Goal: Transaction & Acquisition: Obtain resource

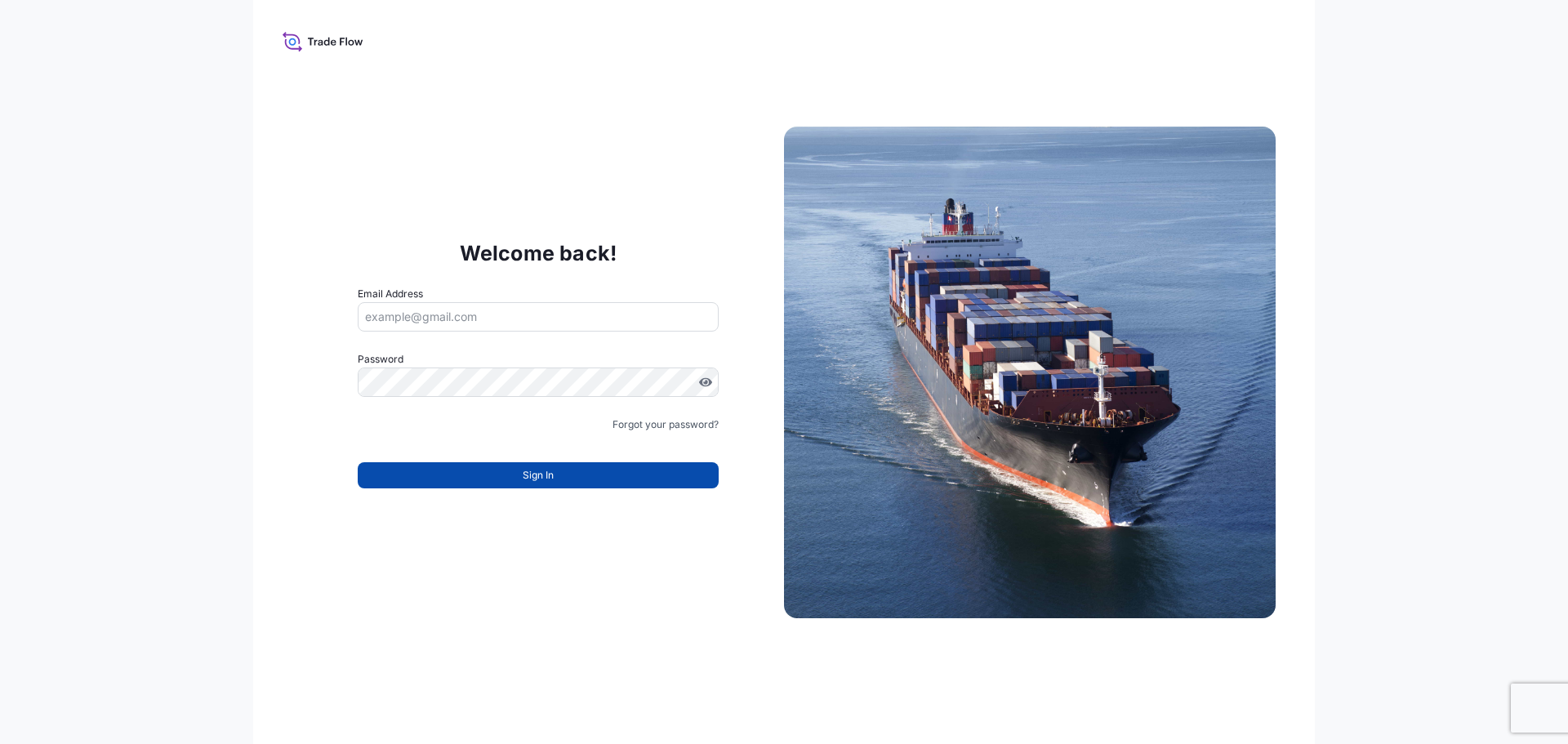
type input "[EMAIL_ADDRESS][DOMAIN_NAME]"
click at [500, 472] on button "Sign In" at bounding box center [538, 475] width 361 height 26
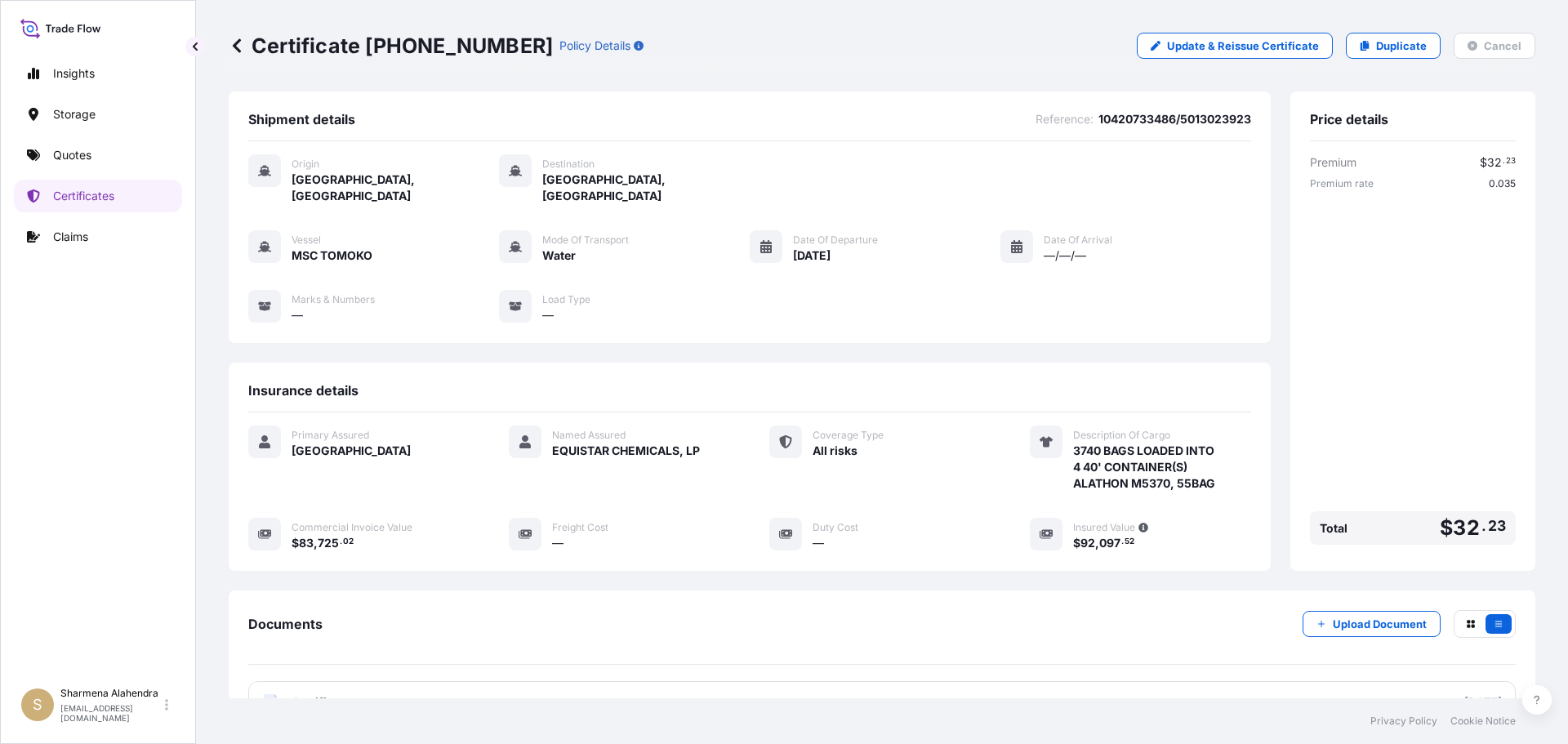
click at [822, 59] on div "Certificate [PHONE_NUMBER] Policy Details Update & Reissue Certificate Duplicat…" at bounding box center [882, 46] width 1307 height 91
click at [113, 161] on link "Quotes" at bounding box center [97, 155] width 168 height 33
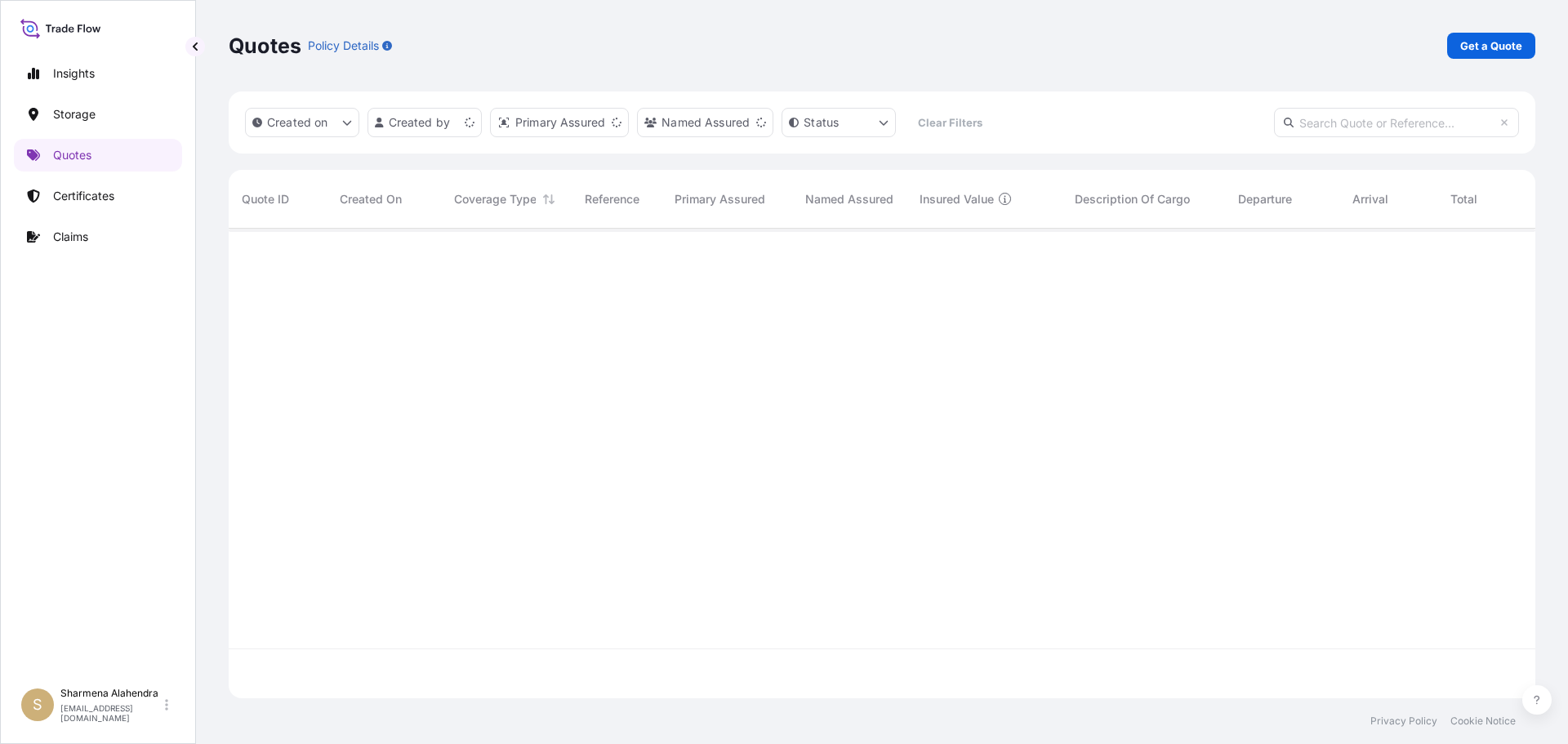
scroll to position [466, 1295]
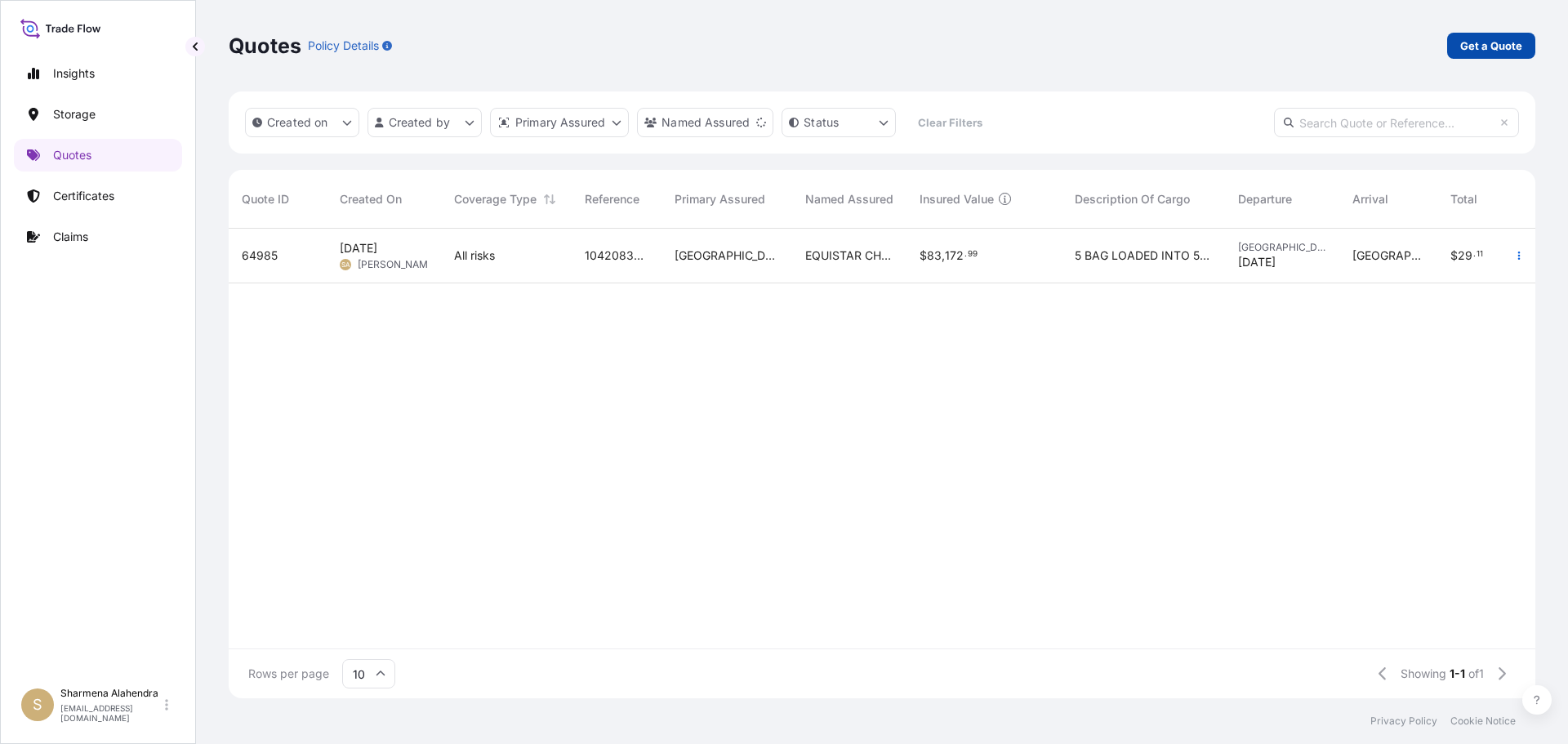
click at [1475, 46] on p "Get a Quote" at bounding box center [1491, 46] width 62 height 16
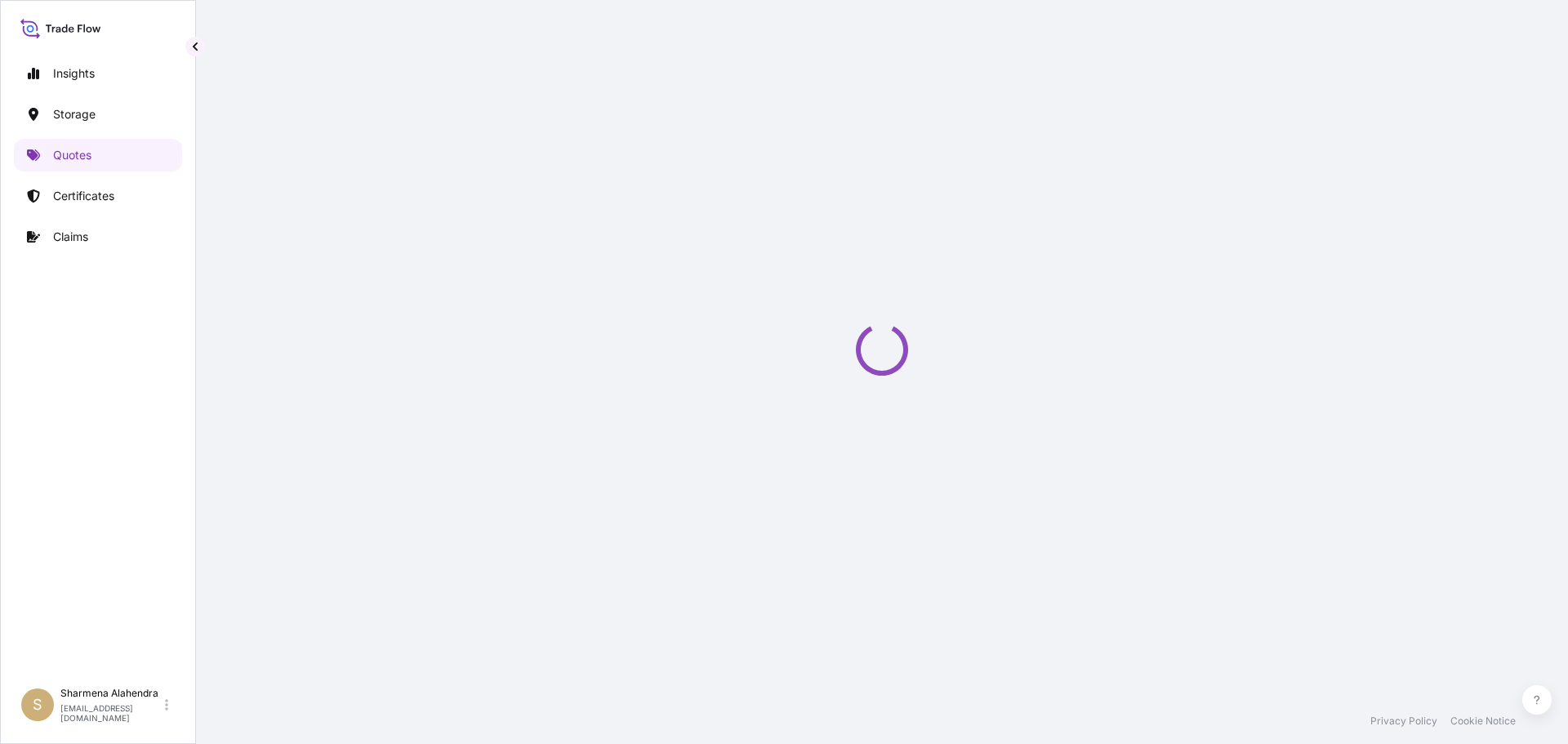
select select "Water"
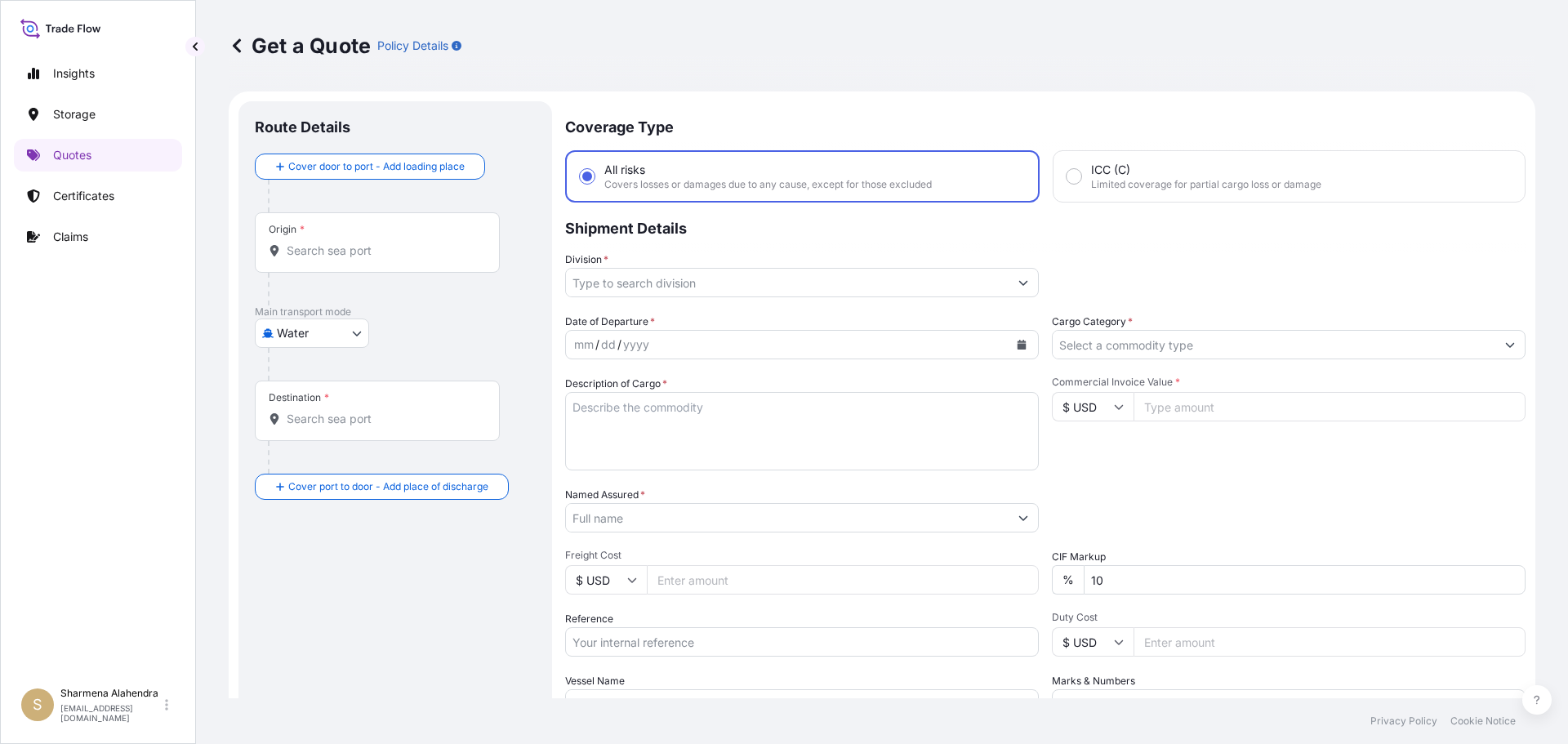
scroll to position [26, 0]
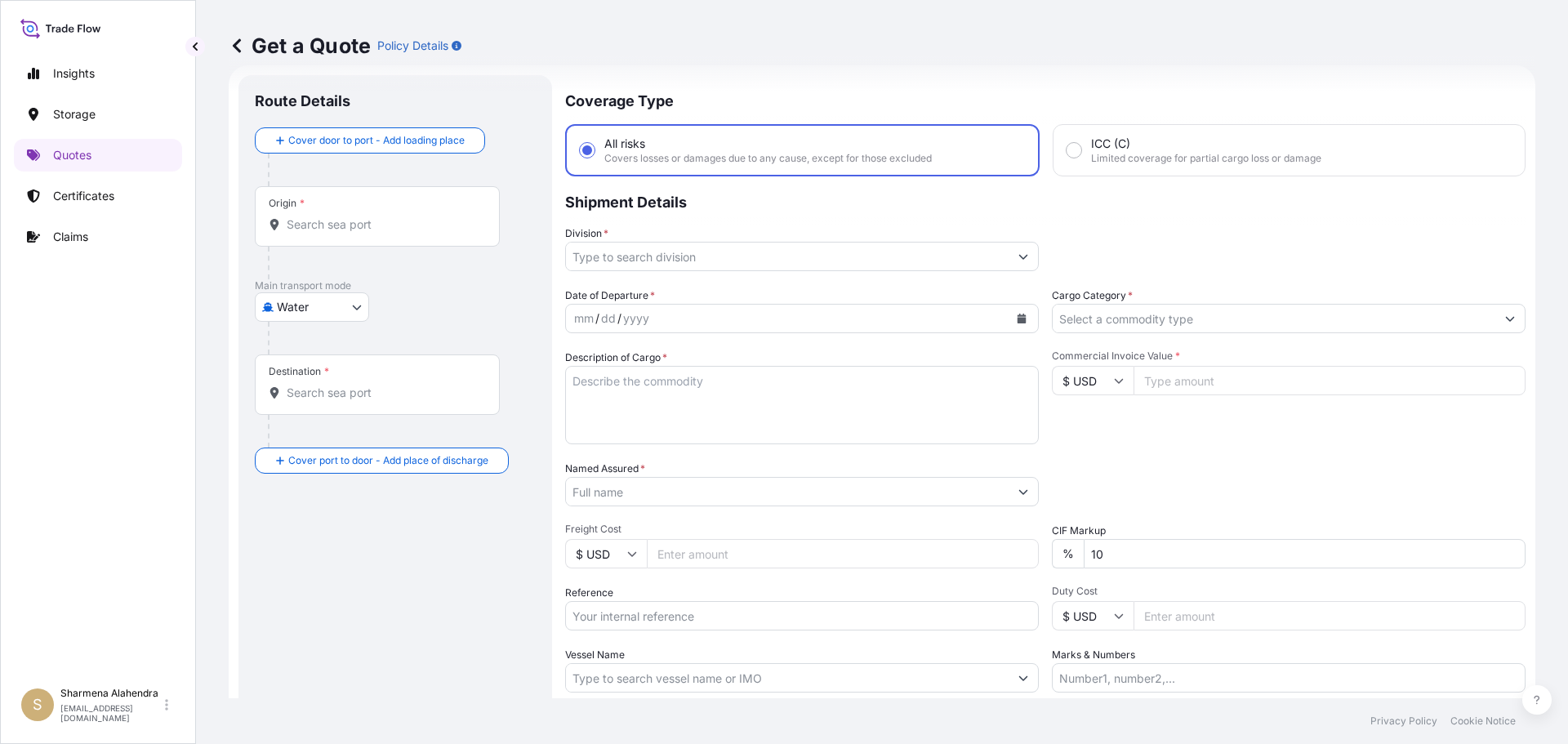
click at [349, 233] on div "Origin *" at bounding box center [378, 216] width 245 height 60
click at [349, 233] on input "Origin *" at bounding box center [384, 224] width 193 height 16
paste input "[GEOGRAPHIC_DATA], [GEOGRAPHIC_DATA]"
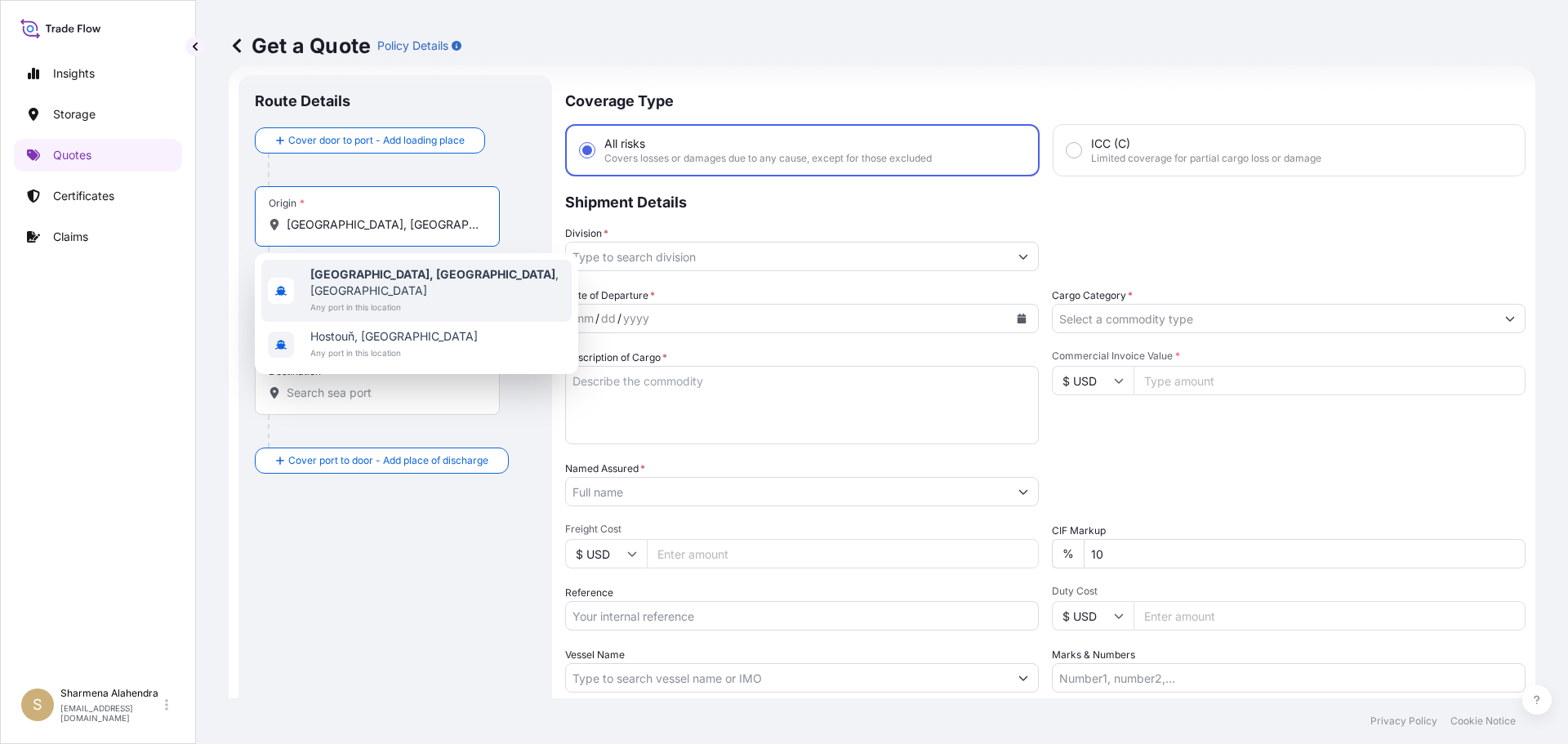
click at [345, 273] on b "[GEOGRAPHIC_DATA], [GEOGRAPHIC_DATA]" at bounding box center [433, 274] width 245 height 14
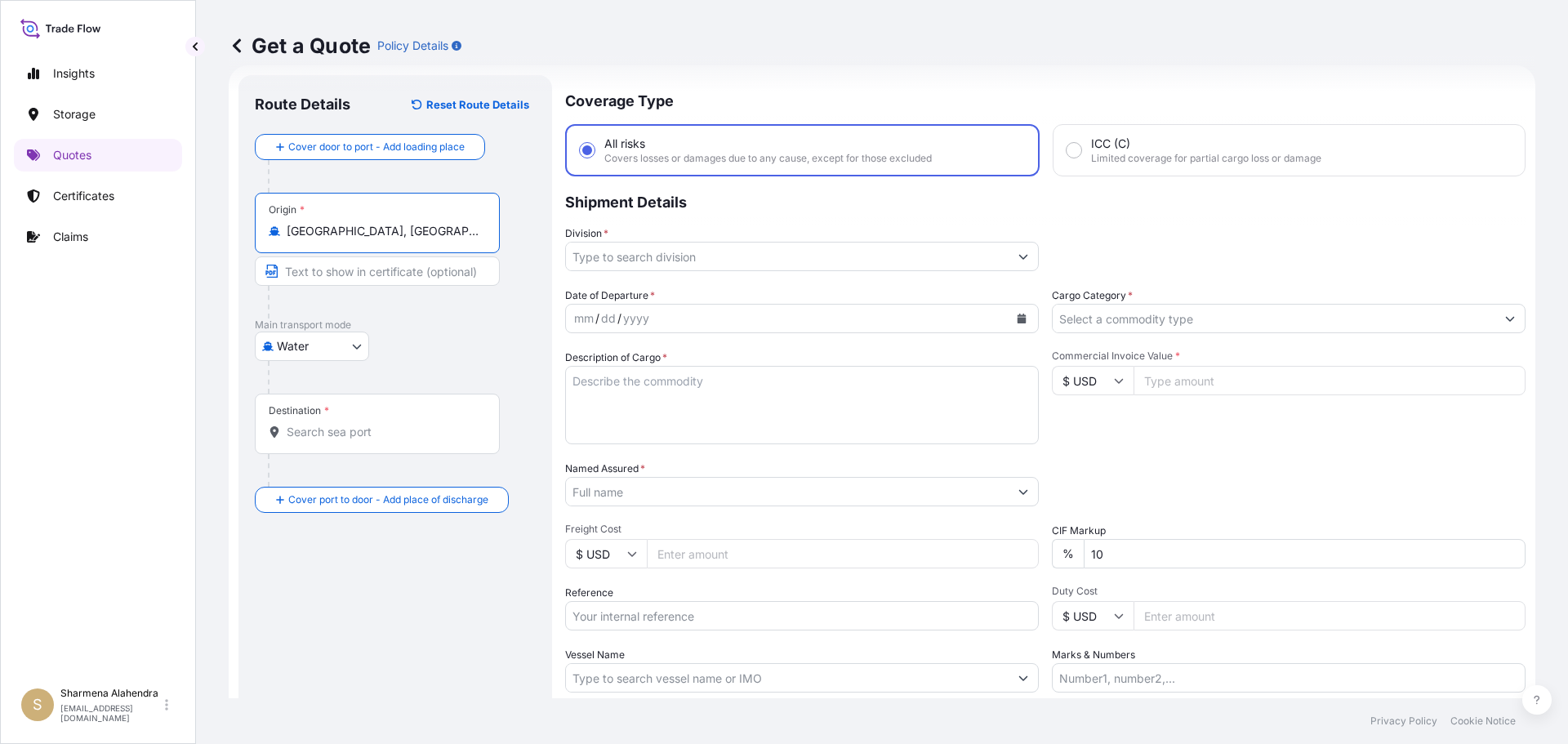
type input "[GEOGRAPHIC_DATA], [GEOGRAPHIC_DATA], [GEOGRAPHIC_DATA]"
click at [815, 82] on div "Get a Quote Policy Details" at bounding box center [882, 46] width 1307 height 91
click at [342, 428] on input "Destination *" at bounding box center [384, 432] width 193 height 16
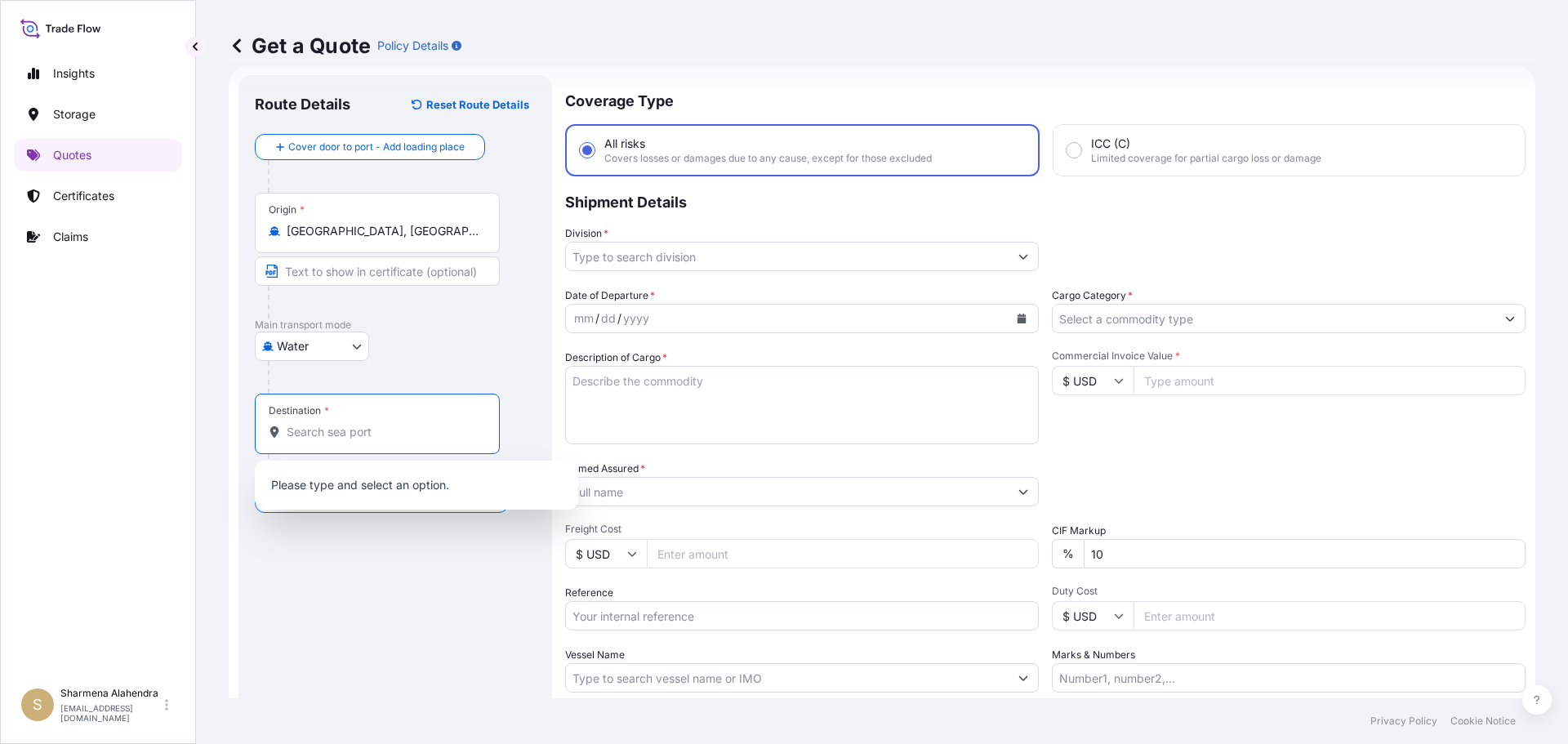
paste input "[PERSON_NAME], [GEOGRAPHIC_DATA]"
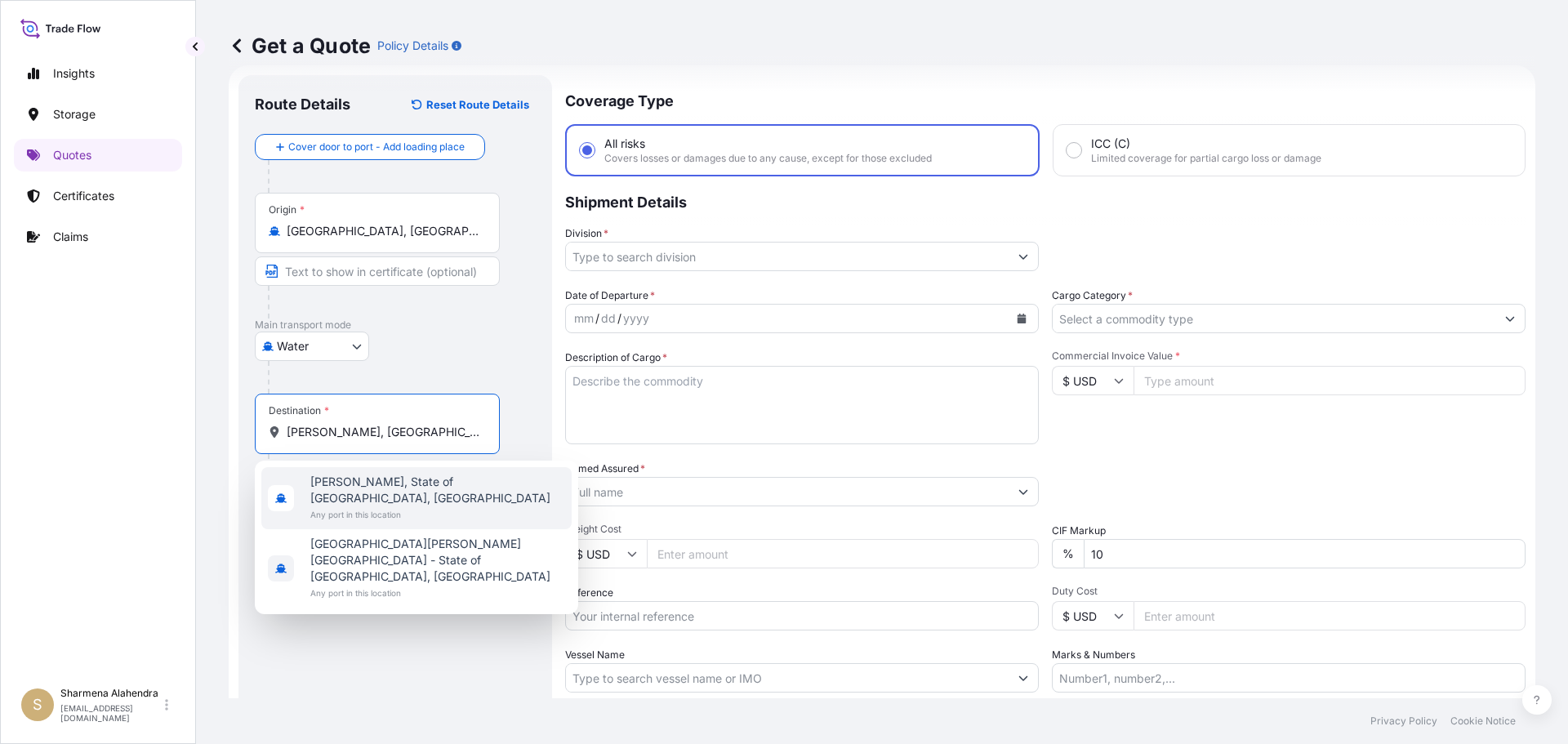
click at [365, 506] on span "Any port in this location" at bounding box center [438, 514] width 255 height 16
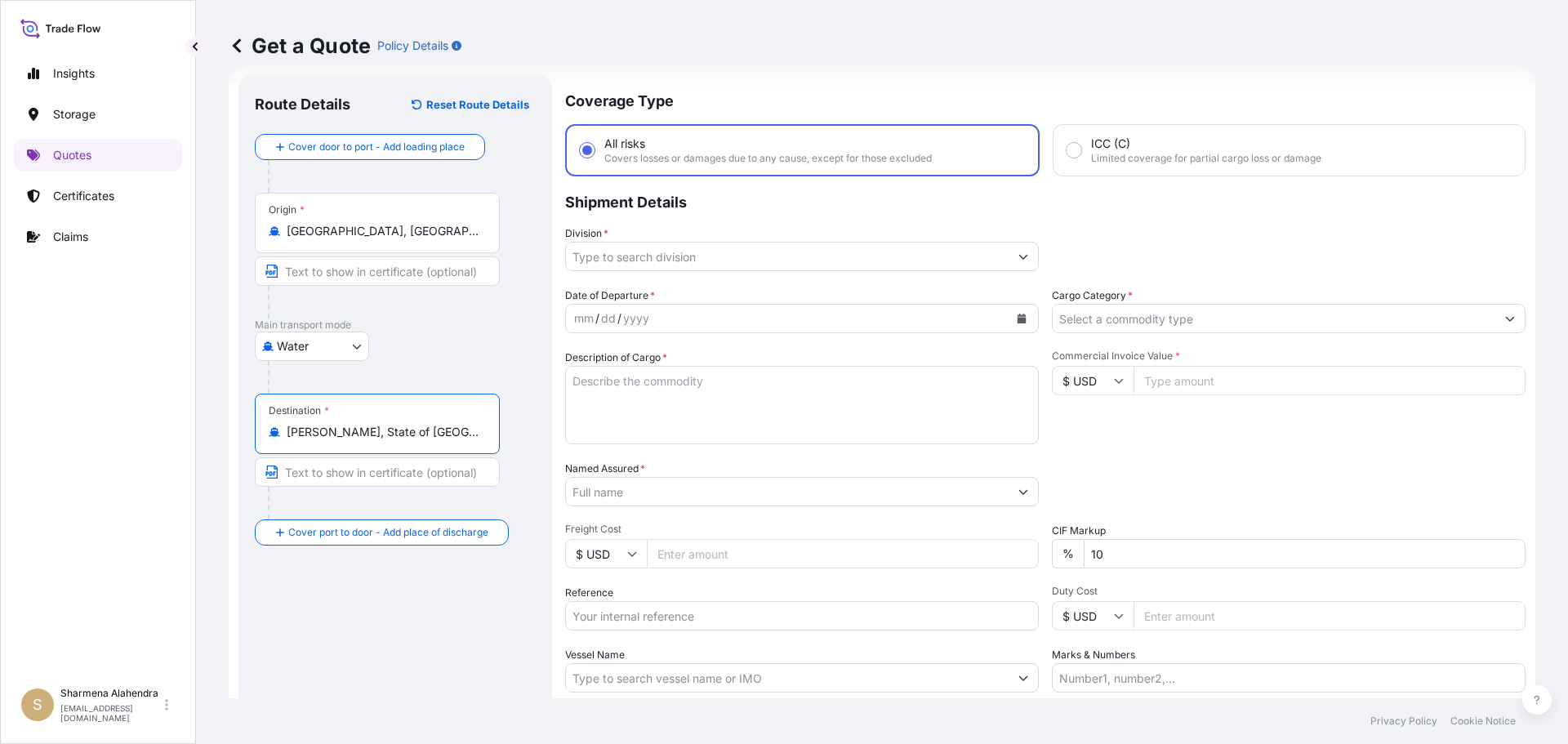
type input "[PERSON_NAME], State of [GEOGRAPHIC_DATA], [GEOGRAPHIC_DATA]"
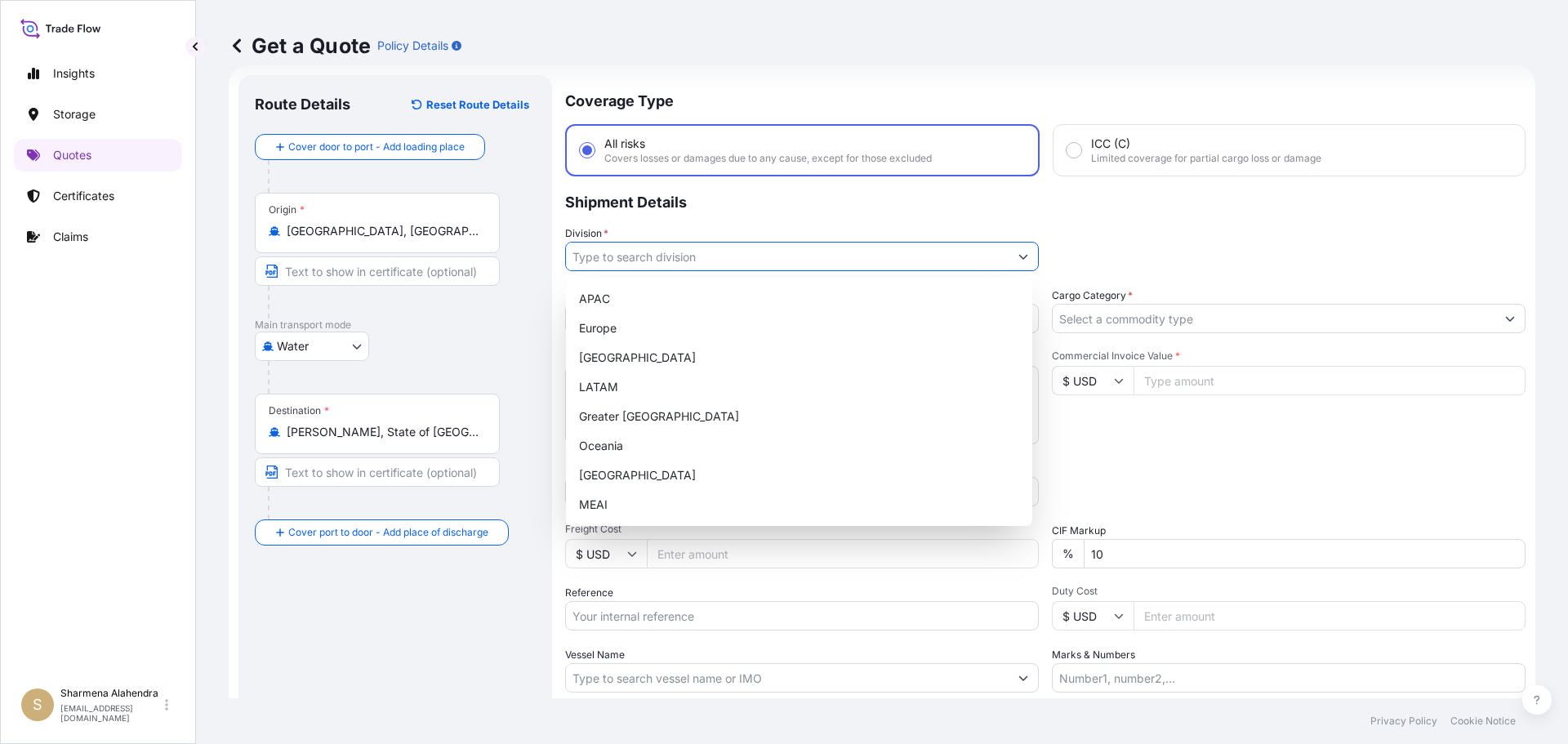
click at [694, 253] on input "Division *" at bounding box center [788, 256] width 443 height 29
click at [626, 303] on div "APAC" at bounding box center [799, 299] width 453 height 29
type input "APAC"
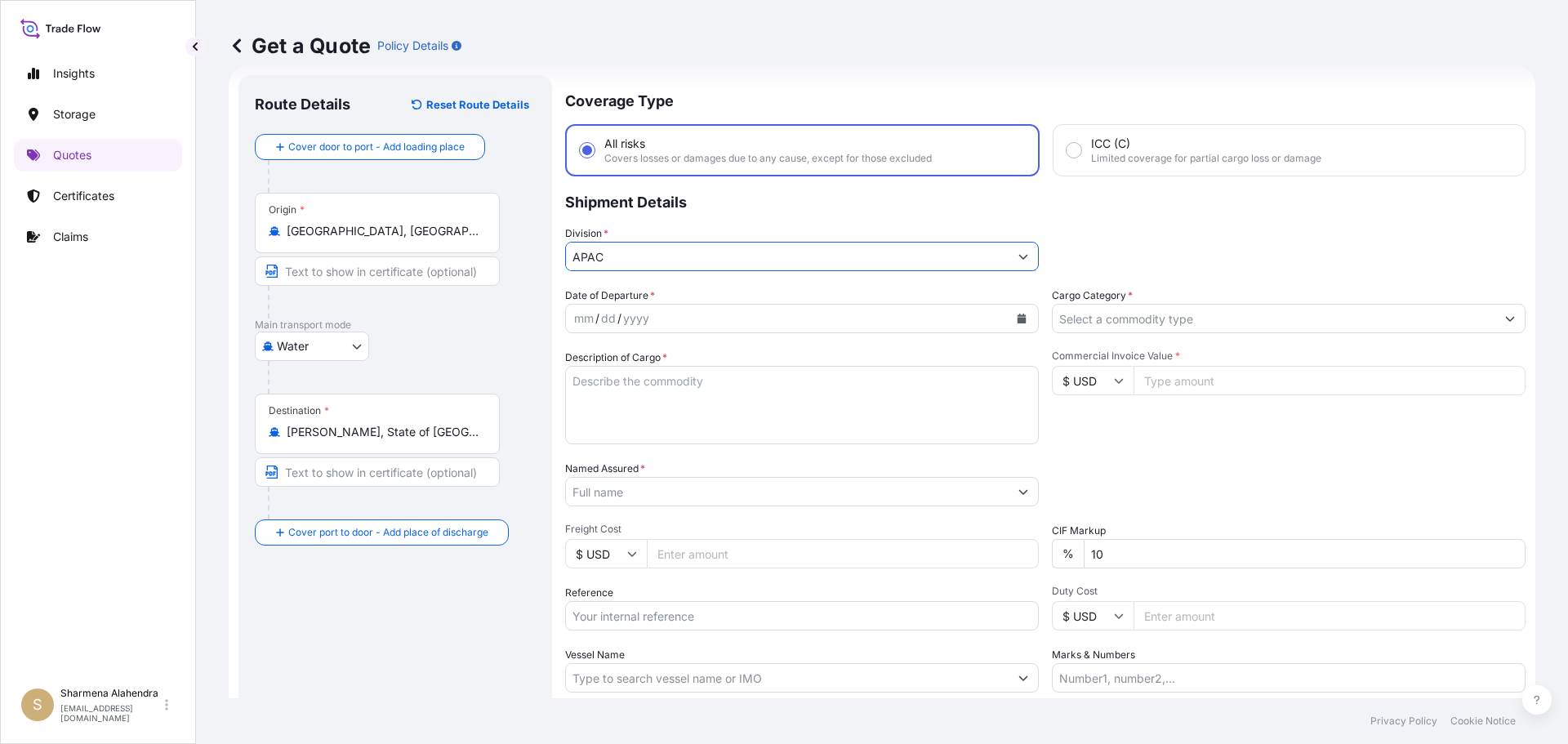
click at [1017, 318] on icon "Calendar" at bounding box center [1021, 318] width 9 height 9
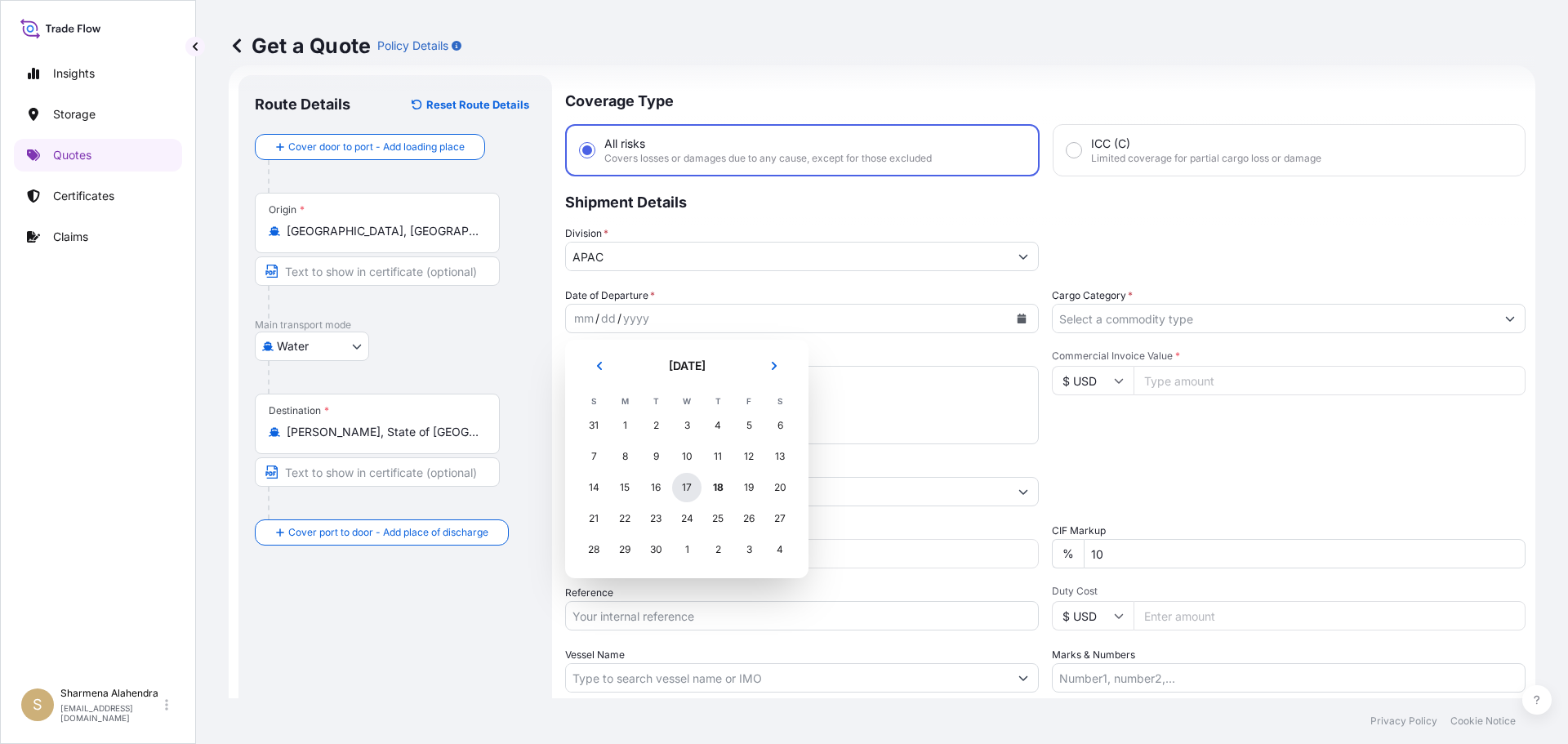
click at [691, 486] on div "17" at bounding box center [687, 488] width 29 height 29
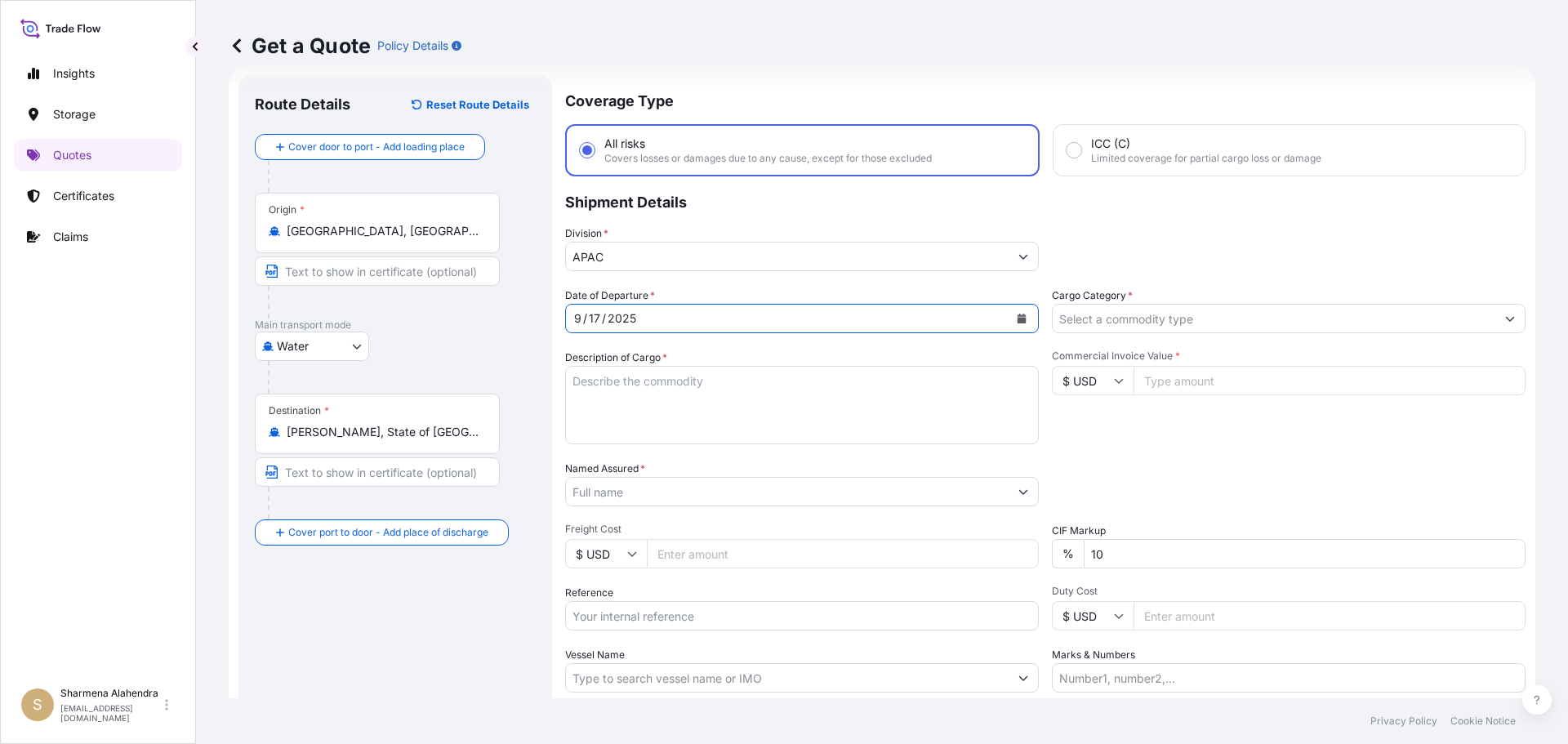
click at [668, 407] on textarea "Description of Cargo *" at bounding box center [803, 404] width 474 height 78
click at [921, 408] on textarea "Description of Cargo *" at bounding box center [803, 404] width 474 height 78
paste textarea "BULK UNPACKED LOADED INTO 1 20' CONTAINER(S) DIPROPYLENE GLYCOL FRAGRANCE, FLEX…"
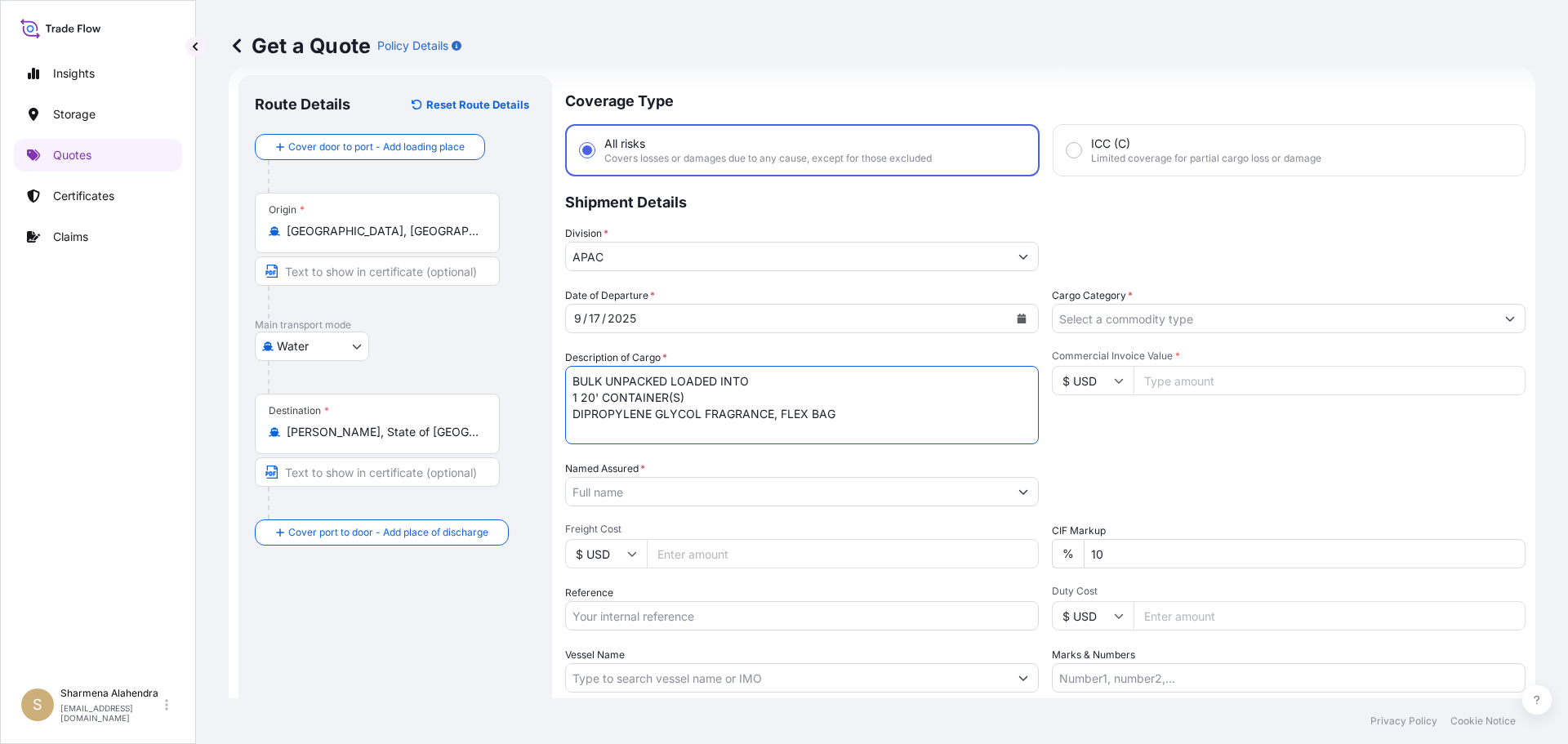
click at [572, 383] on textarea "BULK UNPACKED LOADED INTO 1 20' CONTAINER(S) DIPROPYLENE GLYCOL FRAGRANCE, FLEX…" at bounding box center [803, 404] width 474 height 78
type textarea "1 BULK UNPACKED LOADED INTO 1 20' CONTAINER(S) DIPROPYLENE GLYCOL FRAGRANCE, FL…"
click at [644, 489] on input "Named Assured *" at bounding box center [788, 491] width 443 height 29
click at [860, 488] on input "Named Assured *" at bounding box center [788, 491] width 443 height 29
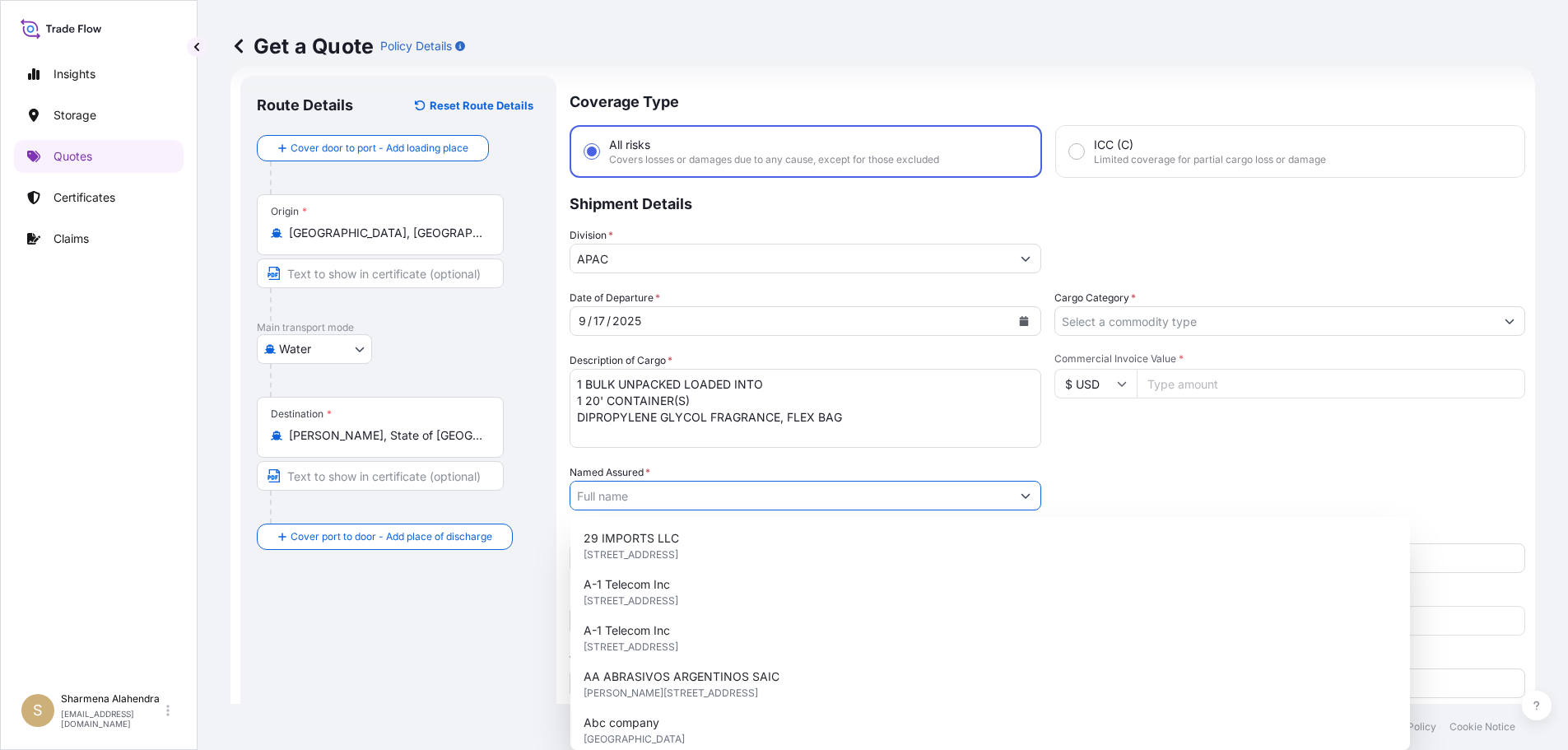
paste input "LYONDELL CHEMICAL COMPANY"
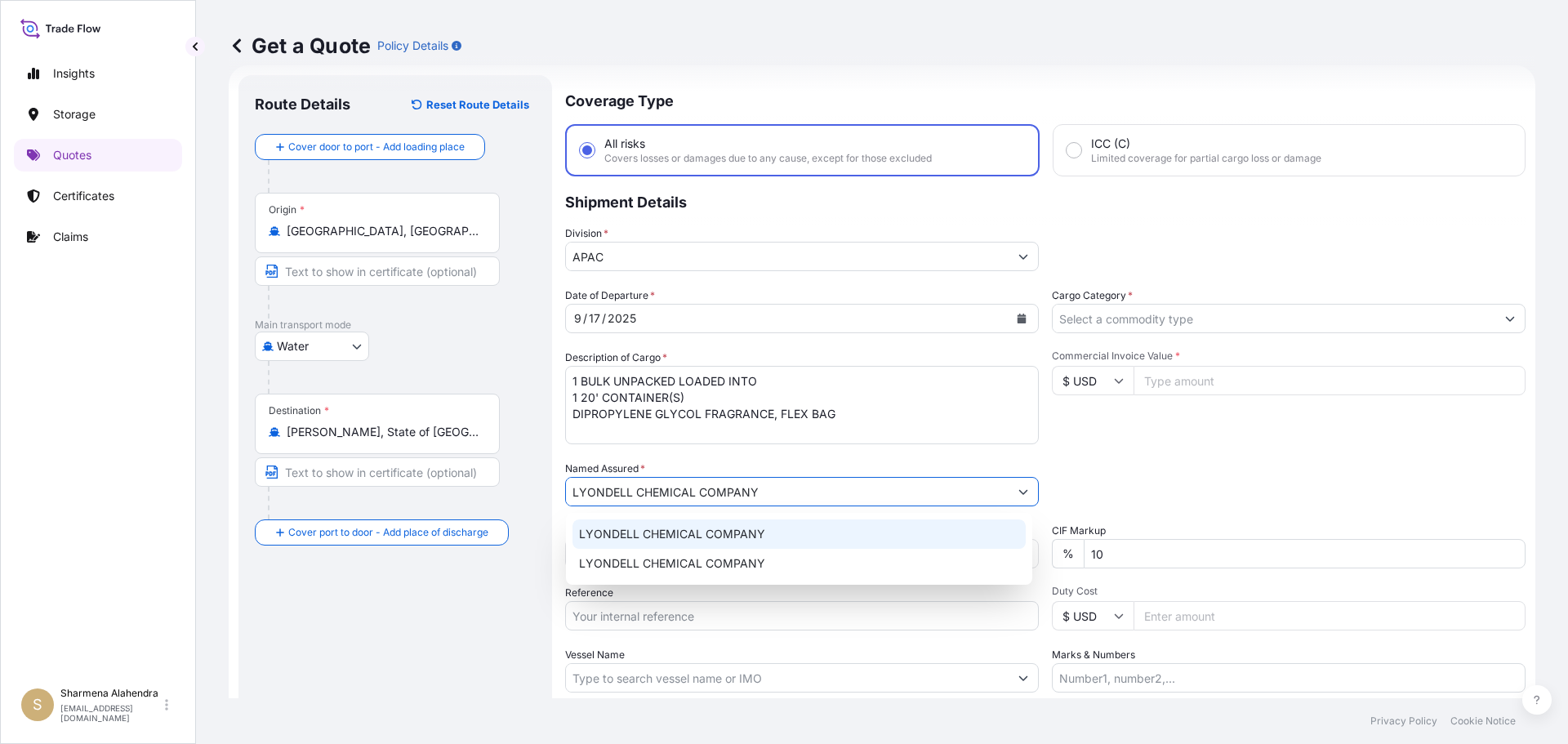
click at [688, 533] on span "LYONDELL CHEMICAL COMPANY" at bounding box center [672, 534] width 186 height 16
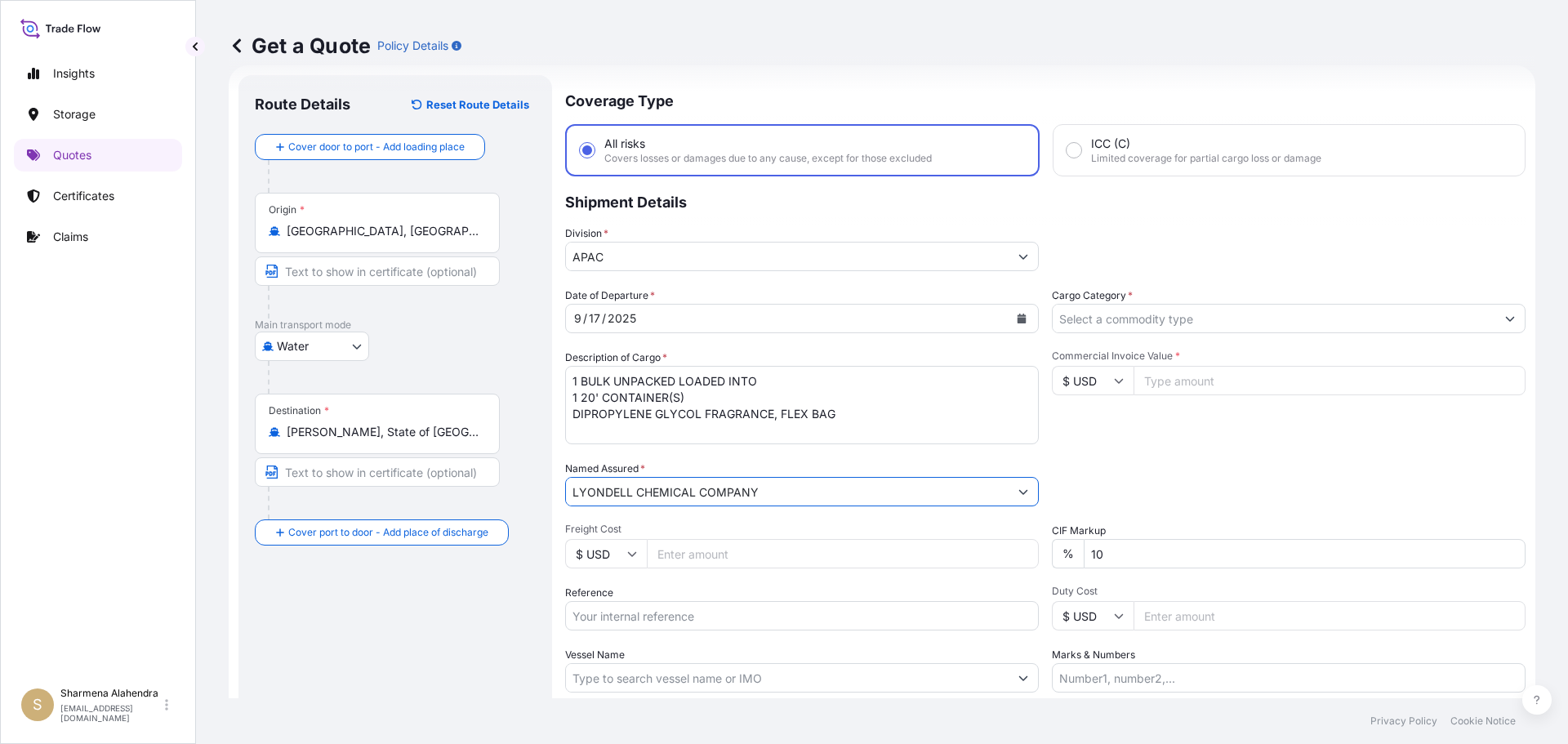
type input "LYONDELL CHEMICAL COMPANY"
click at [684, 610] on input "Reference" at bounding box center [803, 616] width 474 height 29
paste input "10420846390"
paste input "5013207418"
type input "10420846390/5013207418"
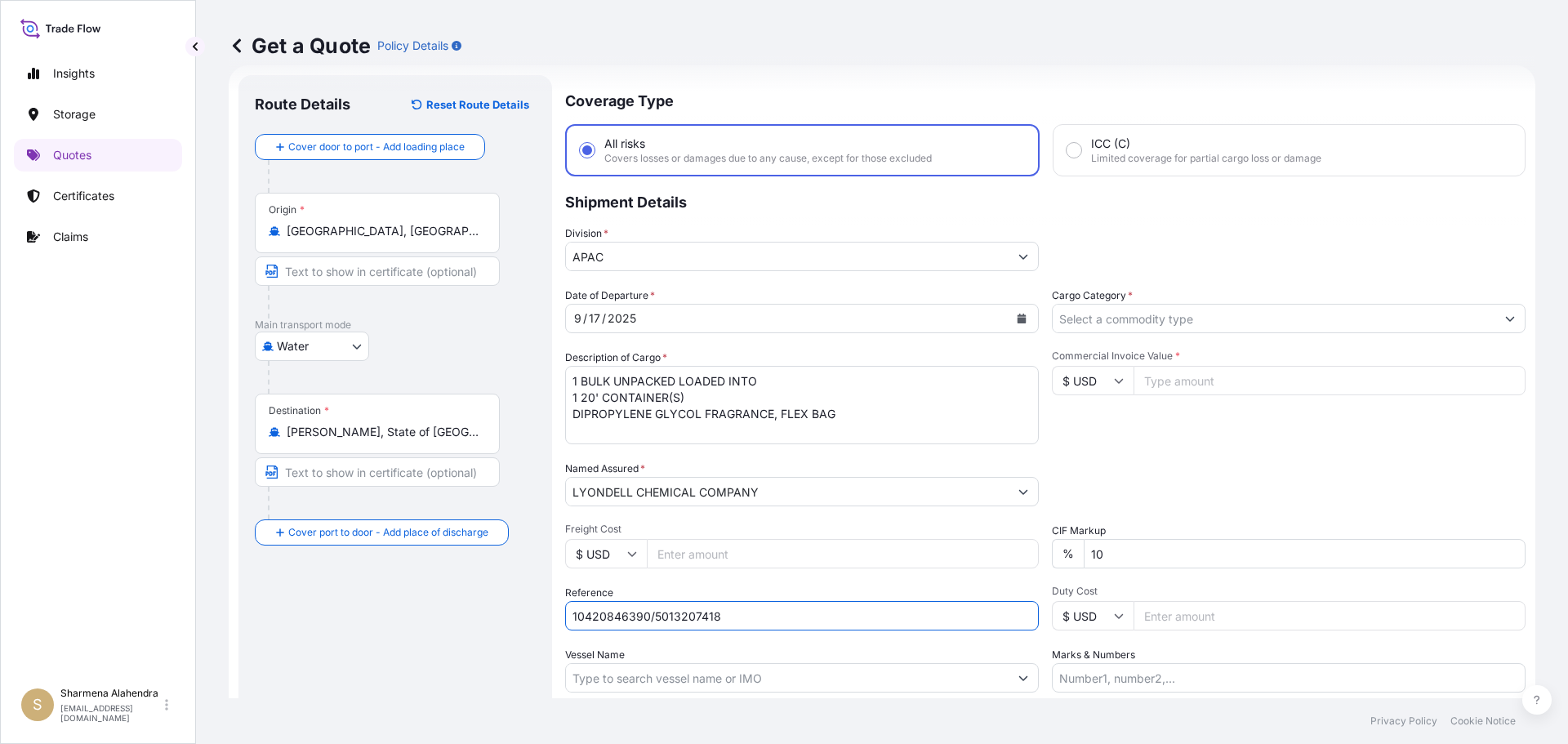
click at [631, 675] on input "Vessel Name" at bounding box center [788, 678] width 443 height 29
click at [848, 676] on input "Vessel Name" at bounding box center [788, 678] width 443 height 29
paste input "[GEOGRAPHIC_DATA]"
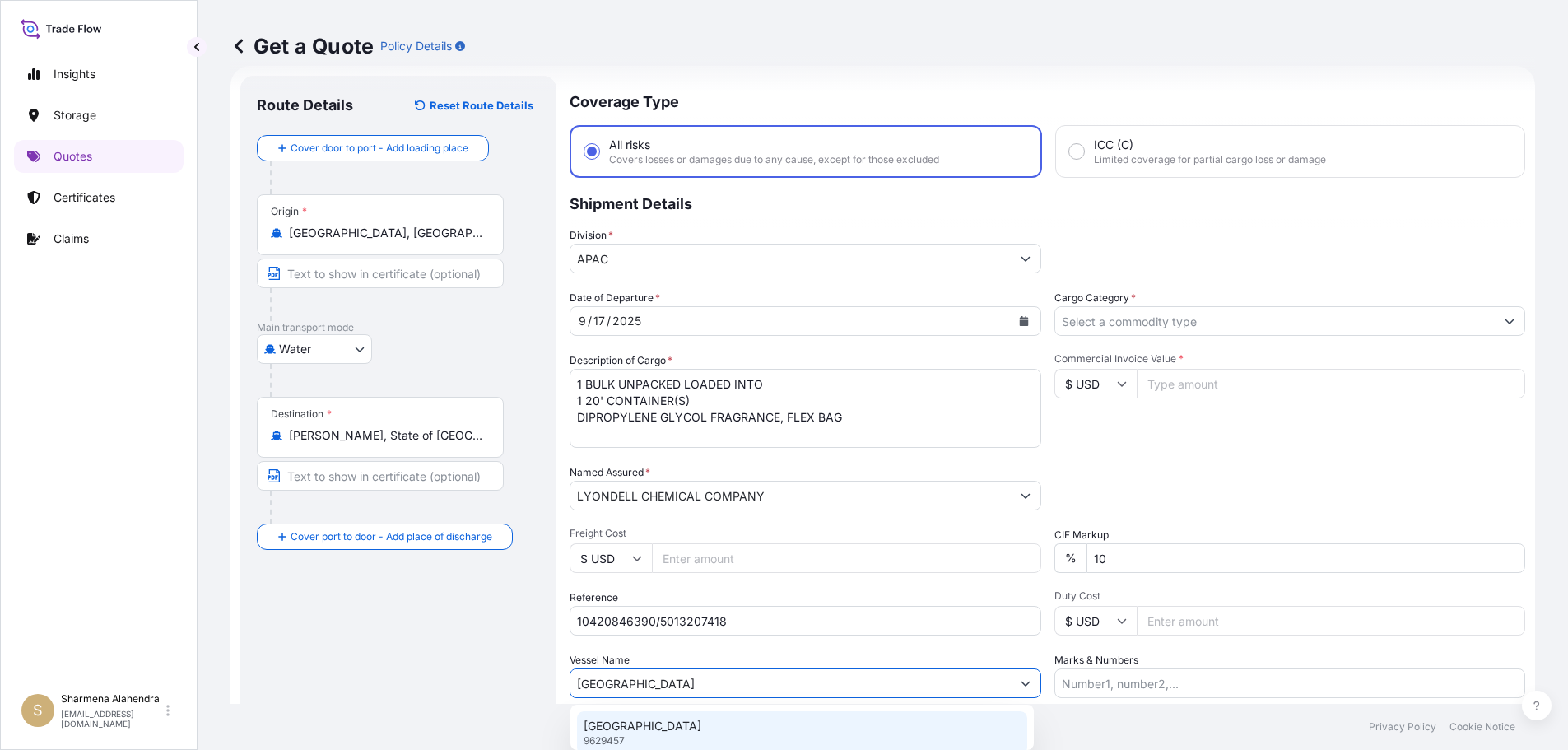
click at [643, 726] on div "CARDIFF 9629457" at bounding box center [802, 733] width 450 height 43
type input "[GEOGRAPHIC_DATA]"
click at [1193, 329] on input "Cargo Category *" at bounding box center [1284, 321] width 447 height 30
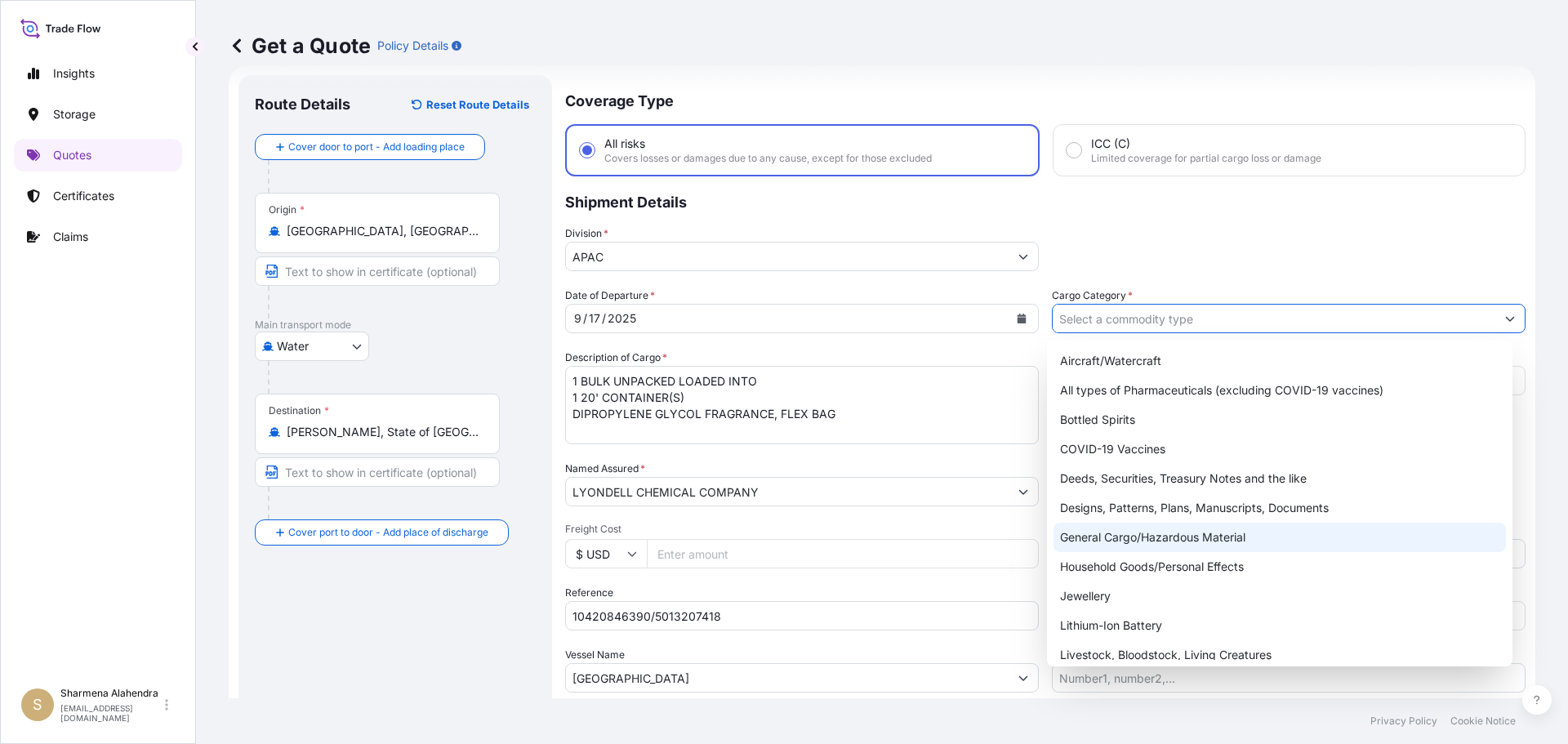
click at [1098, 543] on div "General Cargo/Hazardous Material" at bounding box center [1280, 537] width 453 height 29
type input "General Cargo/Hazardous Material"
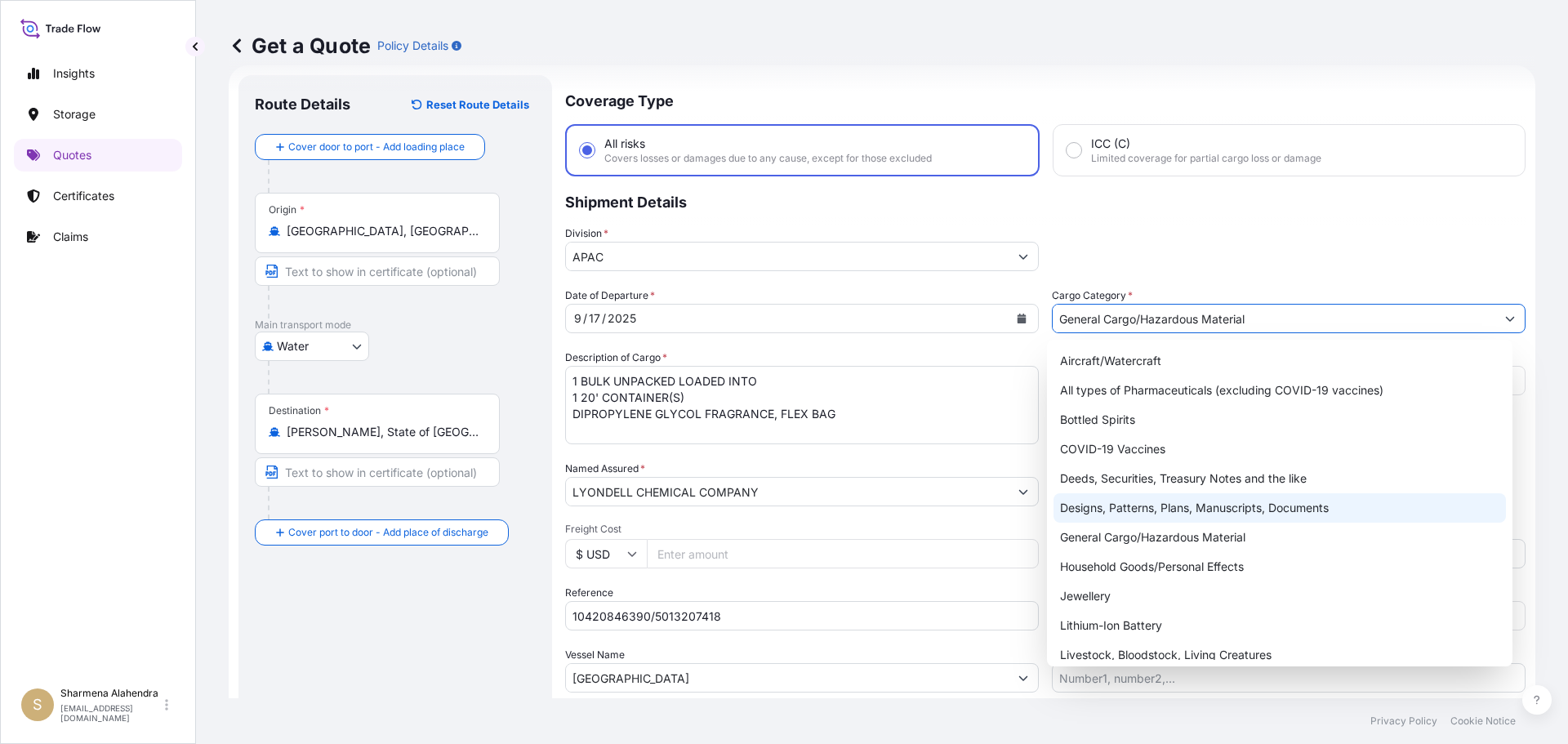
click at [1146, 536] on div "General Cargo/Hazardous Material" at bounding box center [1280, 537] width 453 height 29
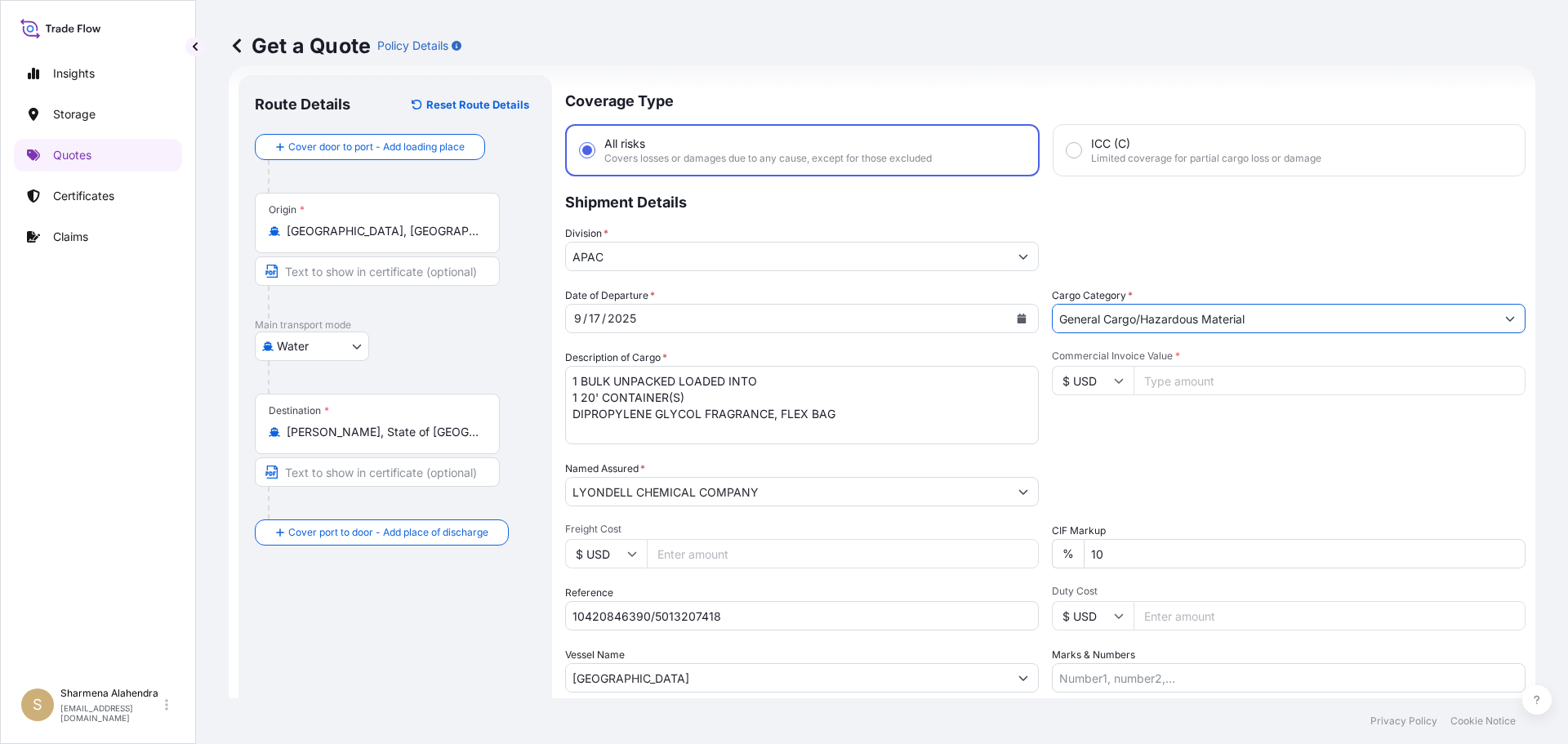
click at [1181, 386] on input "Commercial Invoice Value *" at bounding box center [1329, 380] width 392 height 29
paste input "24540.93"
type input "24540.94"
click at [1154, 435] on div "Commercial Invoice Value * $ USD 24540.94" at bounding box center [1289, 397] width 474 height 95
click at [1108, 676] on input "Marks & Numbers" at bounding box center [1289, 678] width 474 height 29
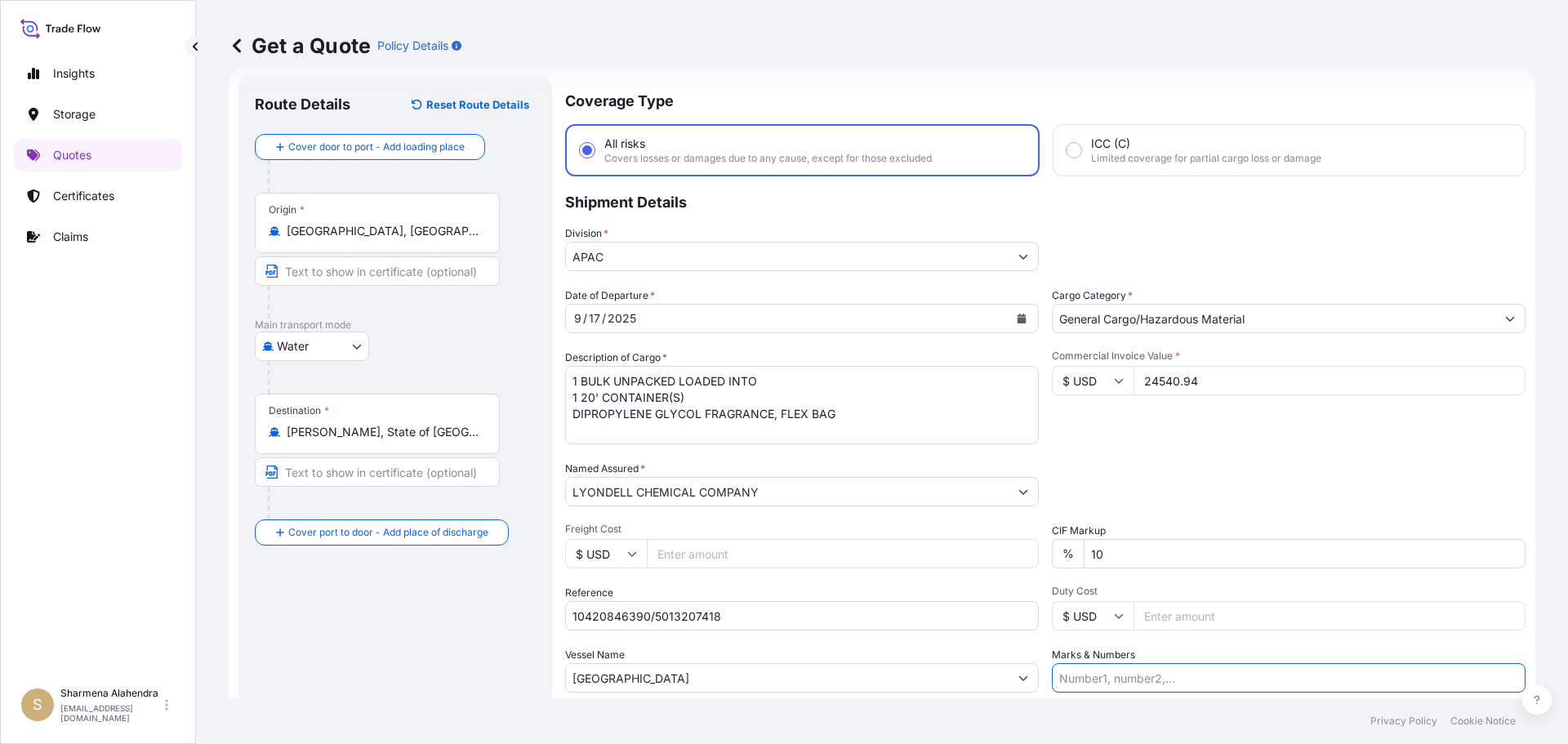
paste input "CUSTOMER PO NUMBER 4900879828"
type input "CUSTOMER PO NUMBER 4900879828"
click at [1154, 488] on div "Packing Category Type to search a container mode Please select a primary mode o…" at bounding box center [1289, 483] width 474 height 46
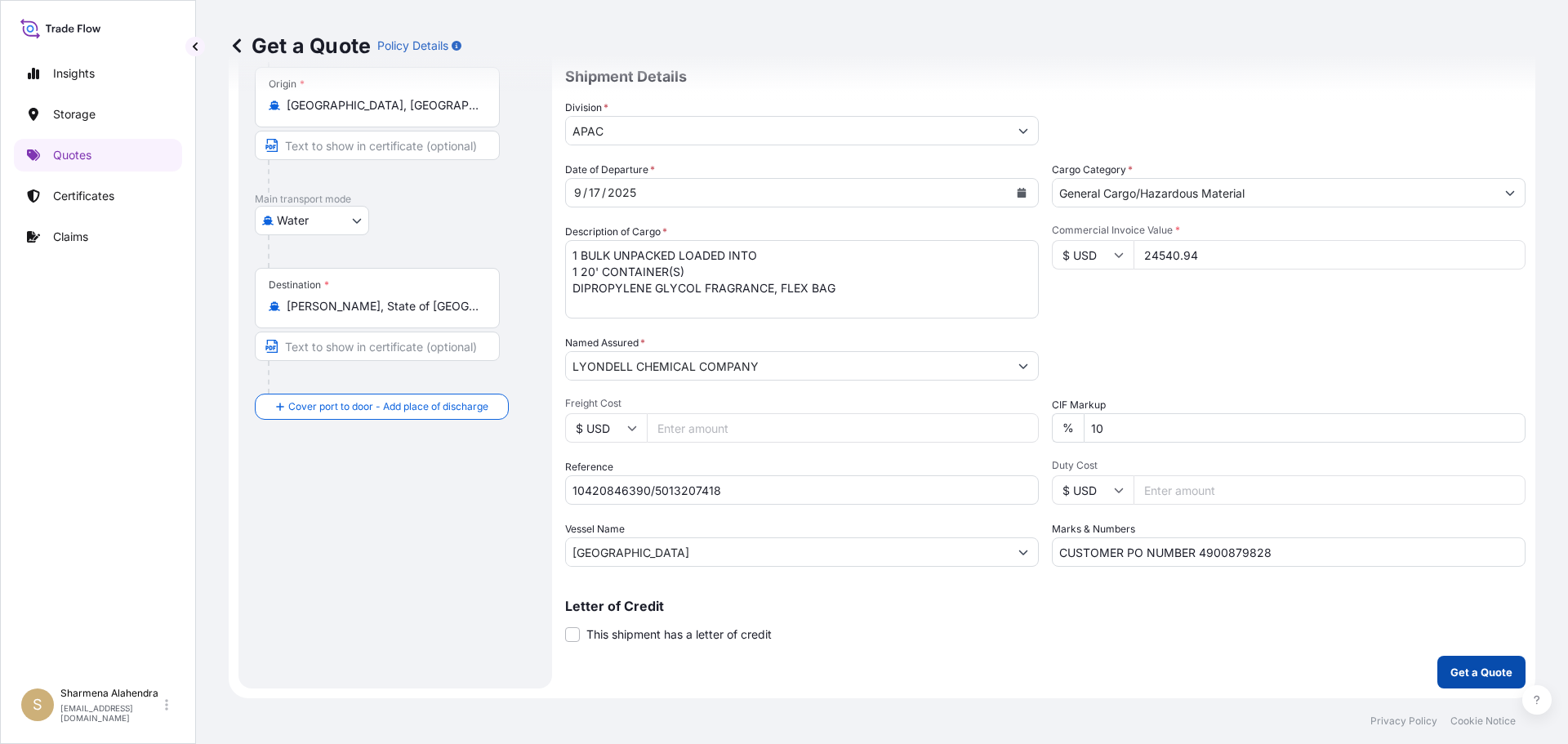
click at [1459, 676] on p "Get a Quote" at bounding box center [1482, 672] width 62 height 16
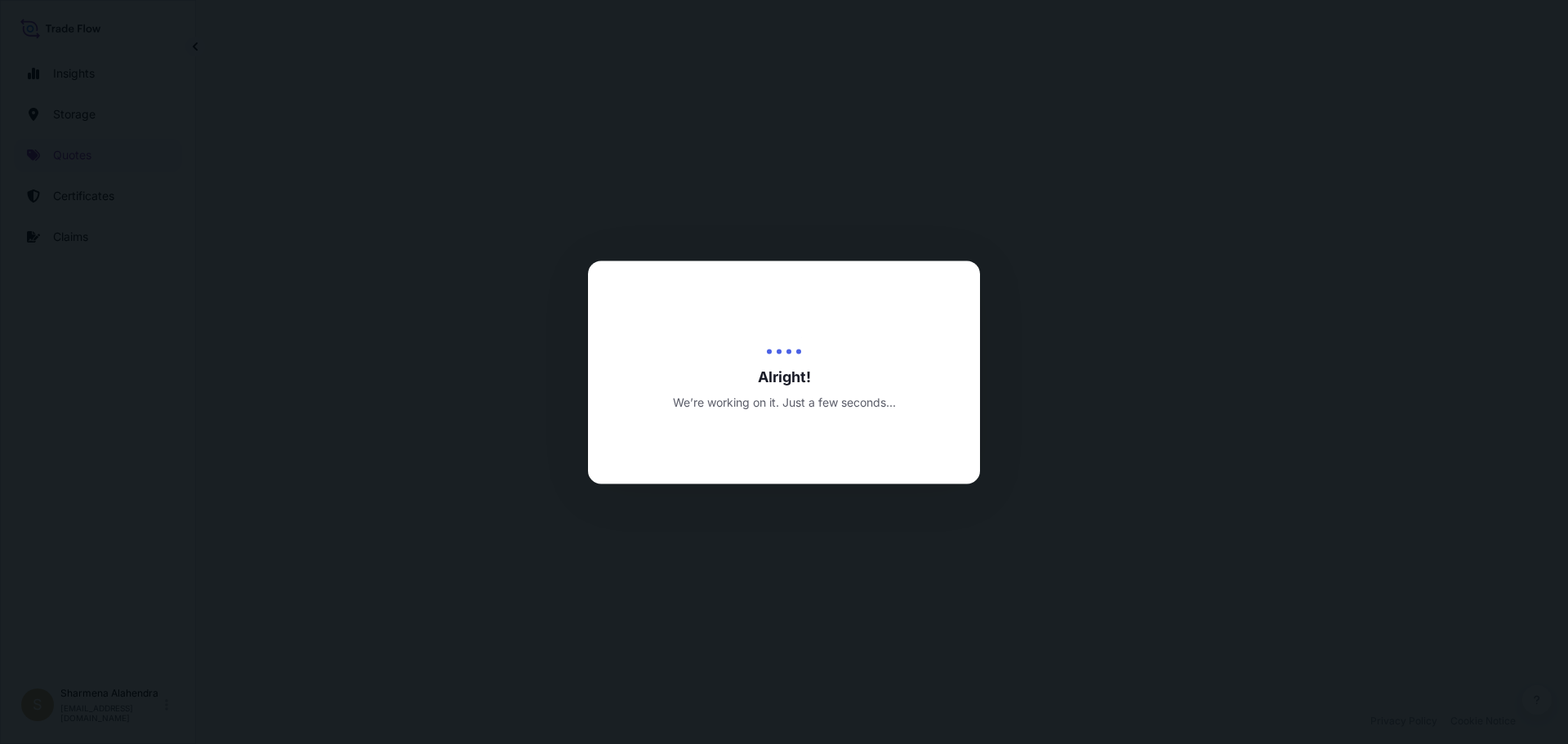
select select "Water"
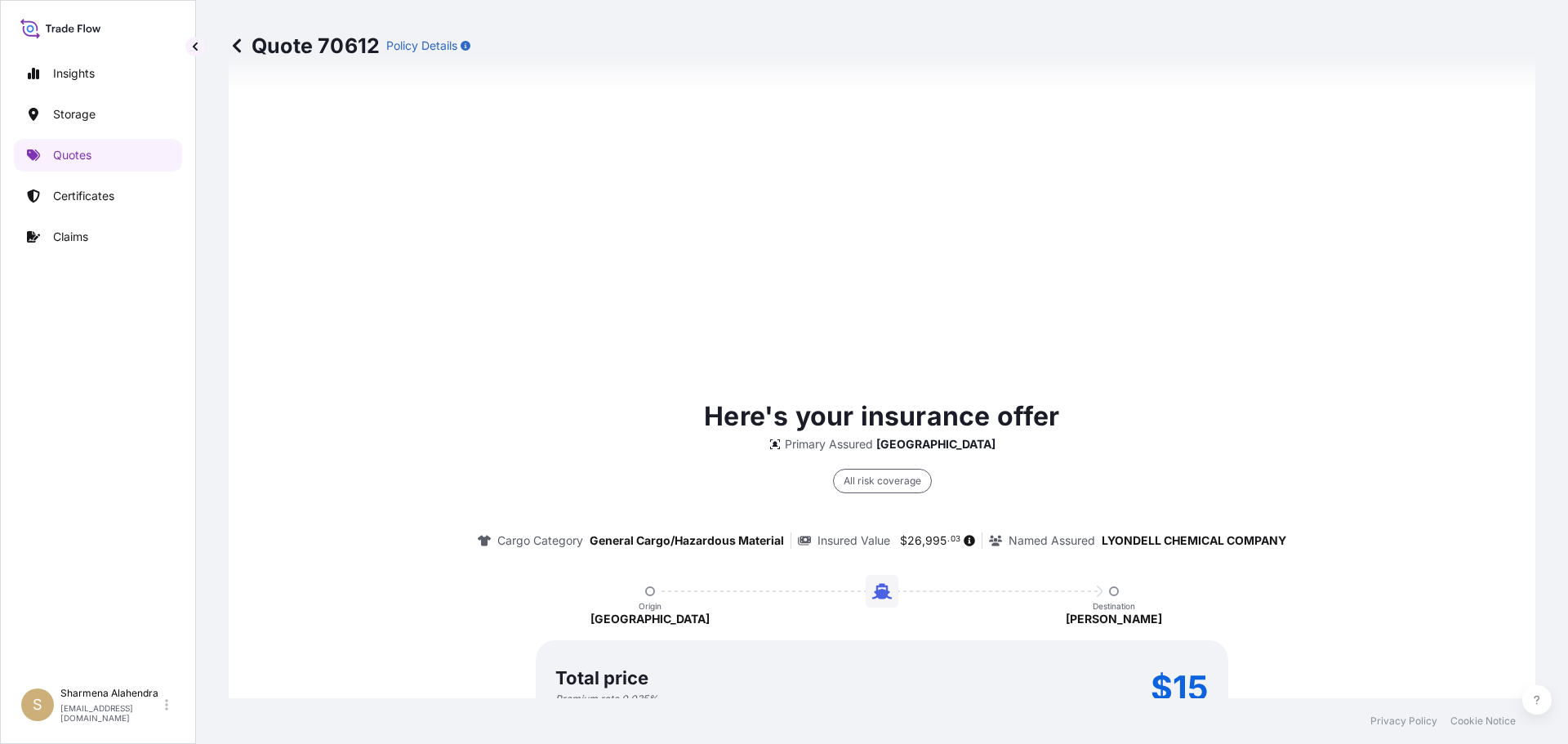
scroll to position [2335, 0]
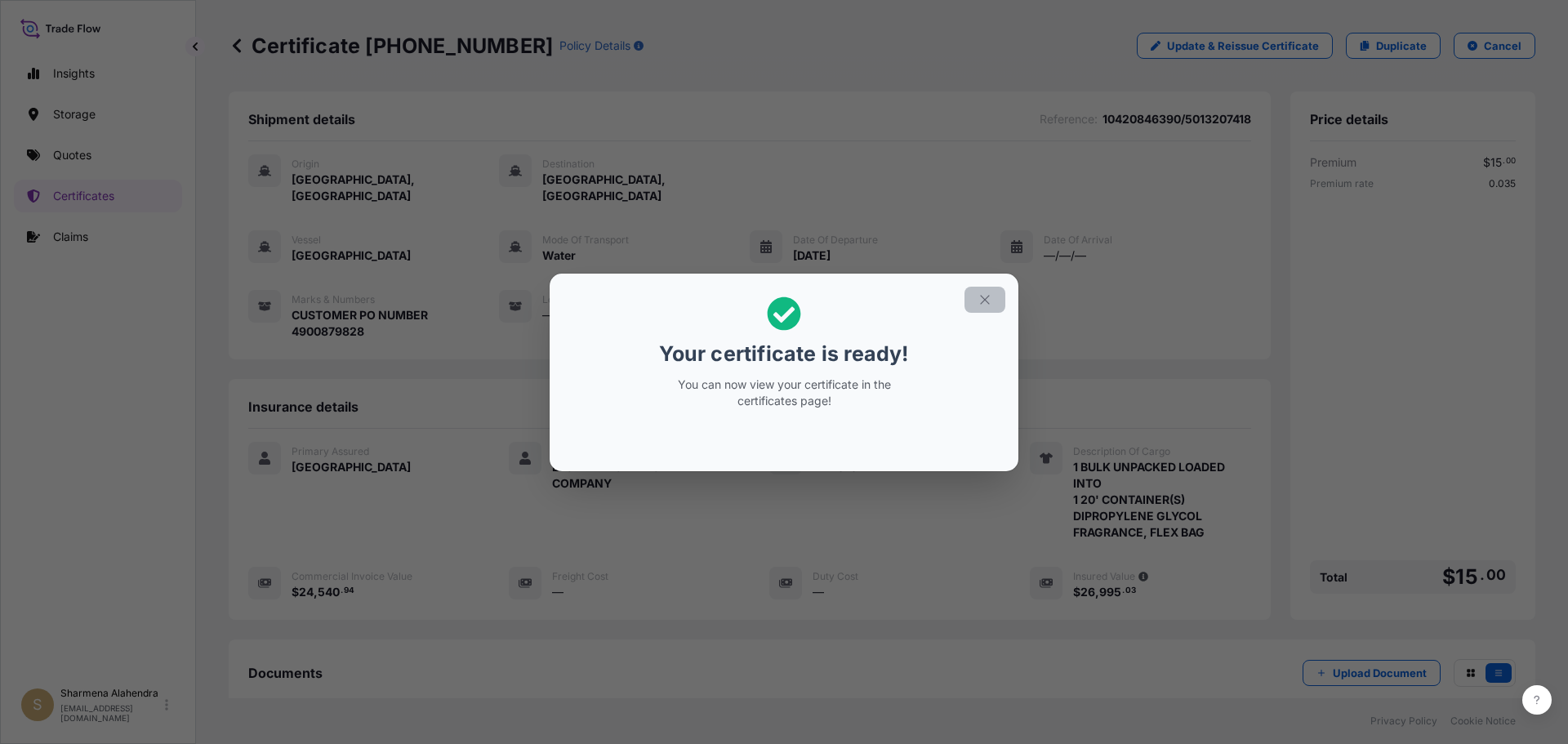
click at [987, 301] on icon "button" at bounding box center [984, 299] width 15 height 15
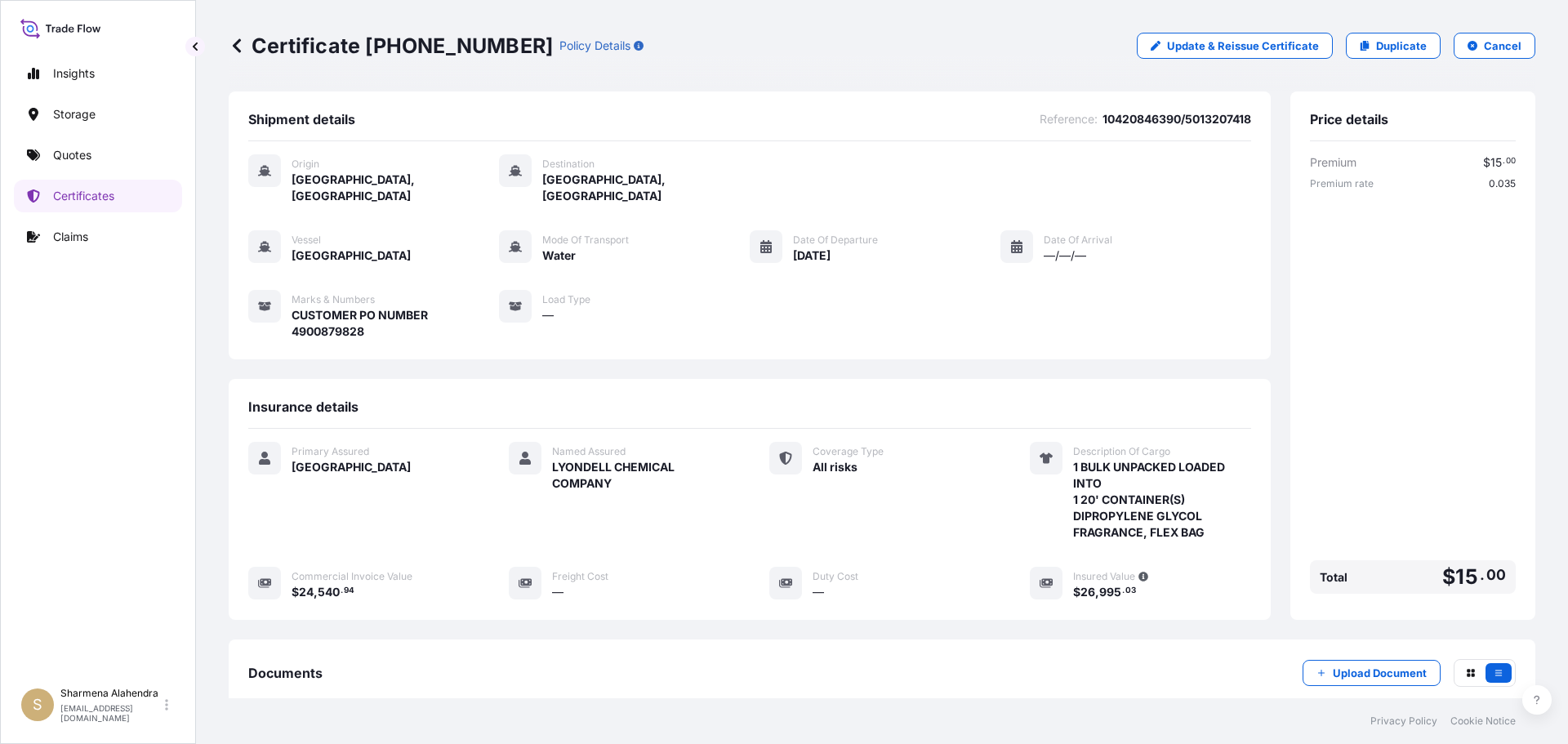
scroll to position [163, 0]
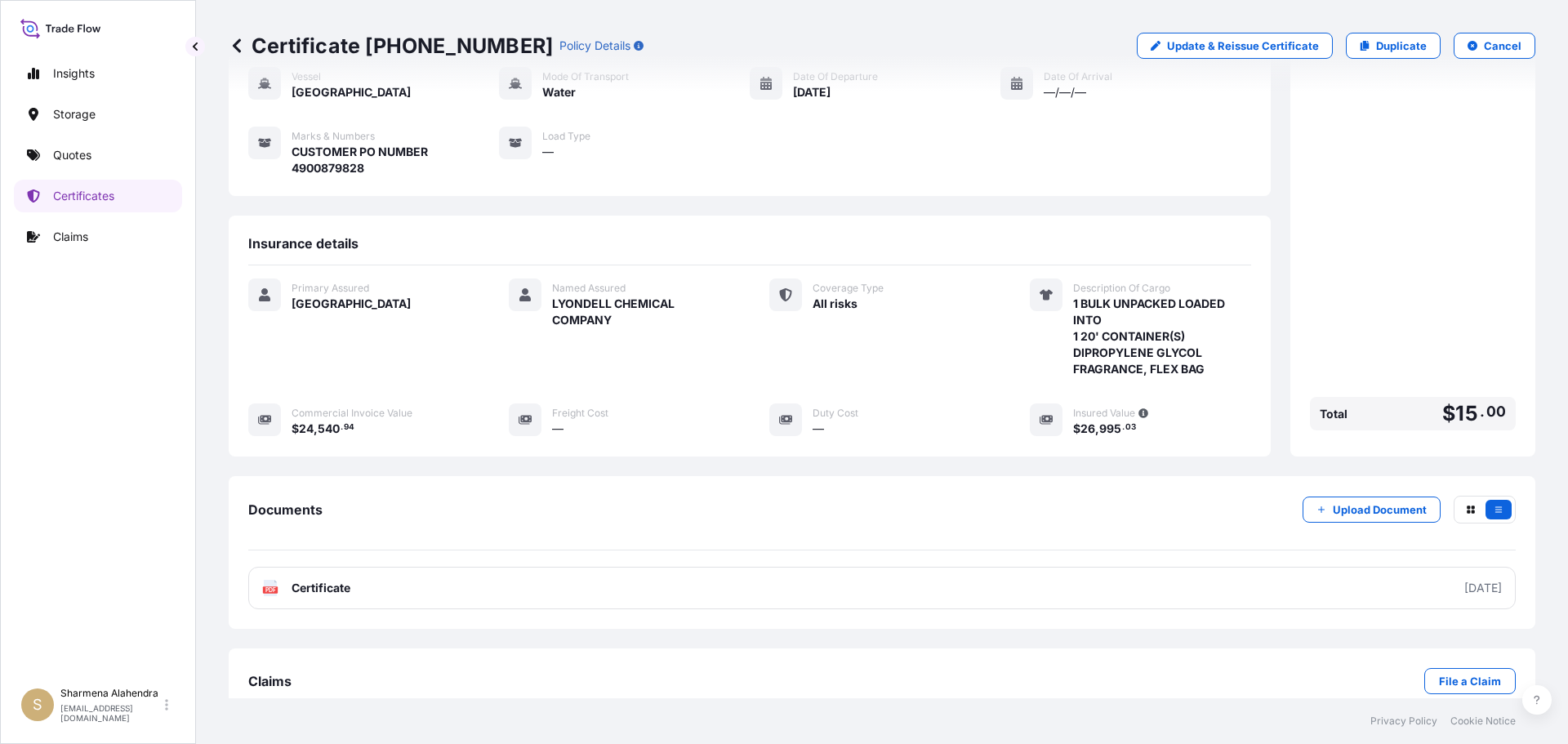
click at [1021, 567] on link "PDF Certificate [DATE]" at bounding box center [882, 588] width 1267 height 42
click at [80, 155] on p "Quotes" at bounding box center [72, 155] width 39 height 16
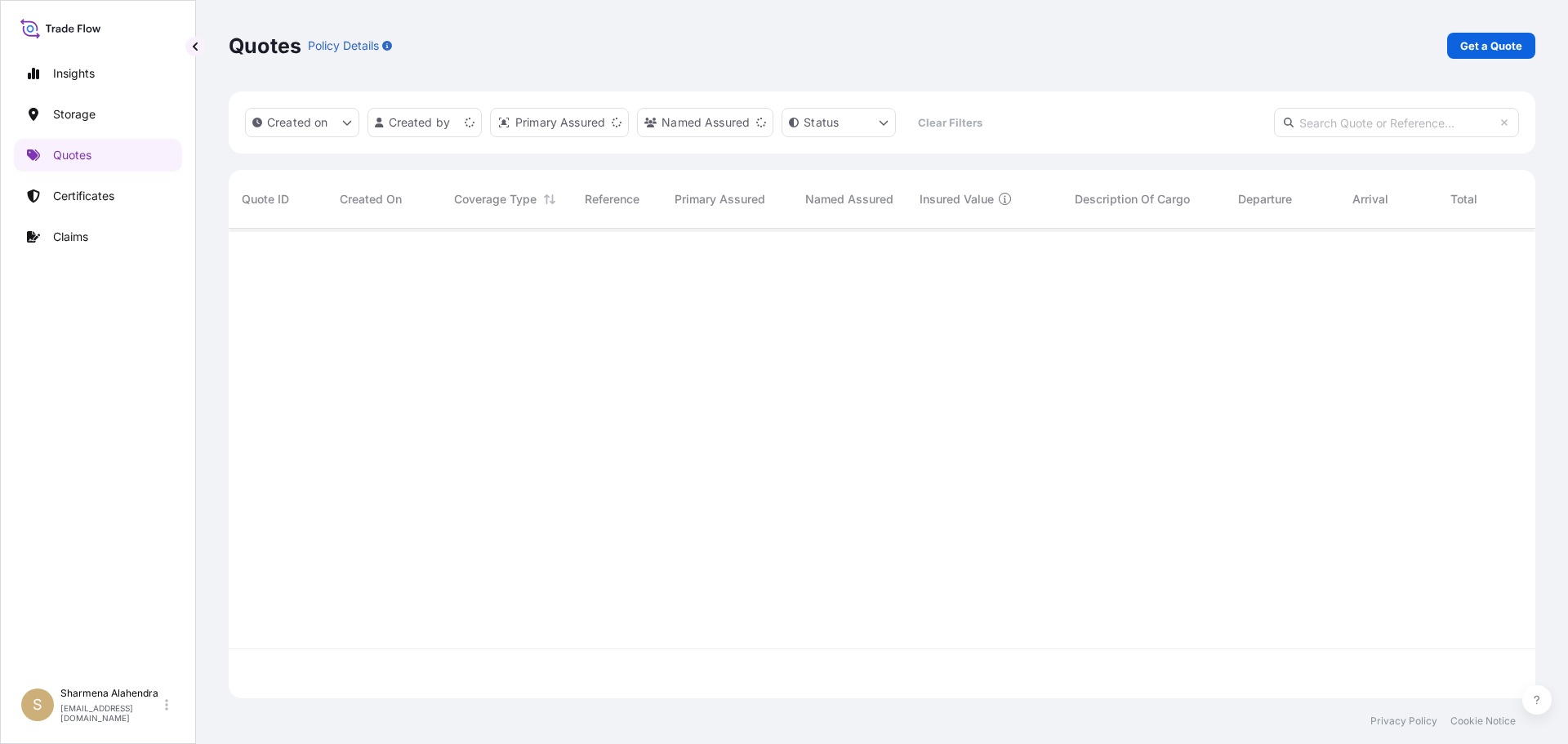
scroll to position [466, 1295]
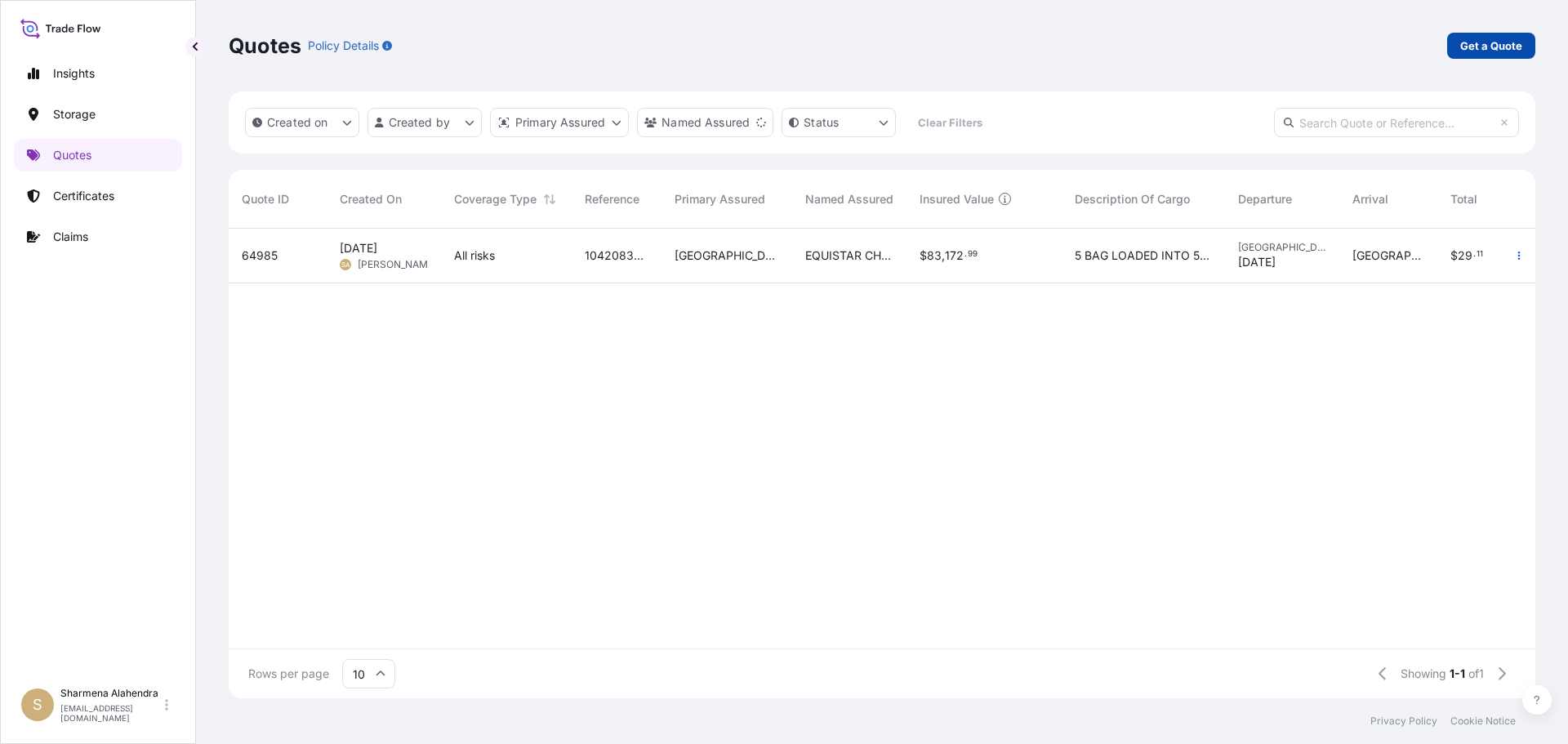
click at [1504, 53] on p "Get a Quote" at bounding box center [1491, 46] width 62 height 16
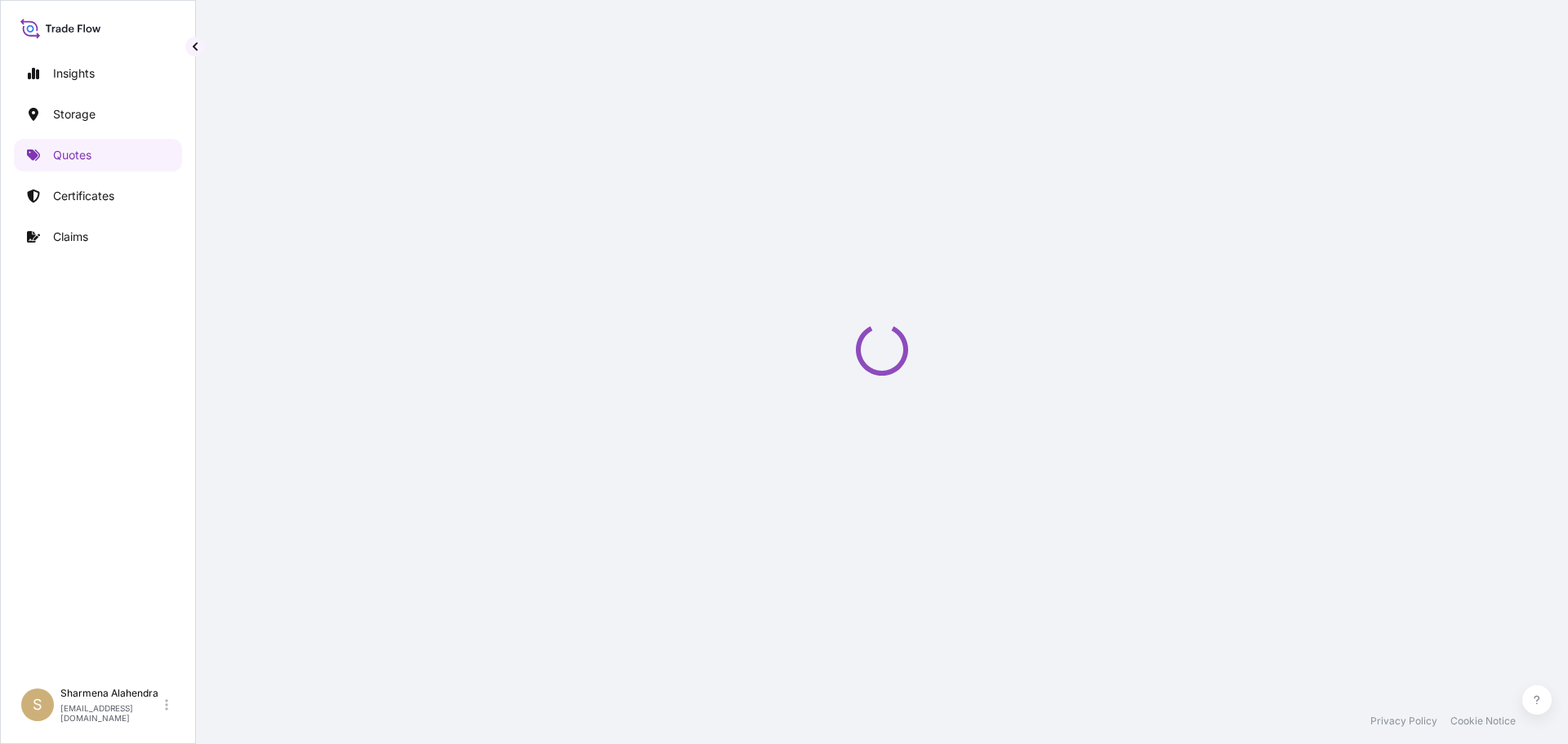
select select "Water"
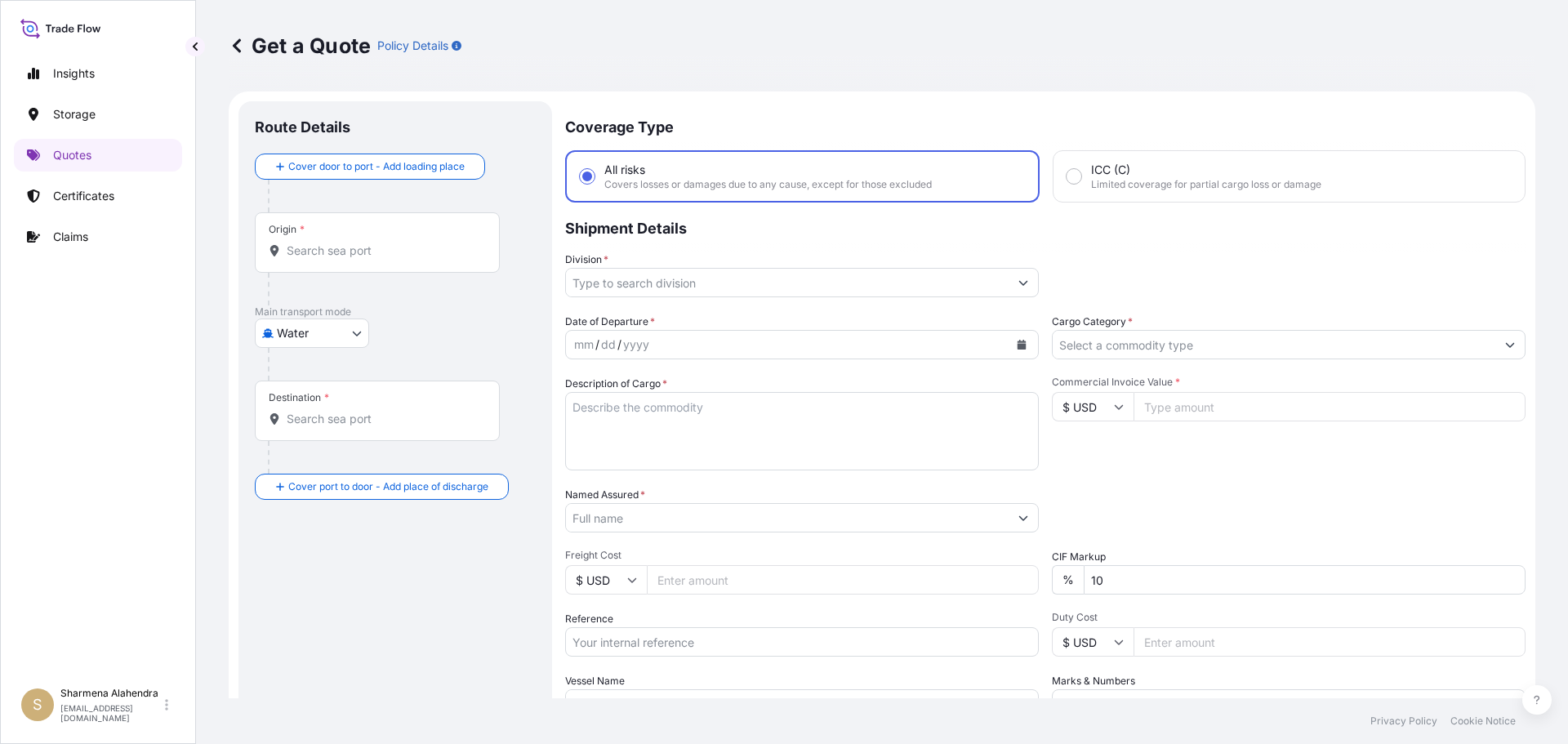
scroll to position [26, 0]
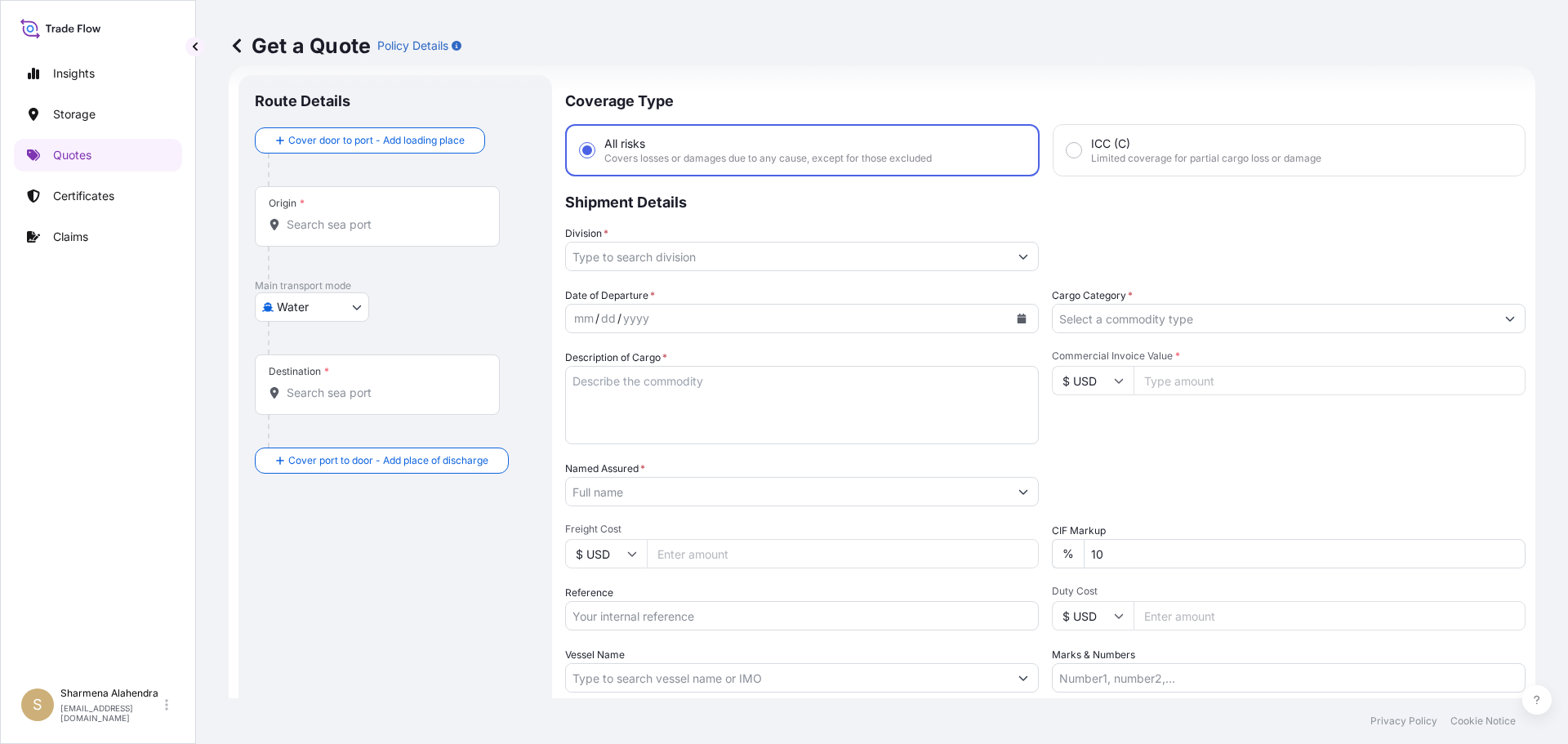
click at [796, 75] on div "Get a Quote Policy Details" at bounding box center [882, 46] width 1307 height 91
click at [312, 225] on input "Origin *" at bounding box center [384, 224] width 193 height 16
paste input "[GEOGRAPHIC_DATA], [GEOGRAPHIC_DATA]"
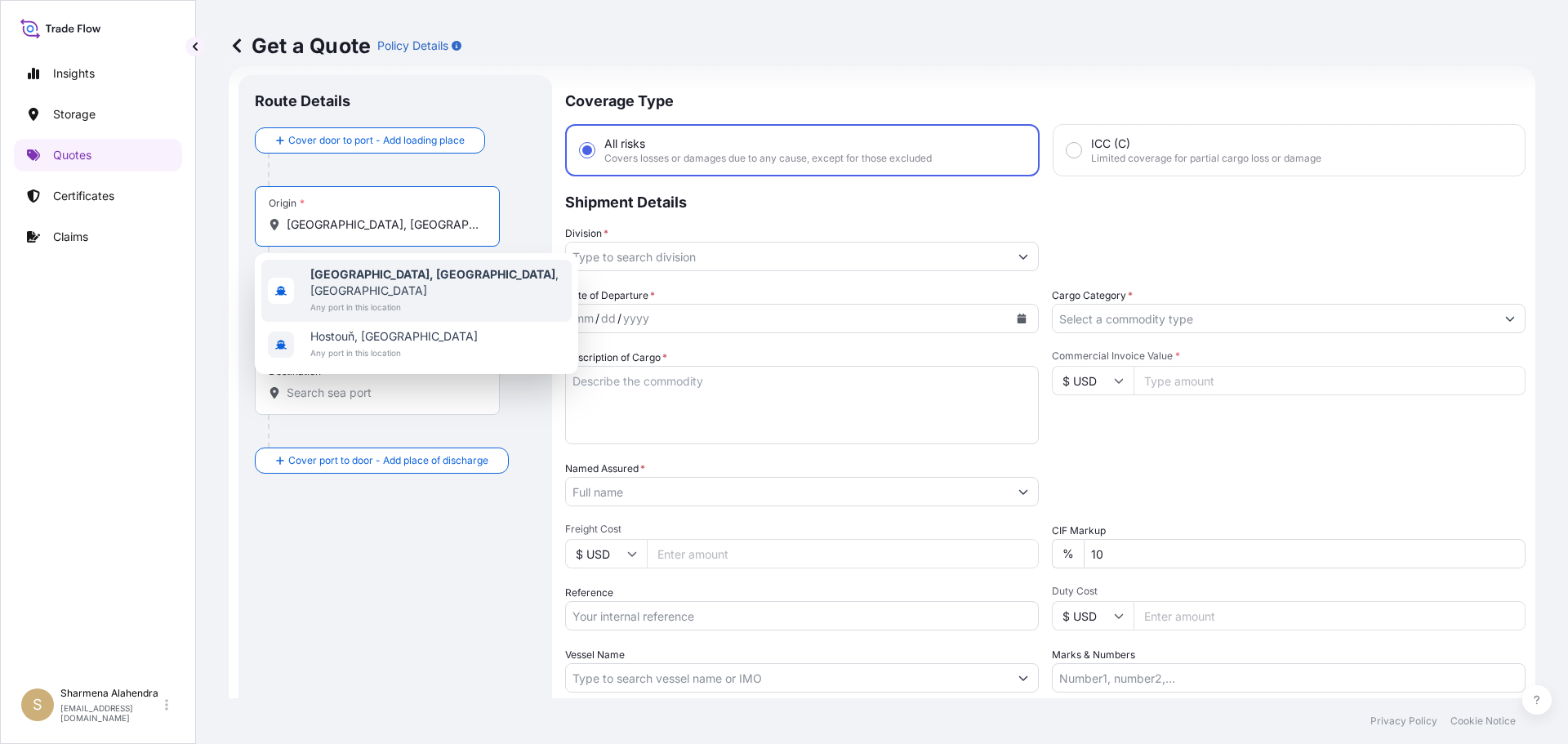
click at [320, 279] on b "[GEOGRAPHIC_DATA], [GEOGRAPHIC_DATA]" at bounding box center [433, 274] width 245 height 14
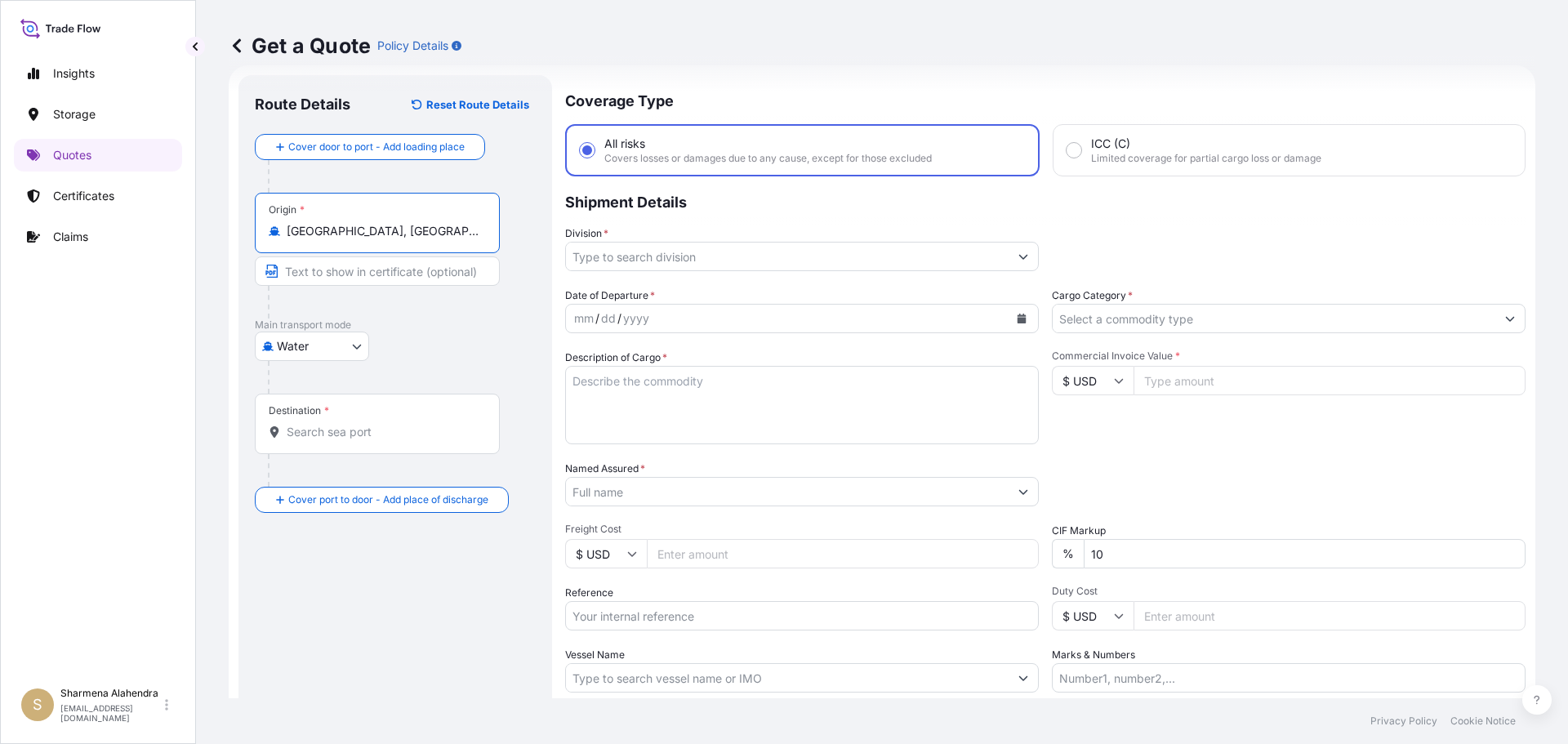
type input "[GEOGRAPHIC_DATA], [GEOGRAPHIC_DATA], [GEOGRAPHIC_DATA]"
drag, startPoint x: 915, startPoint y: 68, endPoint x: 907, endPoint y: 75, distance: 10.6
click at [915, 68] on div "Get a Quote Policy Details" at bounding box center [882, 46] width 1307 height 91
click at [341, 421] on div "Destination *" at bounding box center [378, 424] width 245 height 60
click at [341, 424] on input "Destination *" at bounding box center [384, 432] width 193 height 16
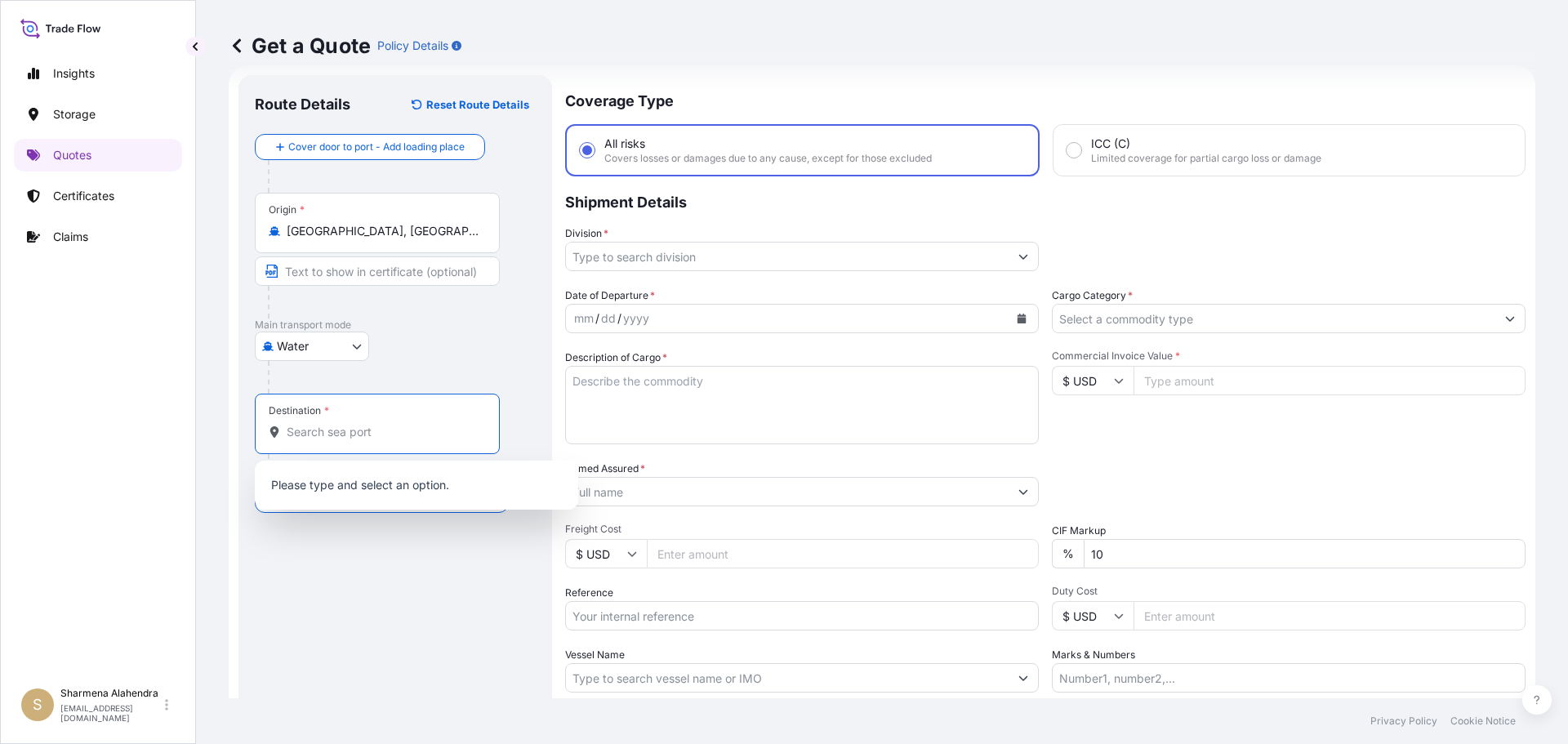
paste input "[PERSON_NAME], [GEOGRAPHIC_DATA]"
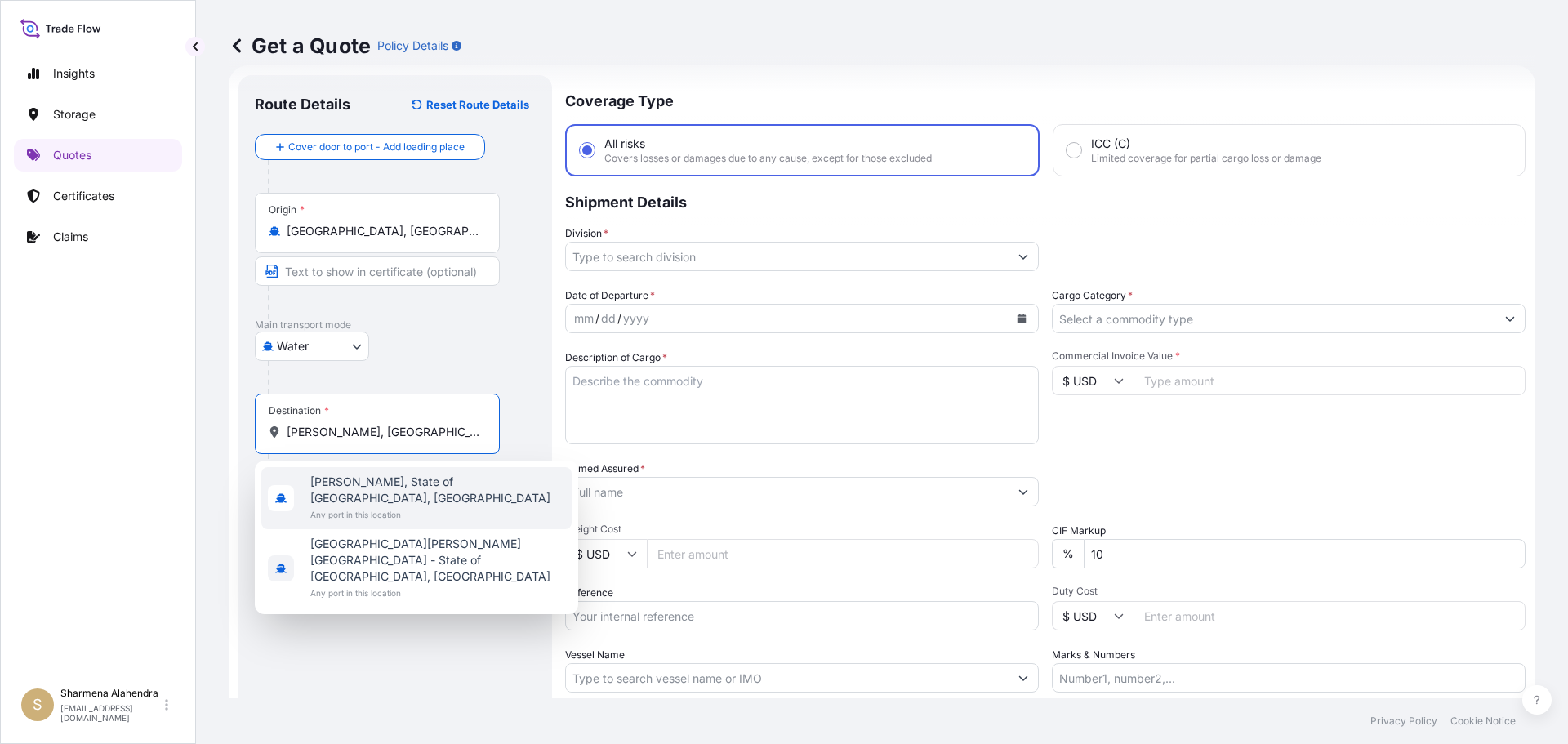
click at [342, 489] on span "[PERSON_NAME], State of [GEOGRAPHIC_DATA], [GEOGRAPHIC_DATA]" at bounding box center [438, 491] width 255 height 33
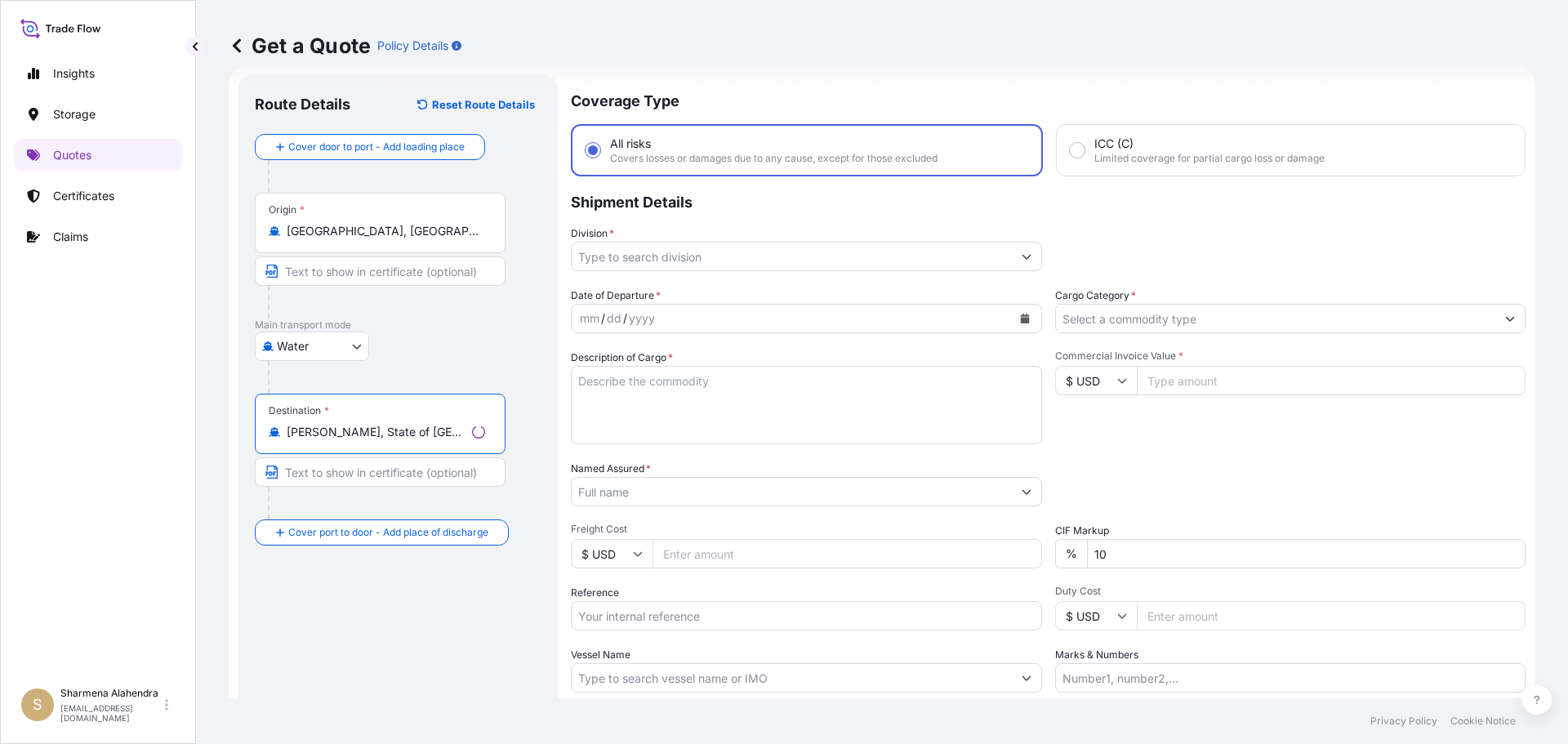
type input "[PERSON_NAME], State of [GEOGRAPHIC_DATA], [GEOGRAPHIC_DATA]"
click at [647, 264] on input "Division *" at bounding box center [791, 256] width 440 height 29
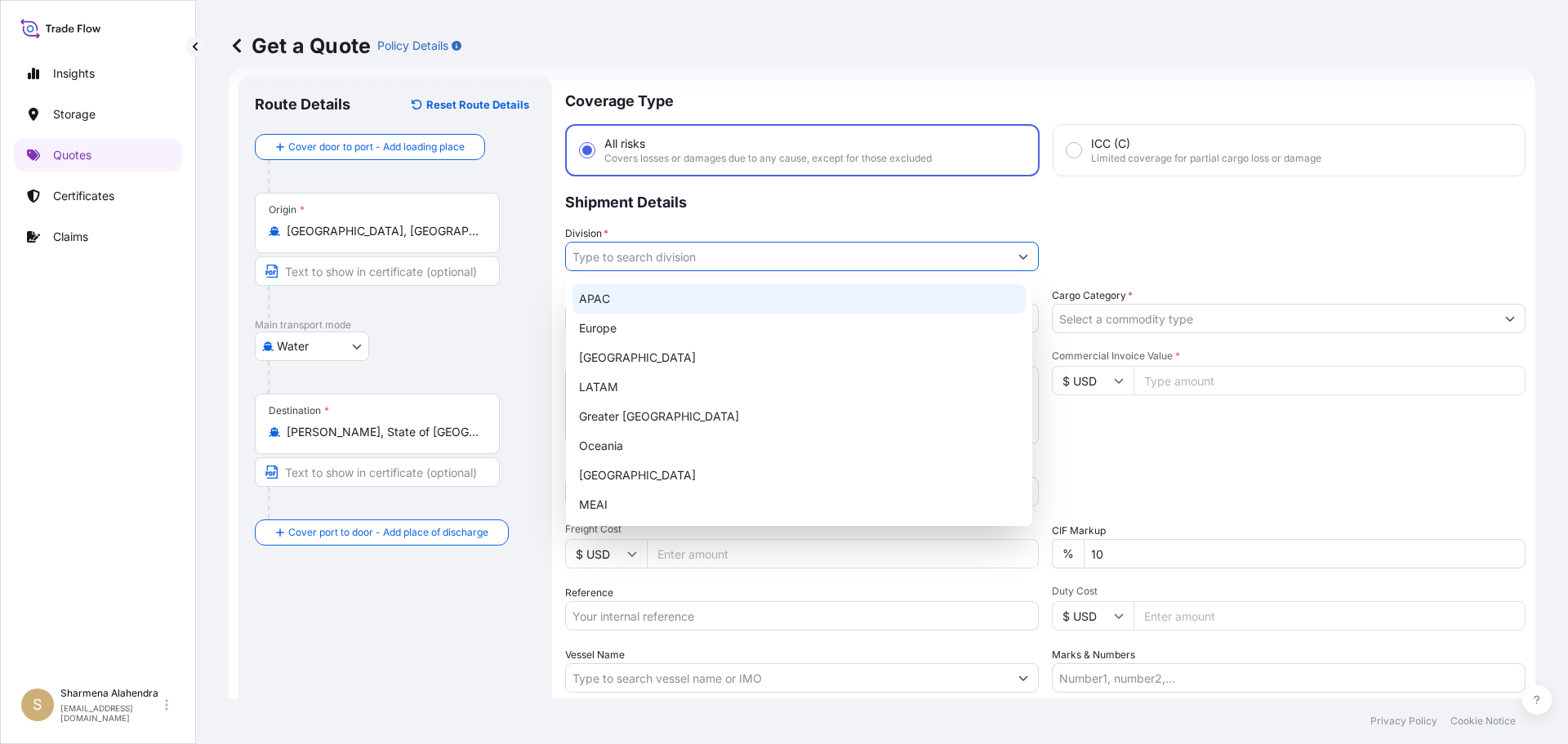
click at [610, 303] on div "APAC" at bounding box center [799, 299] width 453 height 29
type input "APAC"
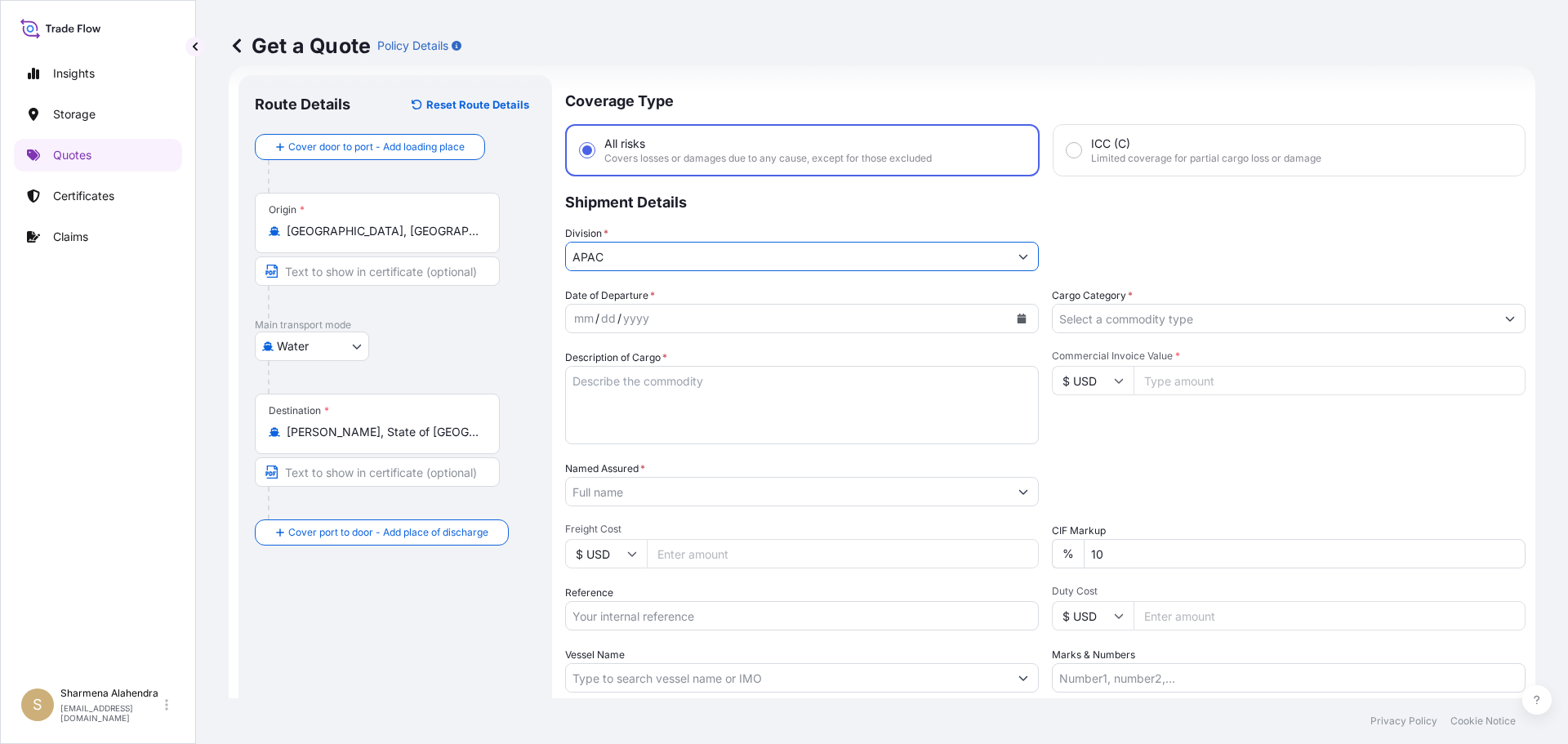
click at [1017, 316] on icon "Calendar" at bounding box center [1021, 318] width 9 height 9
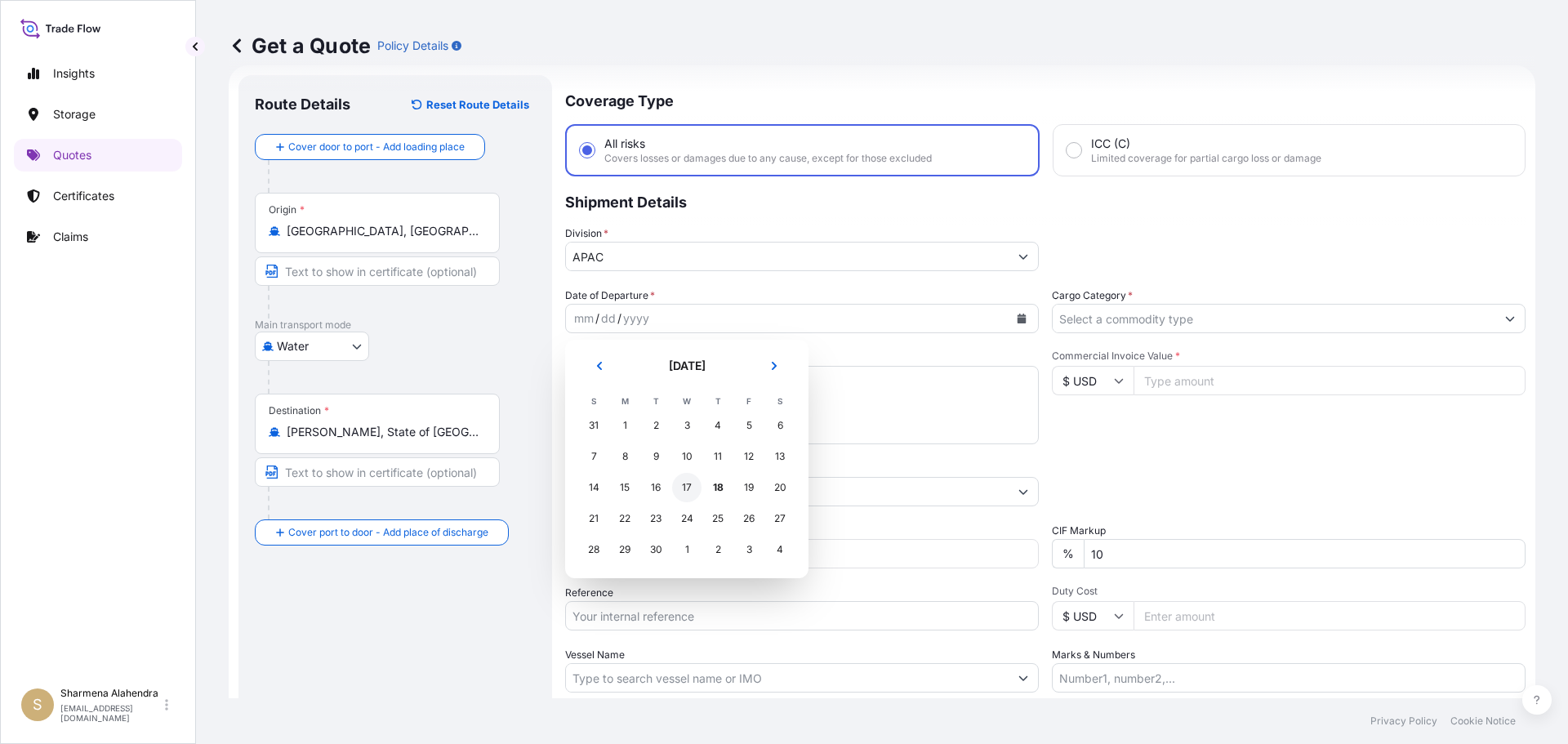
click at [689, 489] on div "17" at bounding box center [687, 488] width 29 height 29
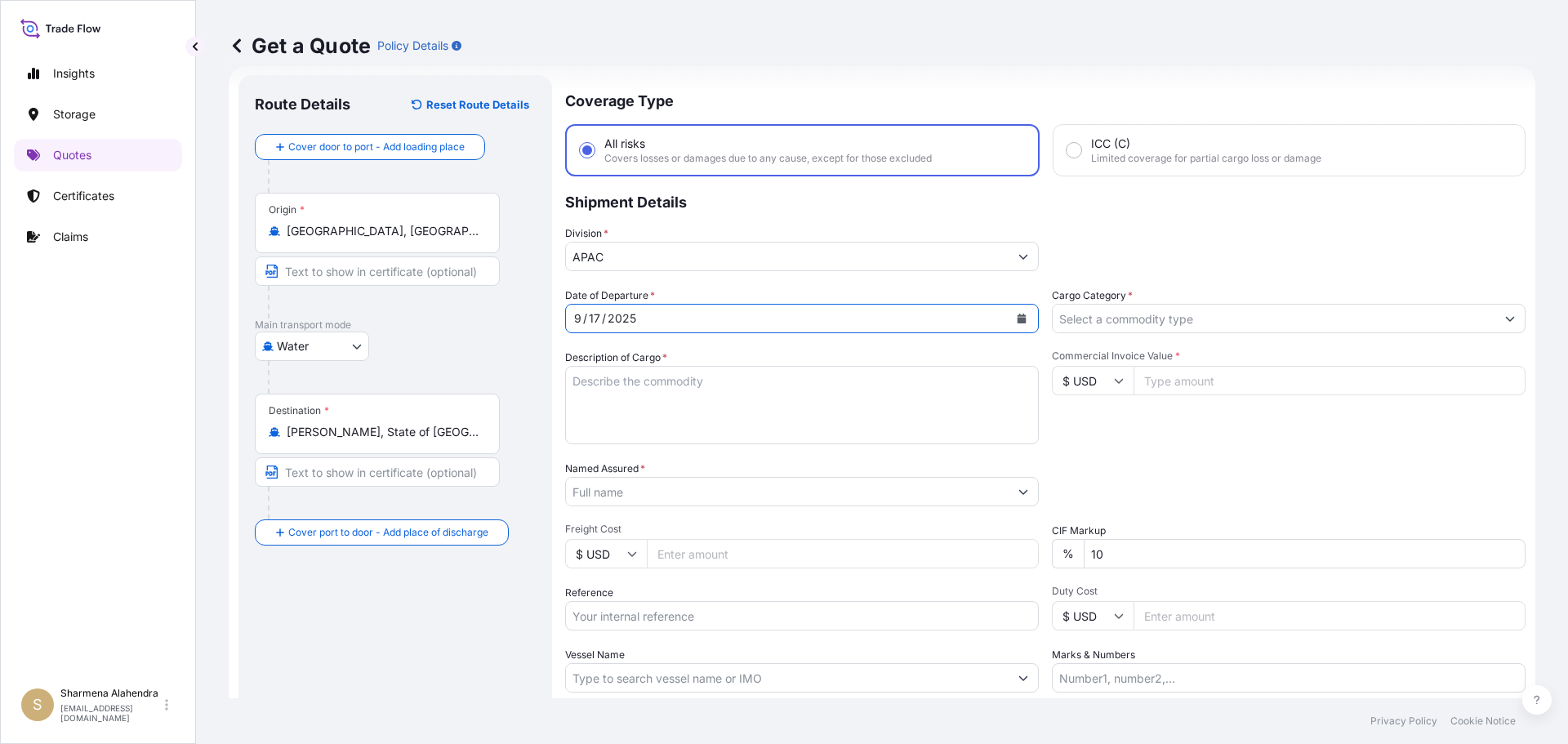
click at [691, 416] on textarea "Description of Cargo *" at bounding box center [803, 404] width 474 height 78
click at [808, 400] on textarea "Description of Cargo *" at bounding box center [803, 404] width 474 height 78
paste textarea "BULK UNPACKED LOADED INTO 1 20' CONTAINER(S) DIPROPYLENE GLYCOL FRAGRANCE, FLEX…"
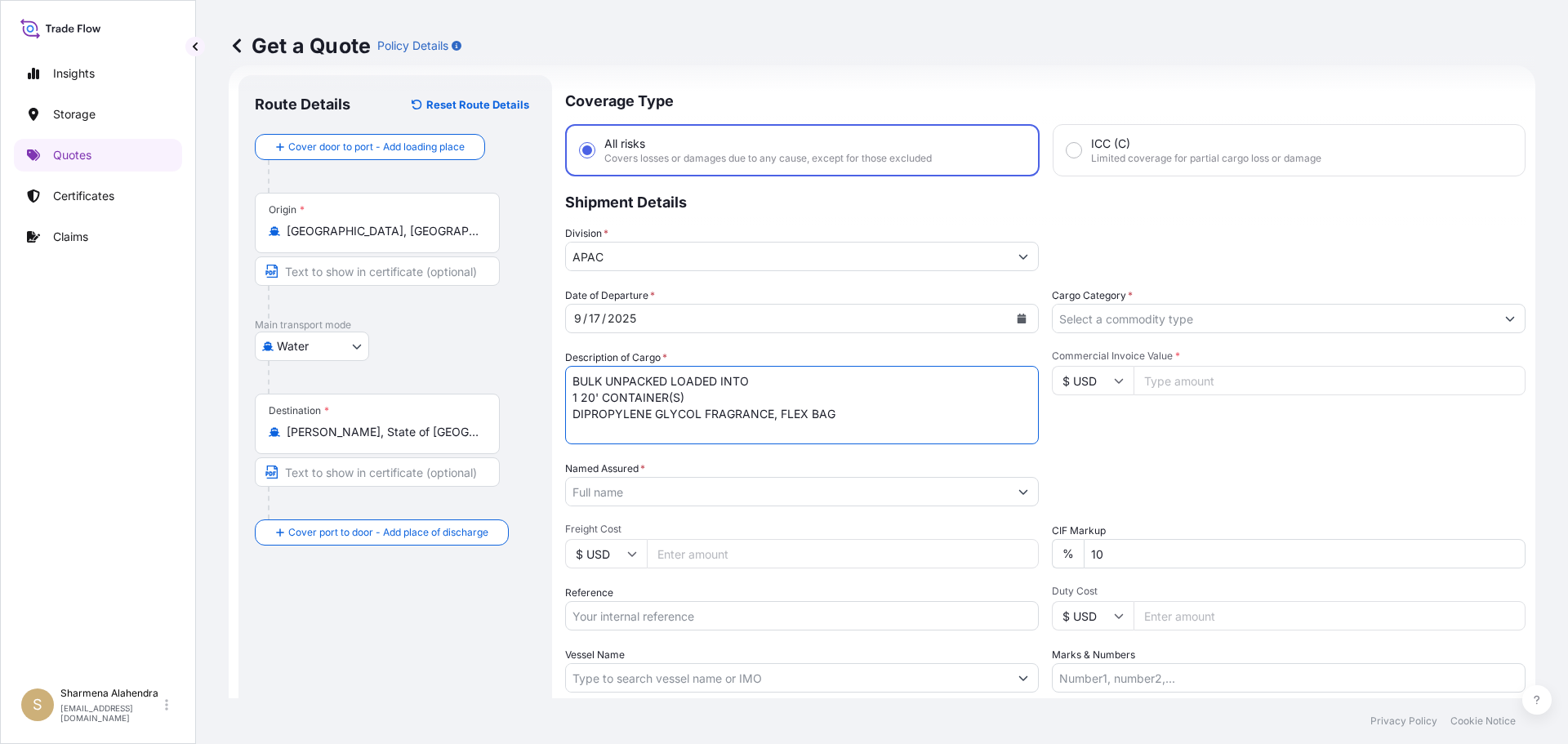
click at [574, 378] on textarea "BULK UNPACKED LOADED INTO 1 20' CONTAINER(S) DIPROPYLENE GLYCOL FRAGRANCE, FLEX…" at bounding box center [803, 404] width 474 height 78
type textarea "1 BULK UNPACKED LOADED INTO 1 20' CONTAINER(S) DIPROPYLENE GLYCOL FRAGRANCE, FL…"
click at [833, 490] on input "Named Assured *" at bounding box center [788, 491] width 443 height 29
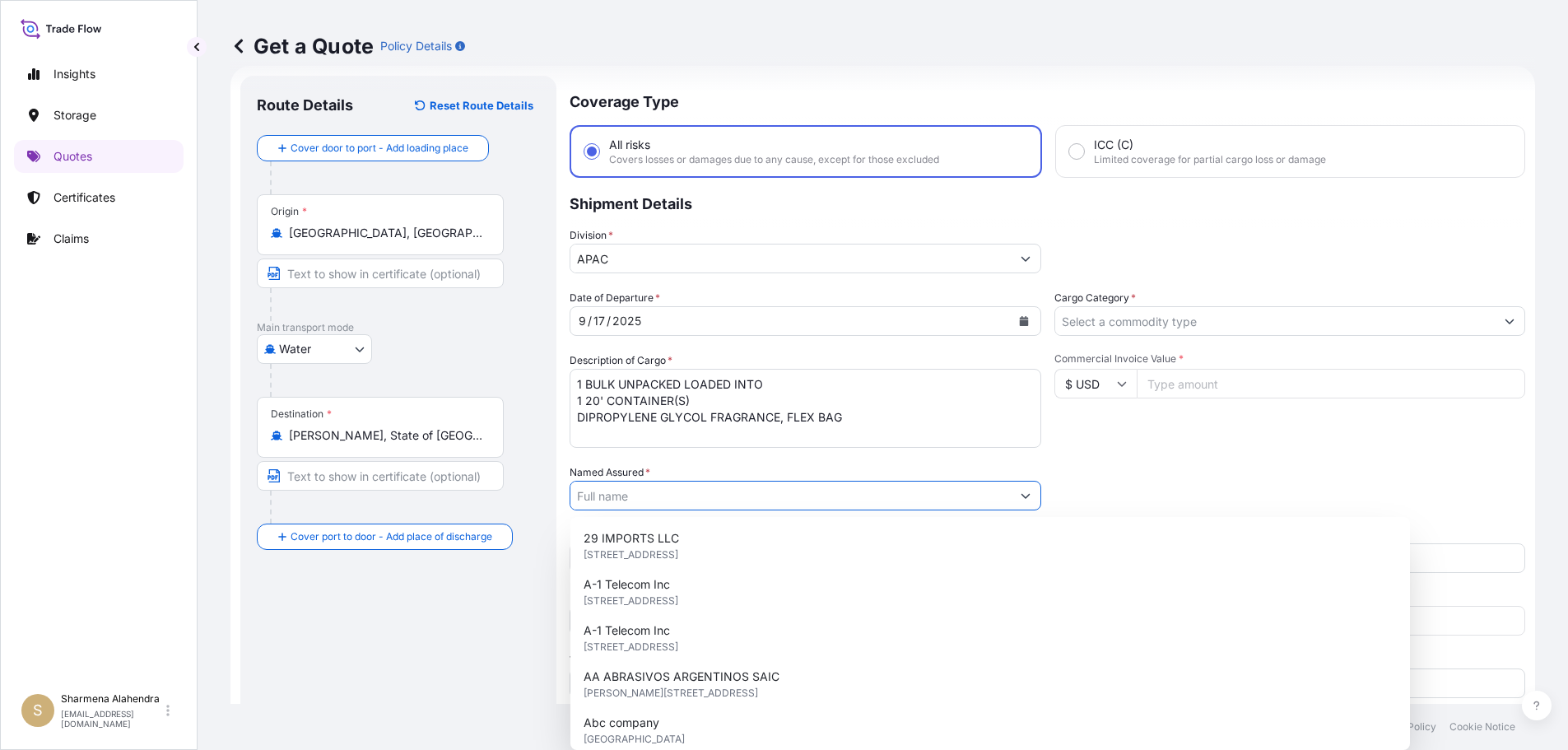
paste input "LYONDELL CHEMICAL COMPANY"
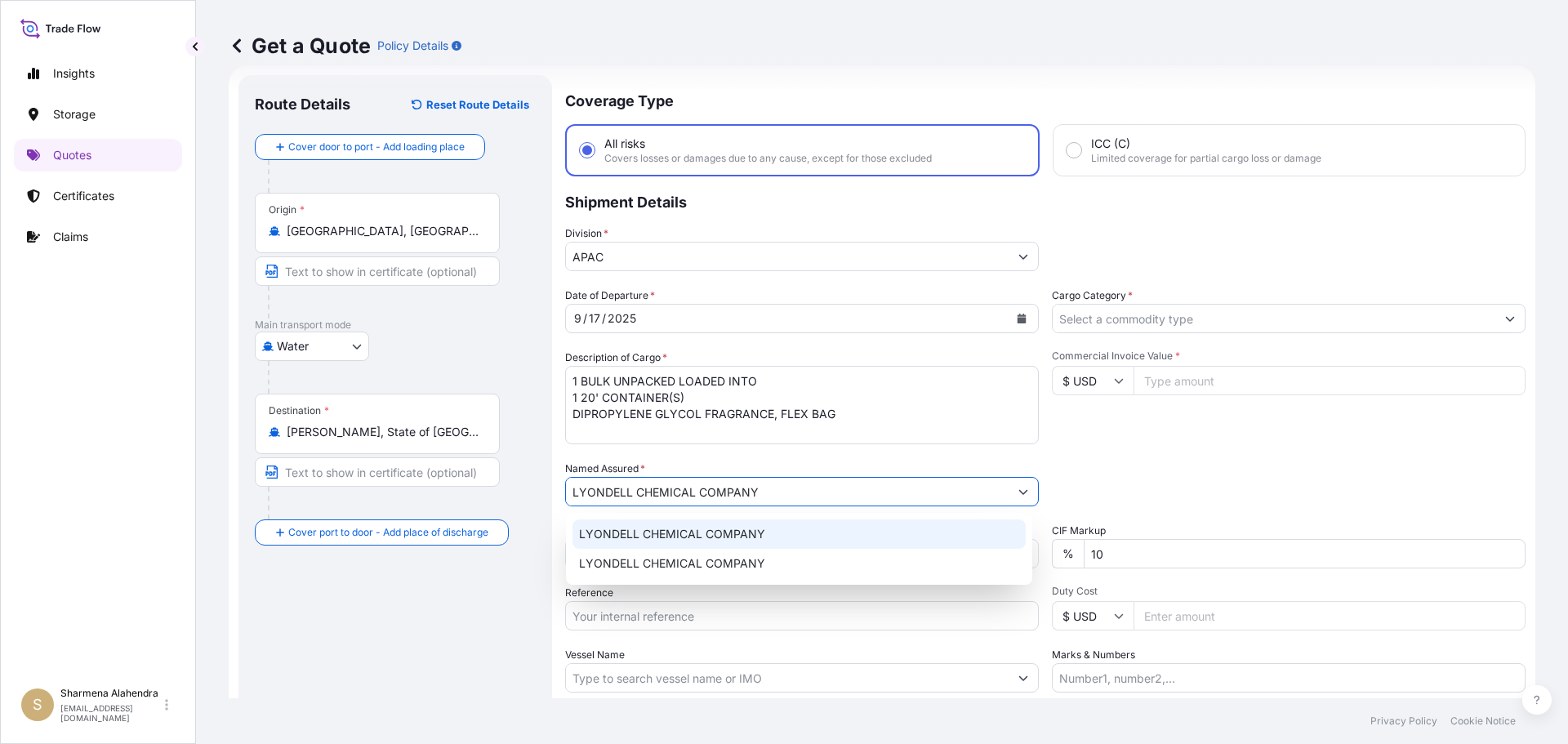
click at [653, 529] on span "LYONDELL CHEMICAL COMPANY" at bounding box center [672, 534] width 186 height 16
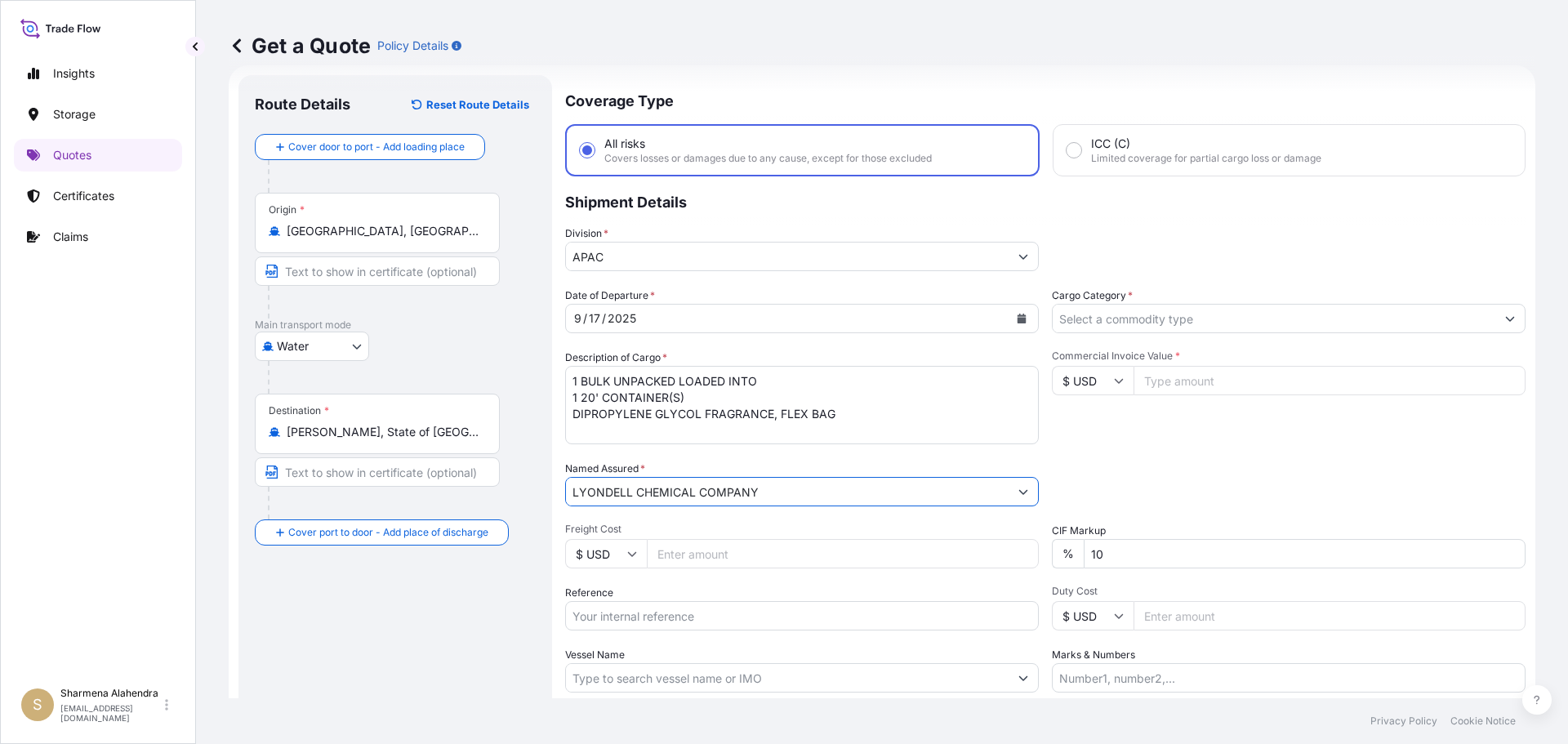
type input "LYONDELL CHEMICAL COMPANY"
click at [660, 604] on input "Reference" at bounding box center [803, 616] width 474 height 29
paste input "10420846388"
paste input "5013208118"
type input "10420846388/5013208118"
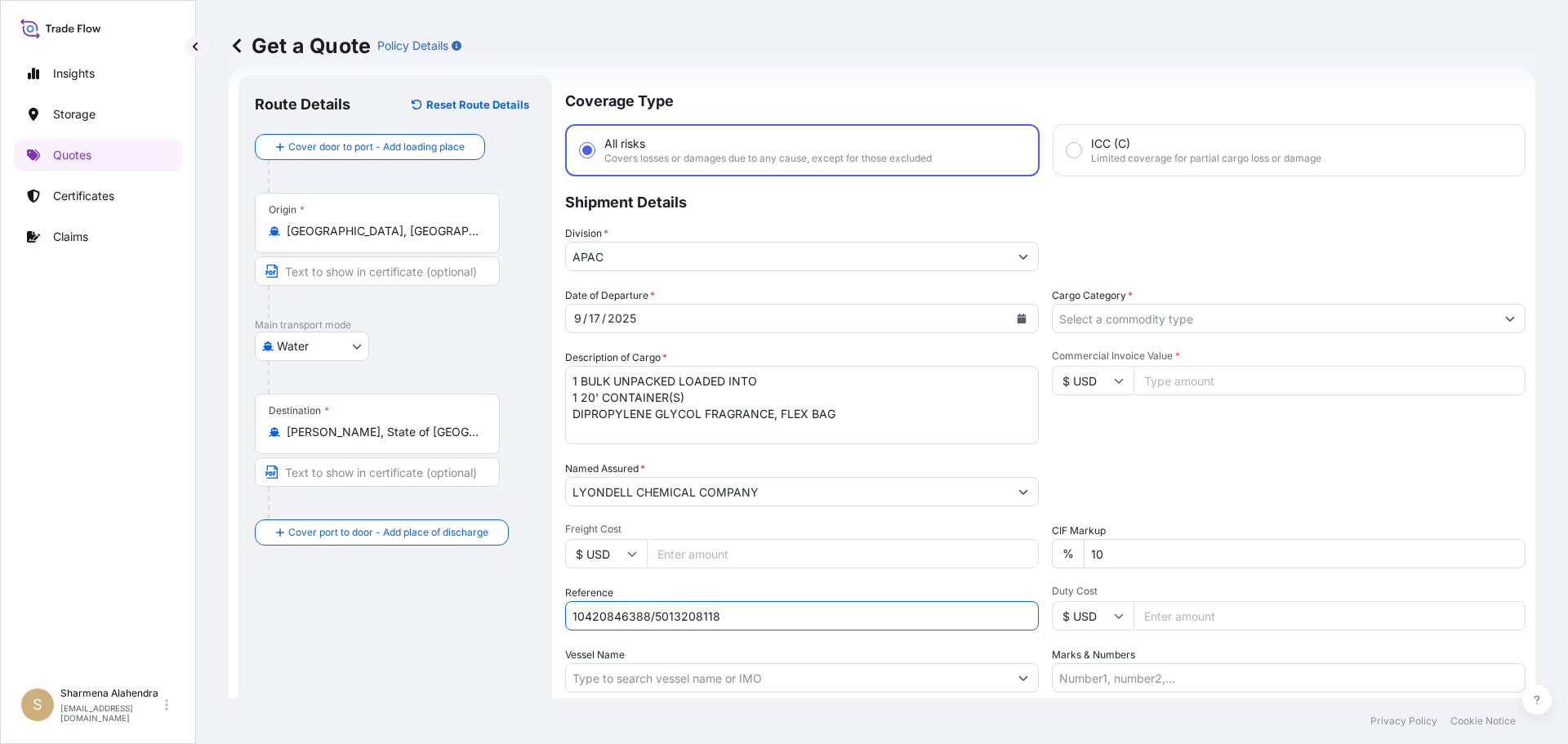
click at [766, 673] on input "Vessel Name" at bounding box center [788, 678] width 443 height 29
click at [827, 672] on input "Vessel Name" at bounding box center [788, 678] width 443 height 29
paste input "[GEOGRAPHIC_DATA]"
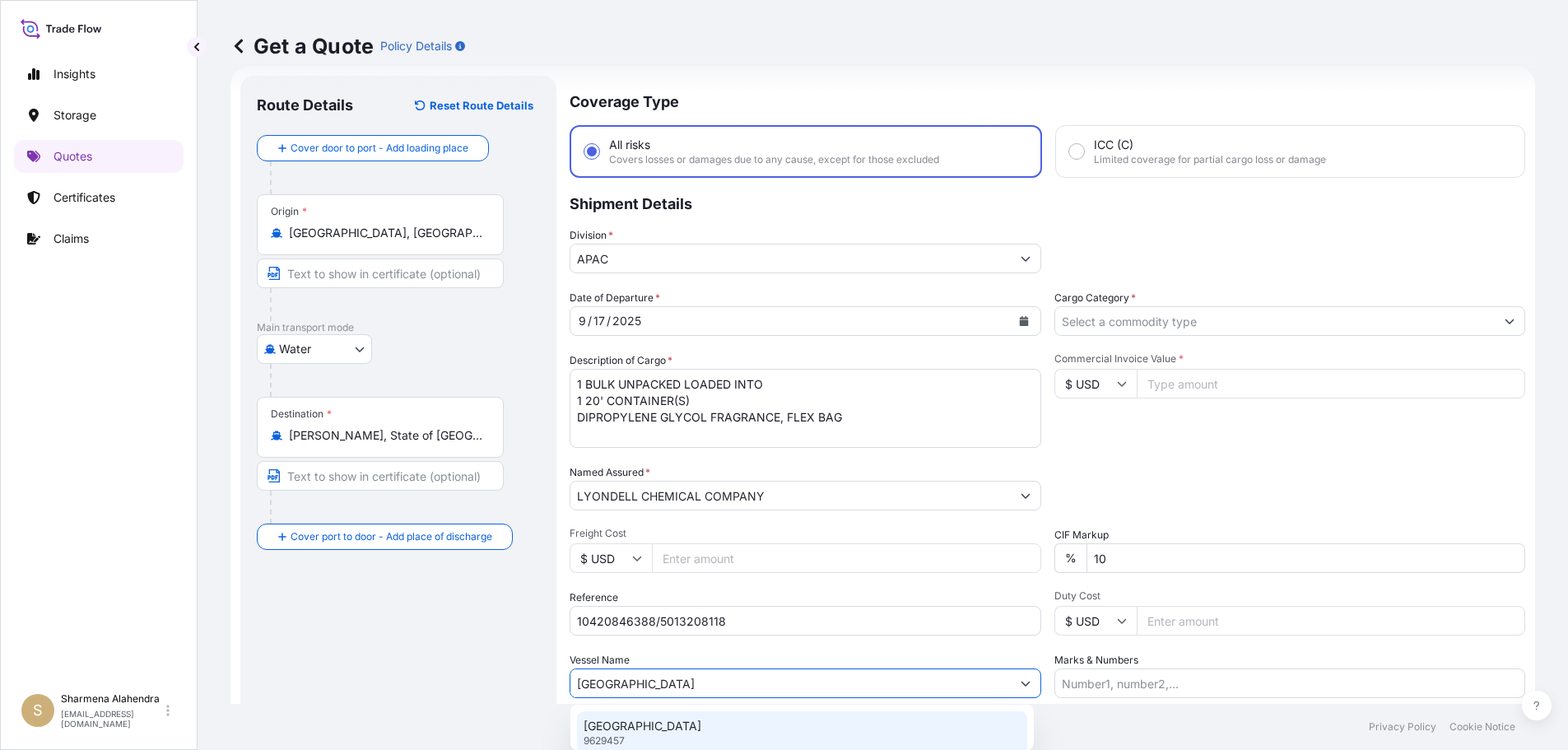
click at [668, 726] on div "CARDIFF 9629457" at bounding box center [802, 733] width 450 height 43
type input "[GEOGRAPHIC_DATA]"
click at [1116, 320] on input "Cargo Category *" at bounding box center [1284, 321] width 447 height 30
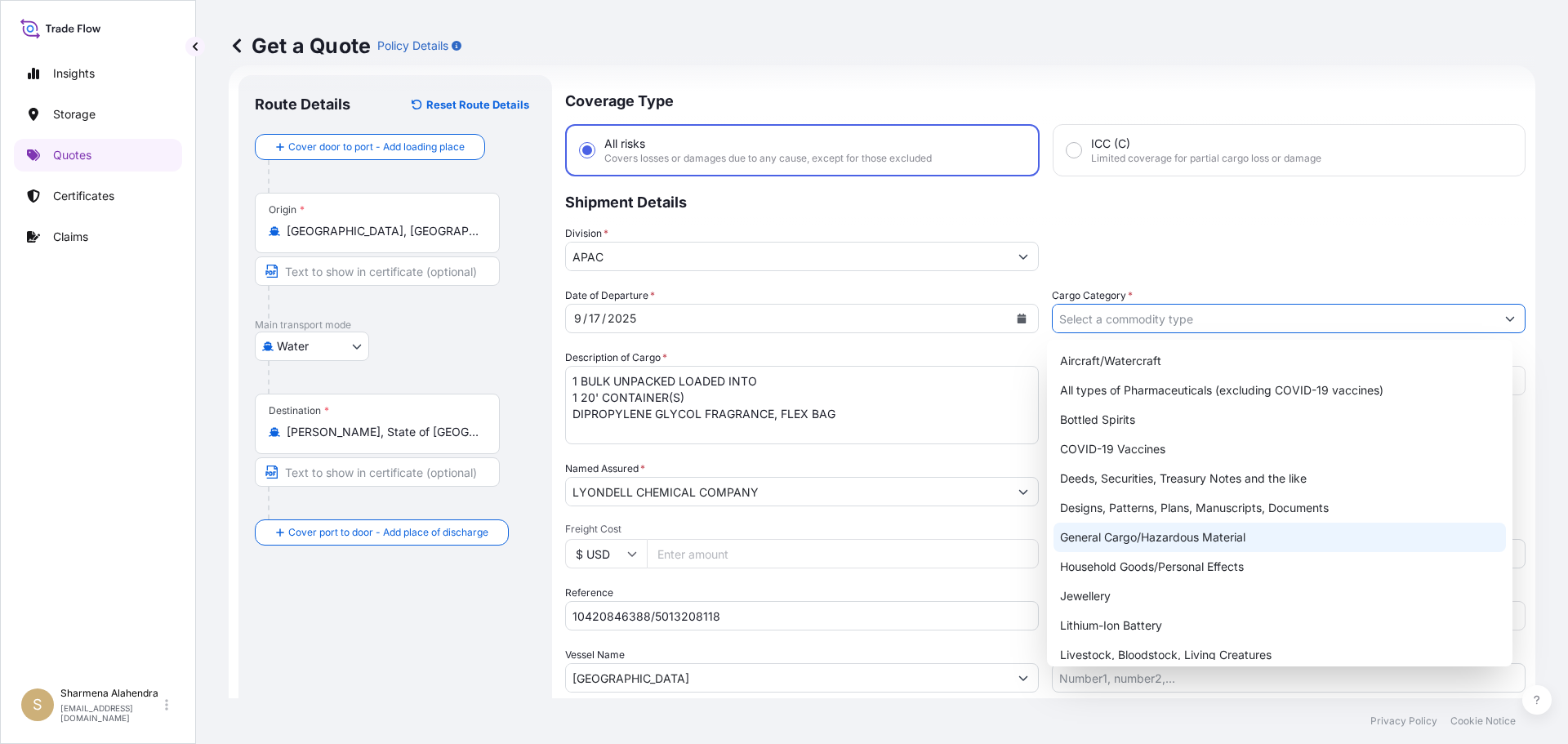
click at [1095, 542] on div "General Cargo/Hazardous Material" at bounding box center [1280, 537] width 453 height 29
type input "General Cargo/Hazardous Material"
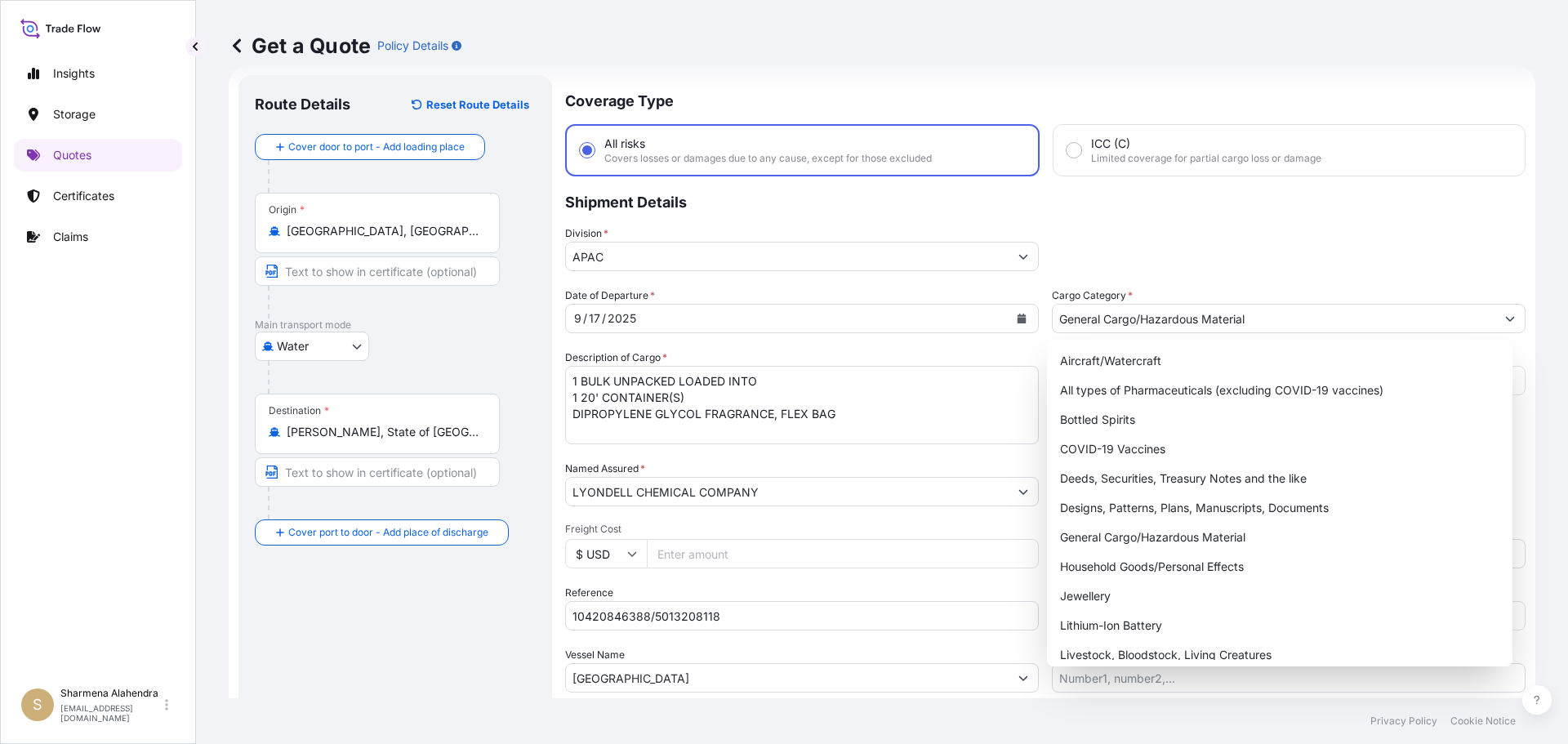
click at [1167, 213] on p "Shipment Details" at bounding box center [1046, 201] width 960 height 49
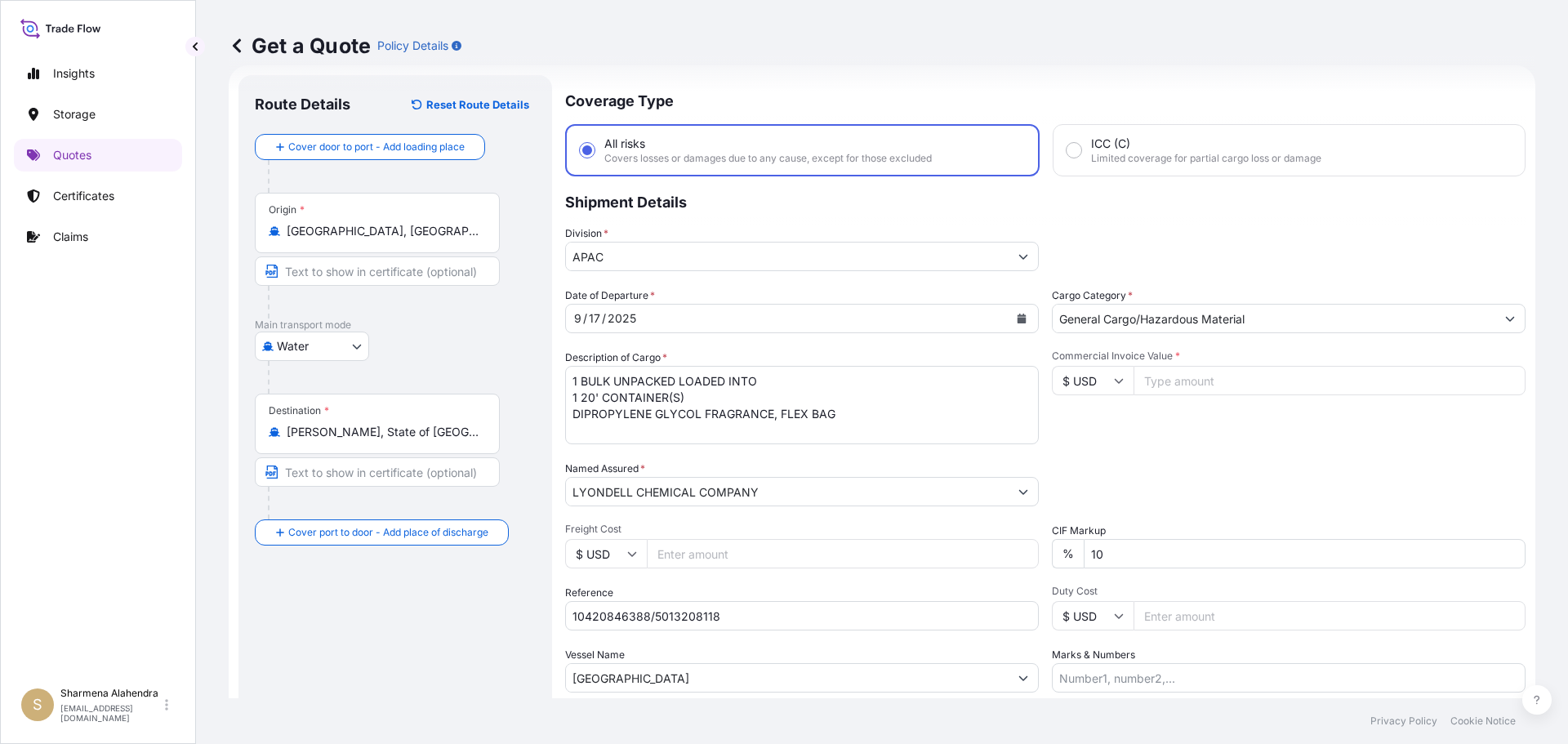
click at [1165, 382] on input "Commercial Invoice Value *" at bounding box center [1329, 380] width 392 height 29
paste input "24571.61"
type input "24571.62"
click at [1206, 462] on div "Packing Category Type to search a container mode Please select a primary mode o…" at bounding box center [1289, 483] width 474 height 46
click at [1113, 666] on input "Marks & Numbers" at bounding box center [1289, 678] width 474 height 29
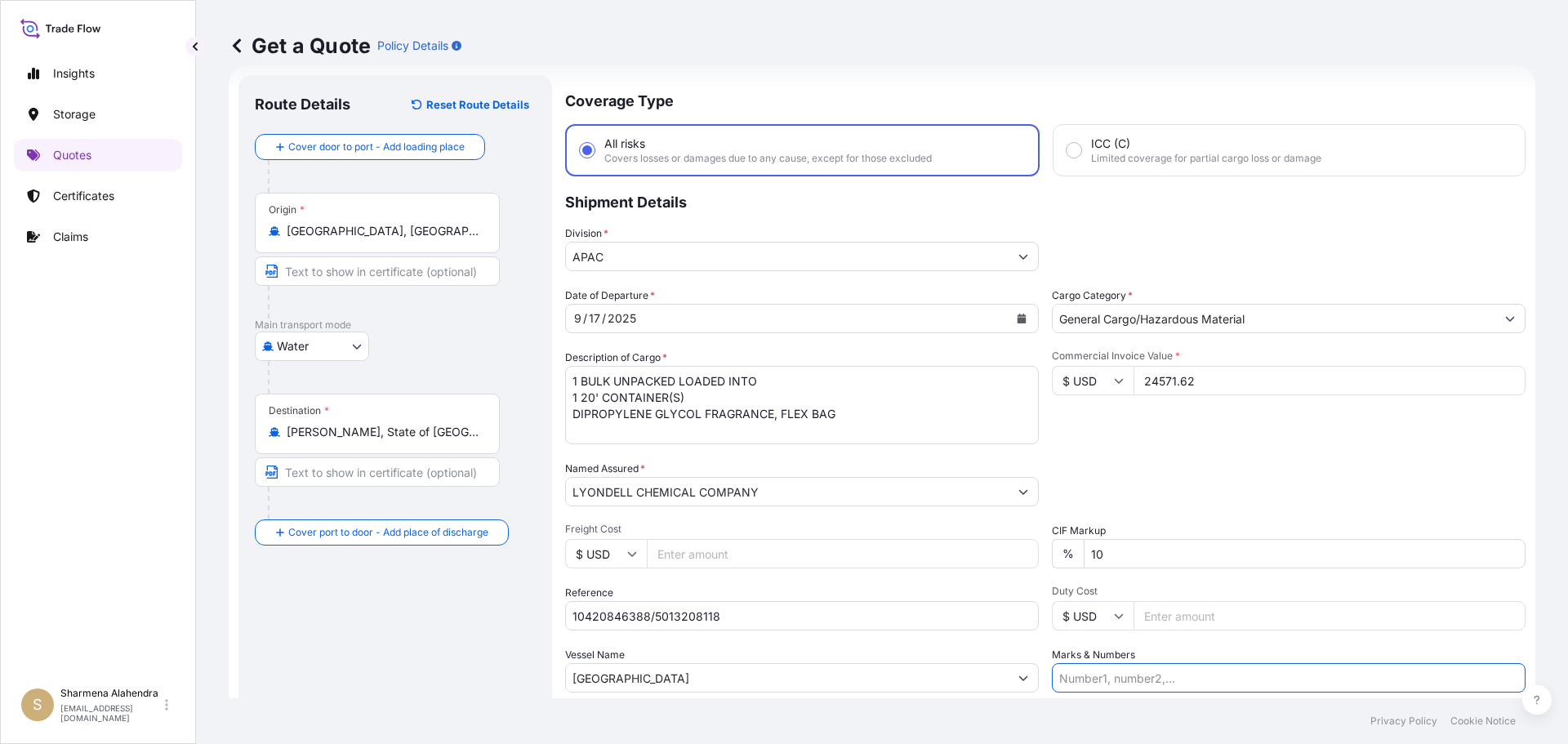
paste input "CUSTOMER PO NUMBER 4900879827"
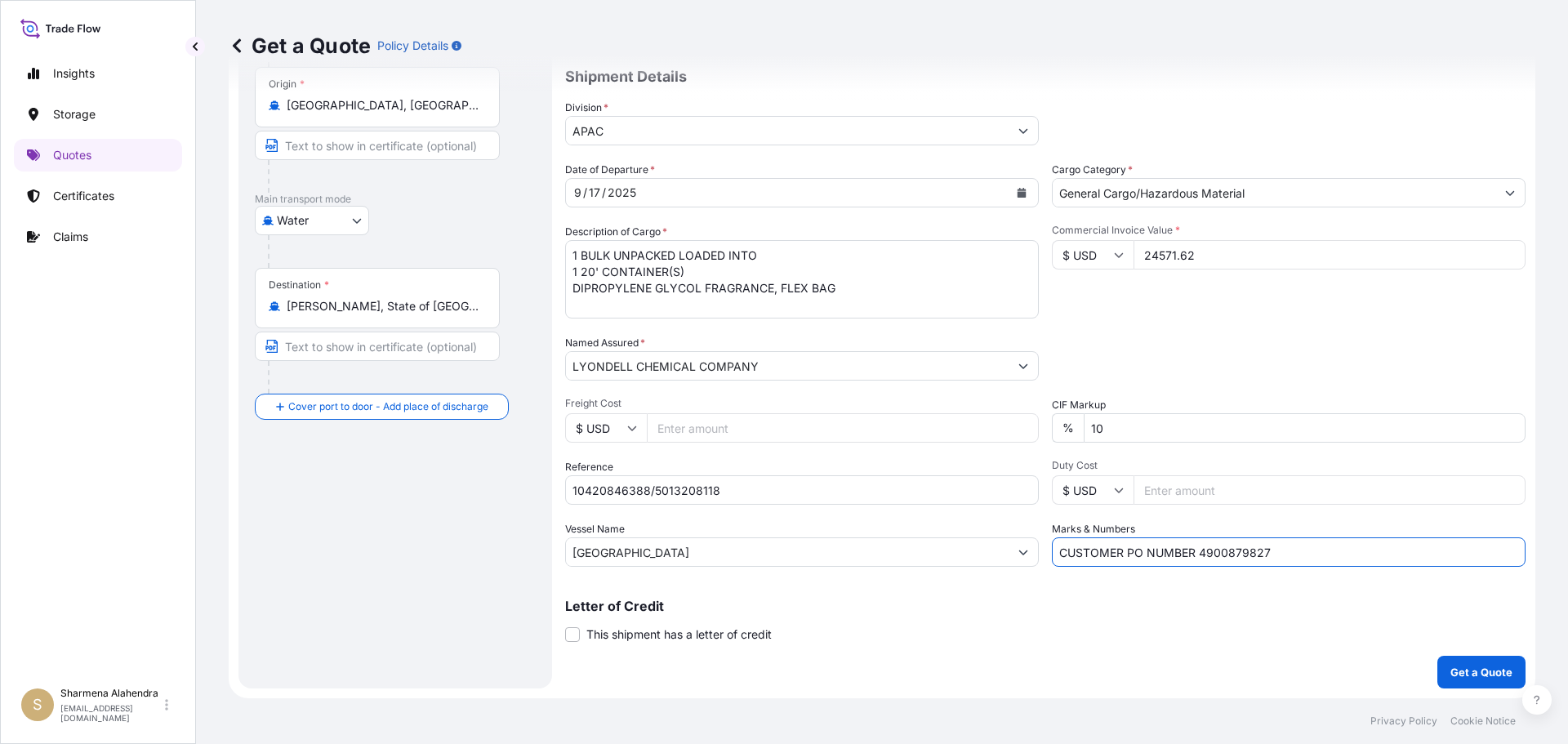
type input "CUSTOMER PO NUMBER 4900879827"
click at [1155, 635] on div "Letter of Credit This shipment has a letter of credit Letter of credit * Letter…" at bounding box center [1046, 621] width 960 height 43
click at [1478, 667] on p "Get a Quote" at bounding box center [1482, 672] width 62 height 16
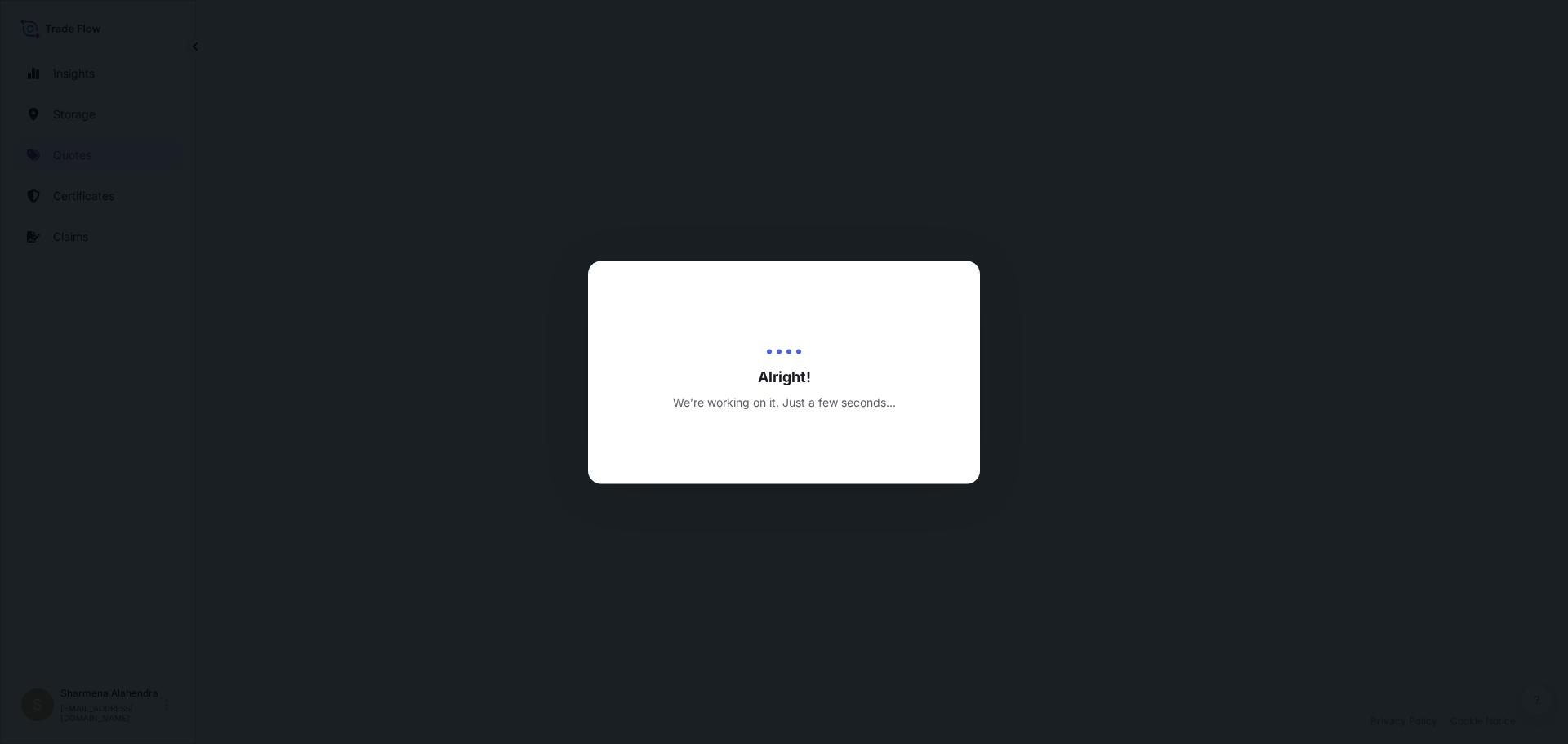
select select "Water"
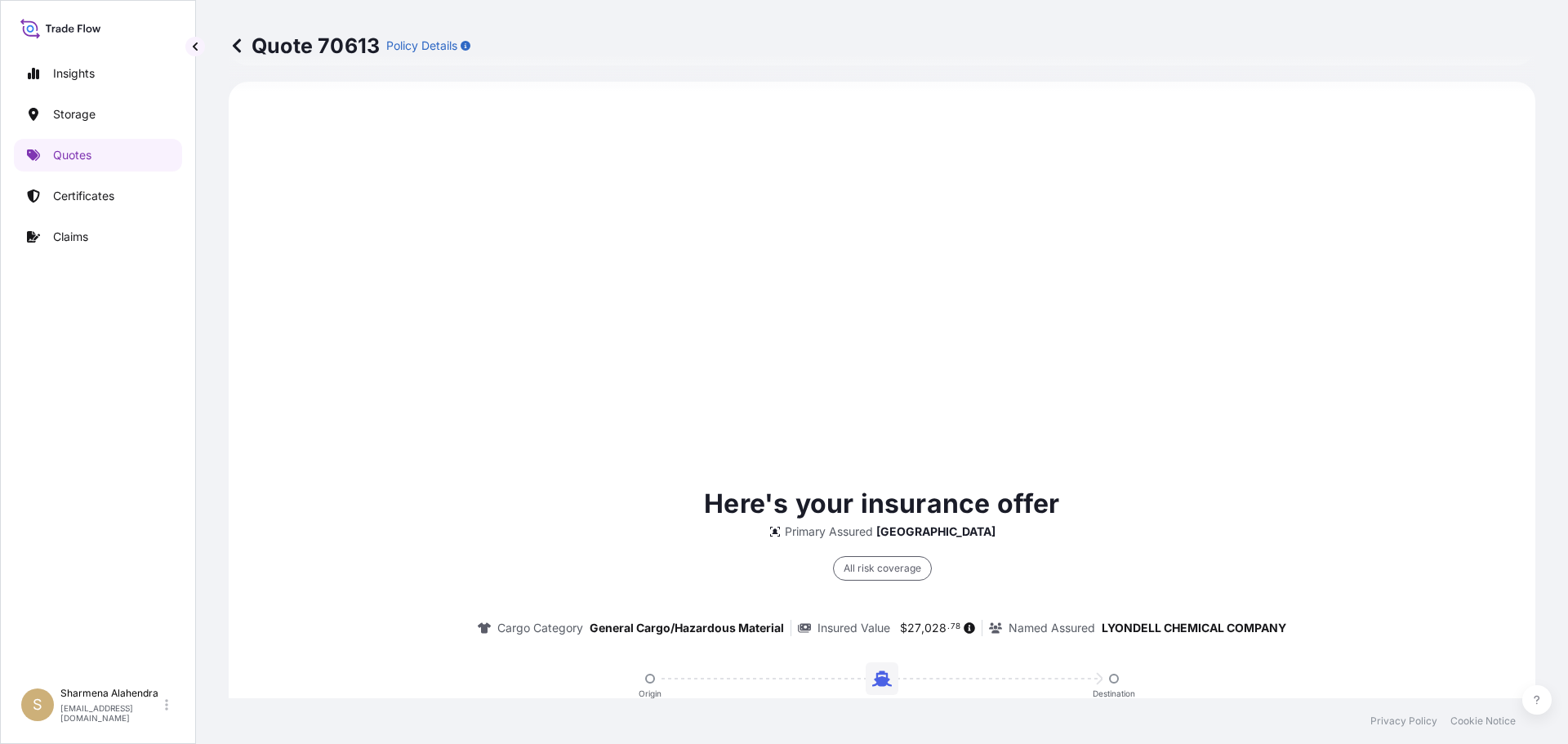
scroll to position [1111, 0]
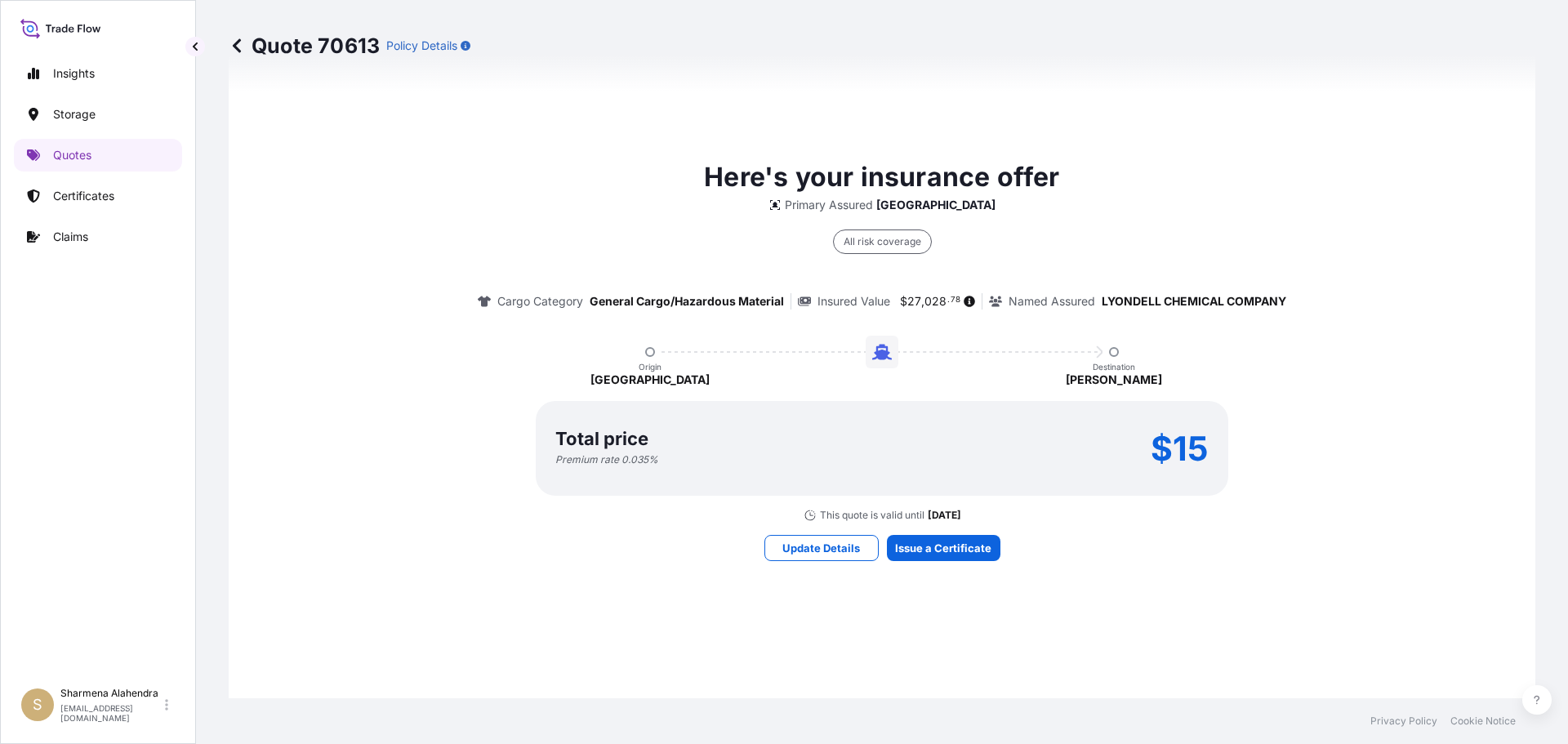
click at [928, 630] on div "Here's your insurance offer Primary Assured [GEOGRAPHIC_DATA] All risk coverage…" at bounding box center [882, 359] width 1261 height 1162
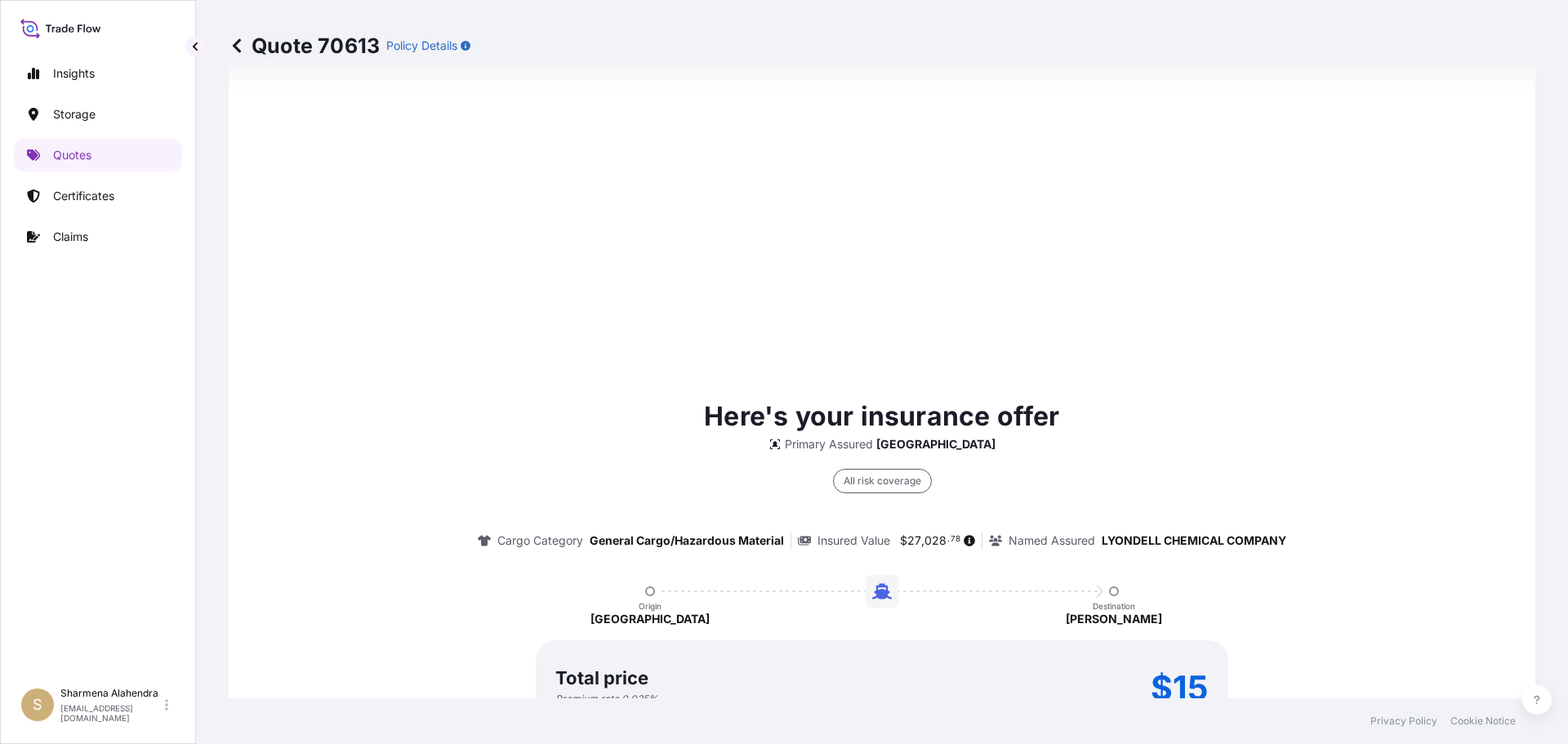
scroll to position [2335, 0]
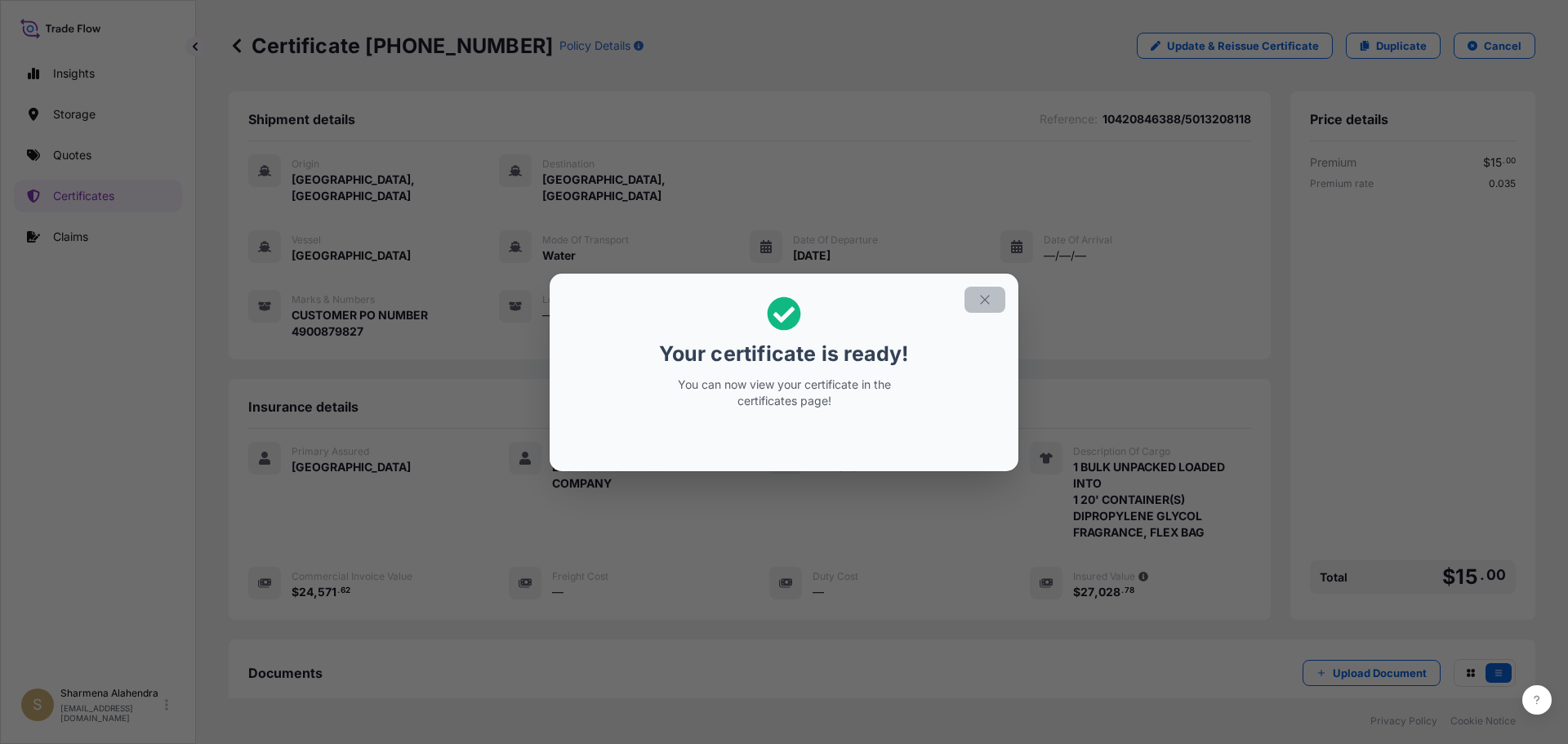
click at [976, 299] on button "button" at bounding box center [984, 300] width 41 height 26
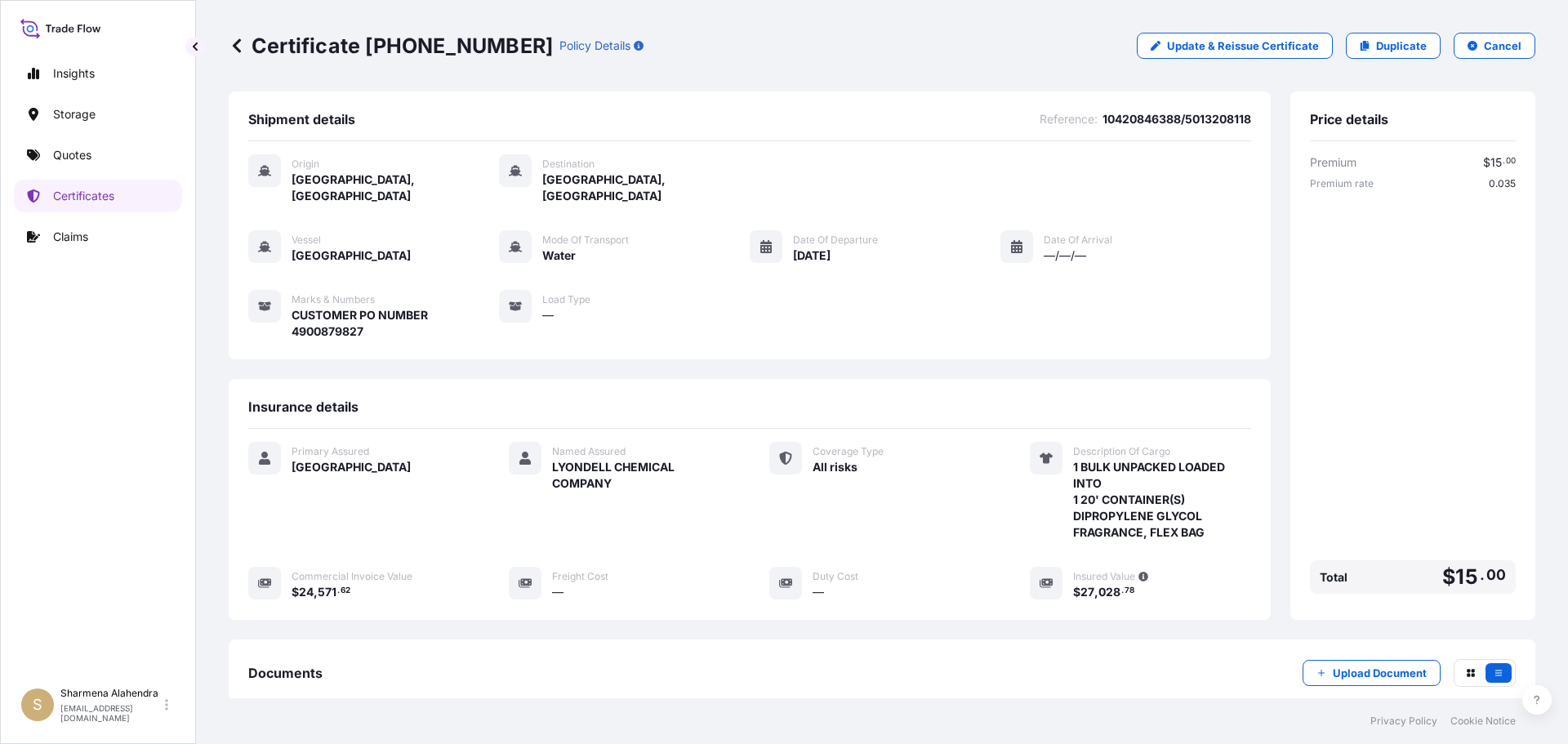
scroll to position [179, 0]
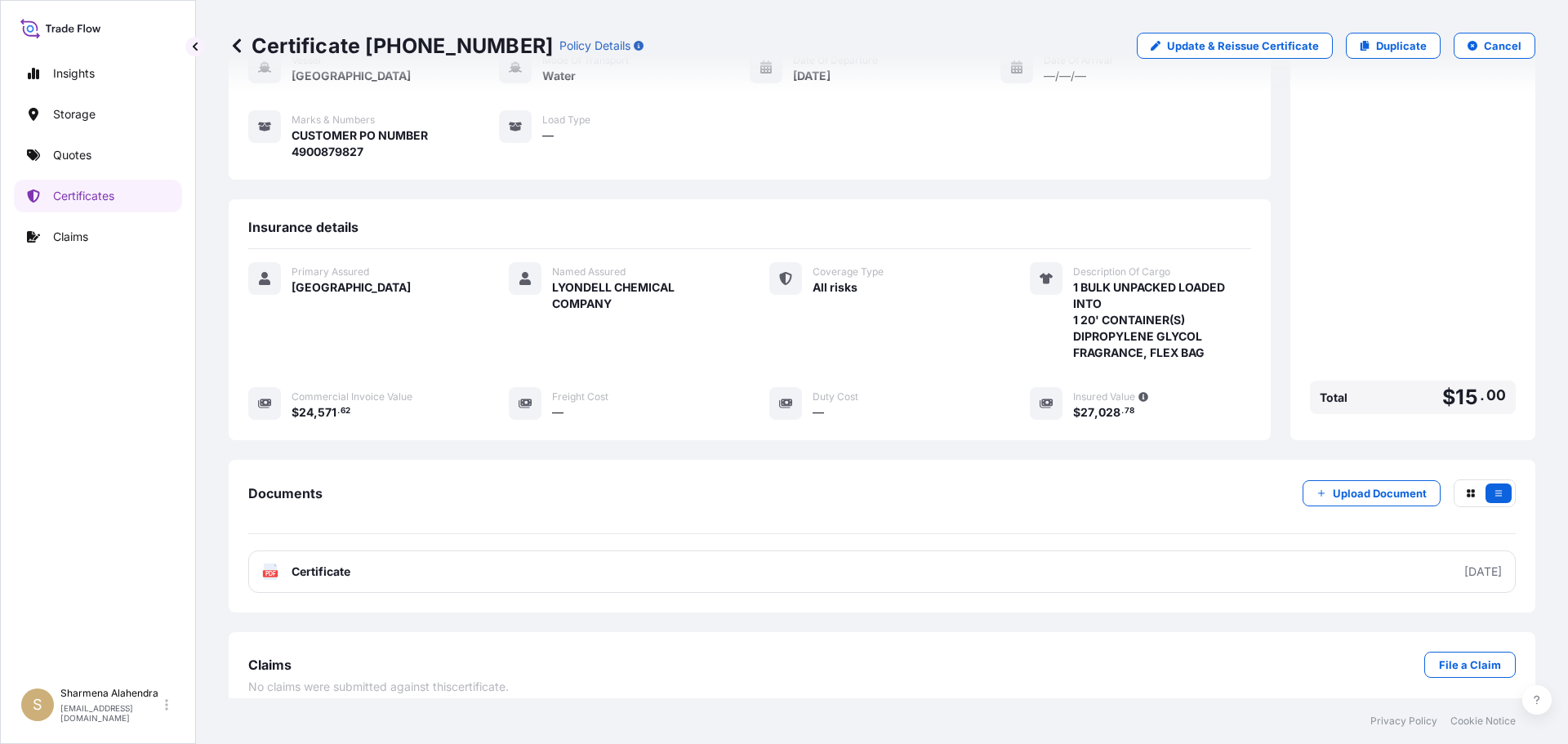
click at [607, 559] on link "PDF Certificate [DATE]" at bounding box center [882, 572] width 1267 height 42
